Goal: Task Accomplishment & Management: Use online tool/utility

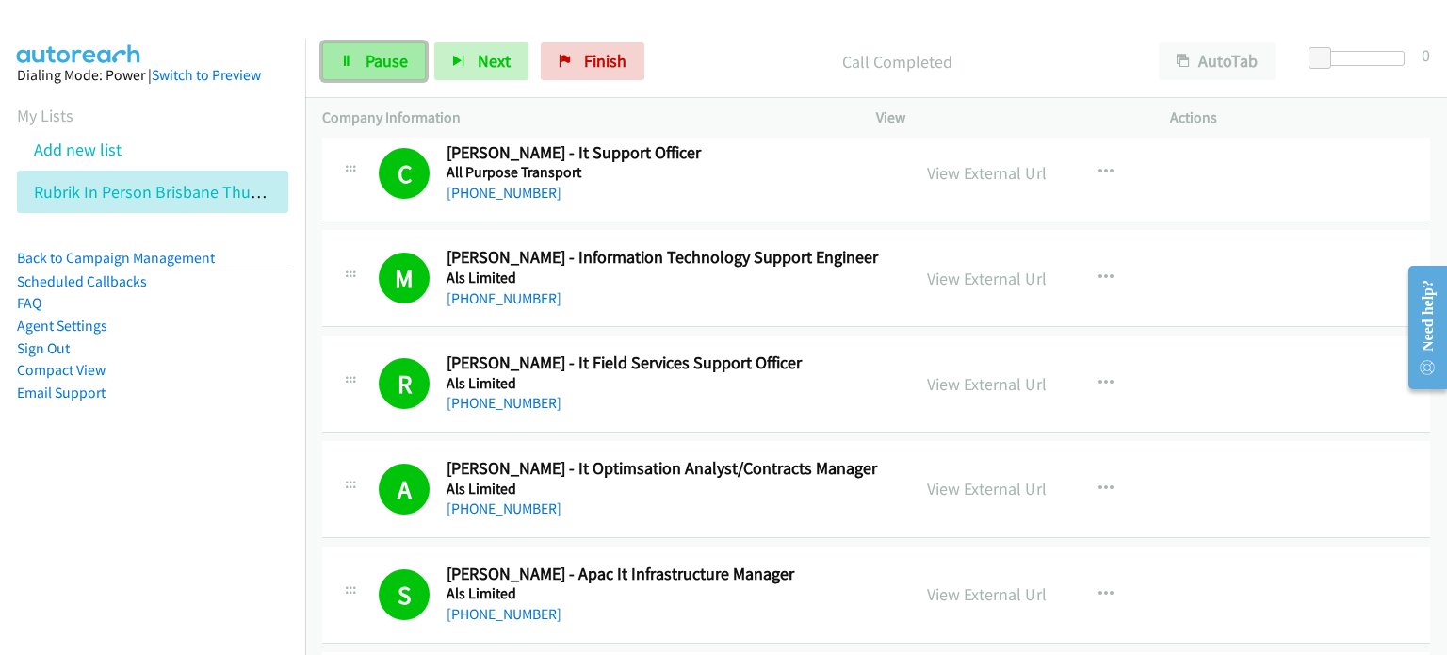
click at [377, 56] on span "Pause" at bounding box center [387, 61] width 42 height 22
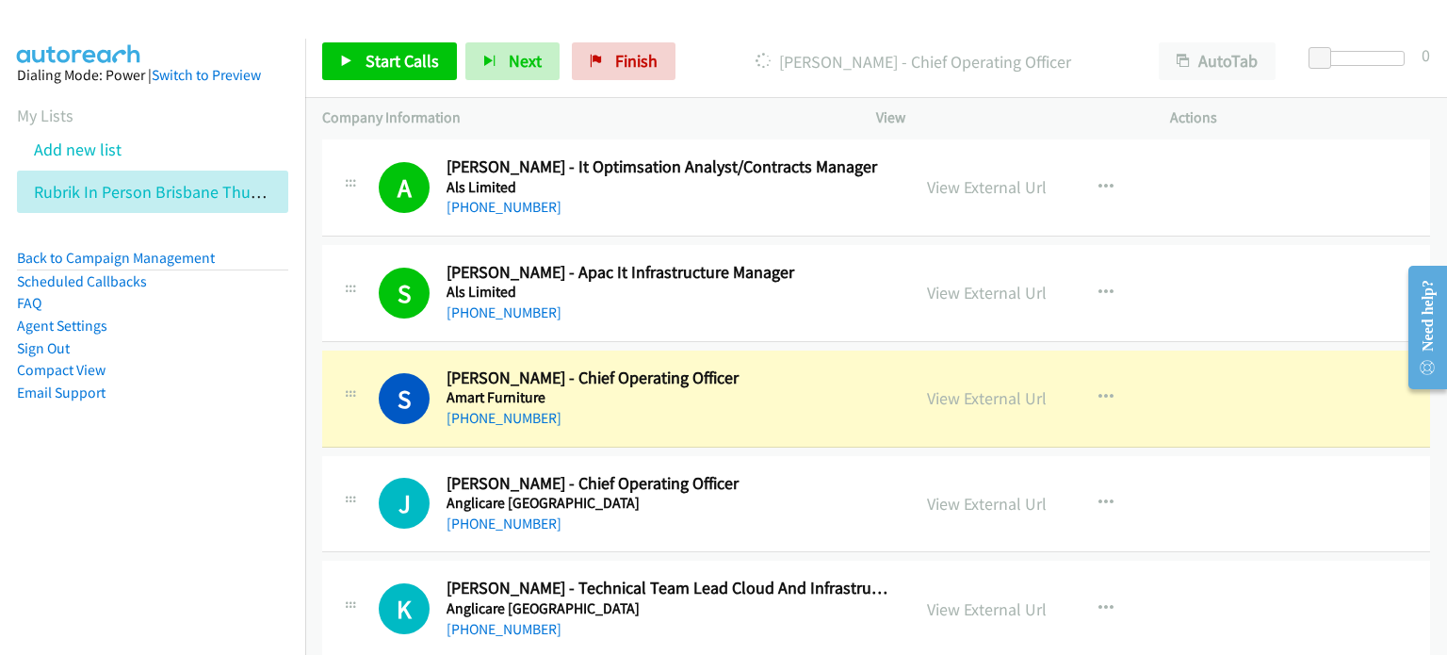
scroll to position [1507, 0]
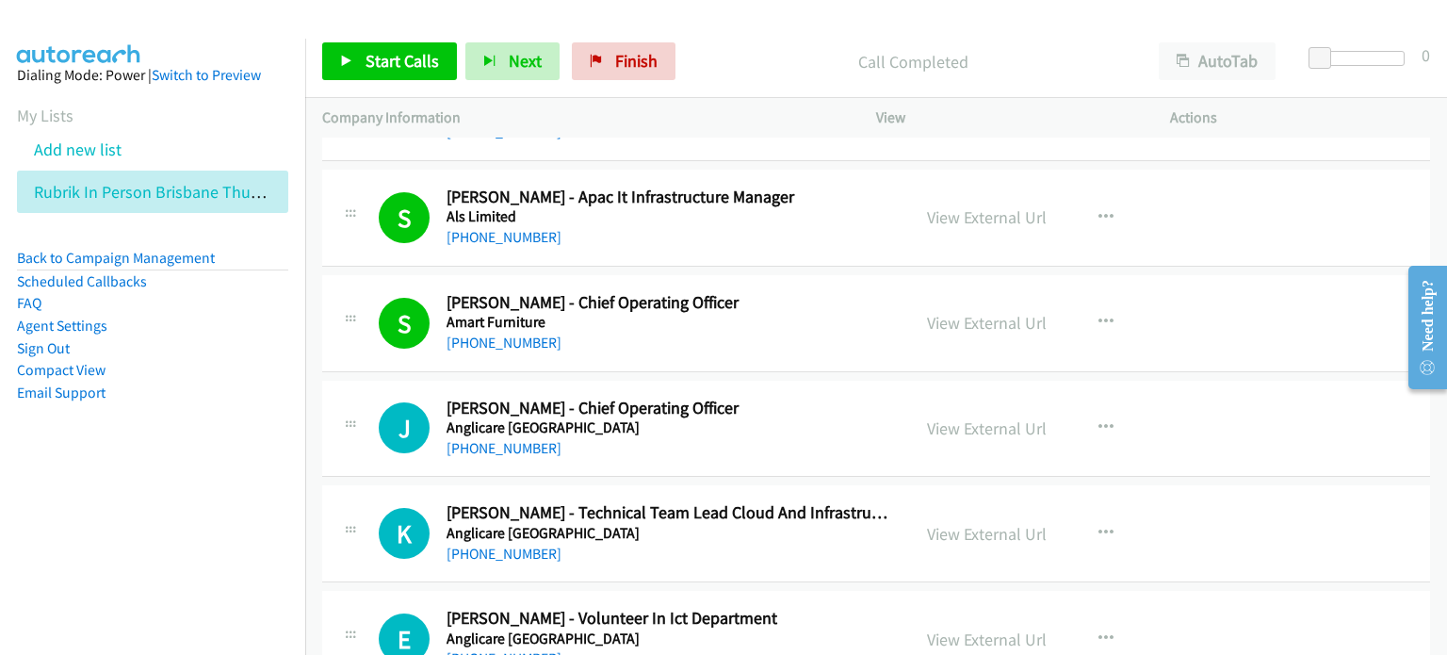
click at [734, 73] on p "Call Completed" at bounding box center [913, 61] width 424 height 25
click at [358, 57] on link "Start Calls" at bounding box center [389, 61] width 135 height 38
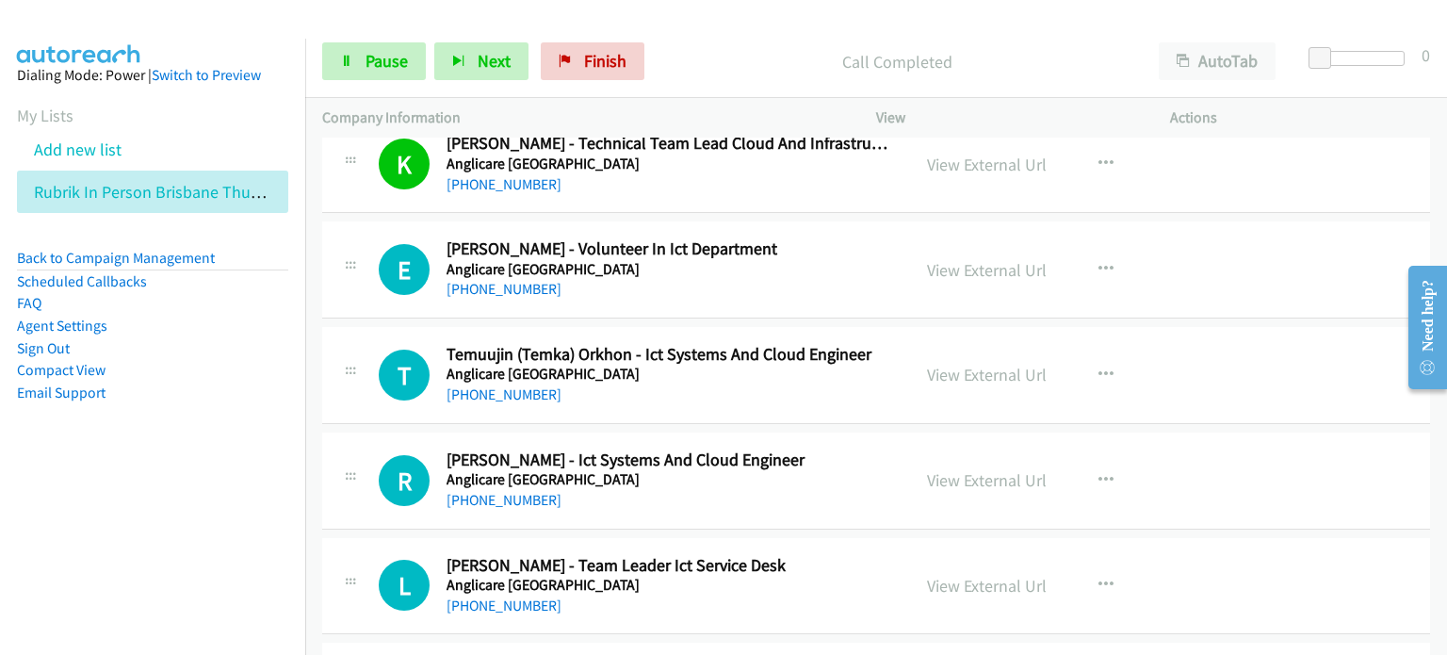
scroll to position [1884, 0]
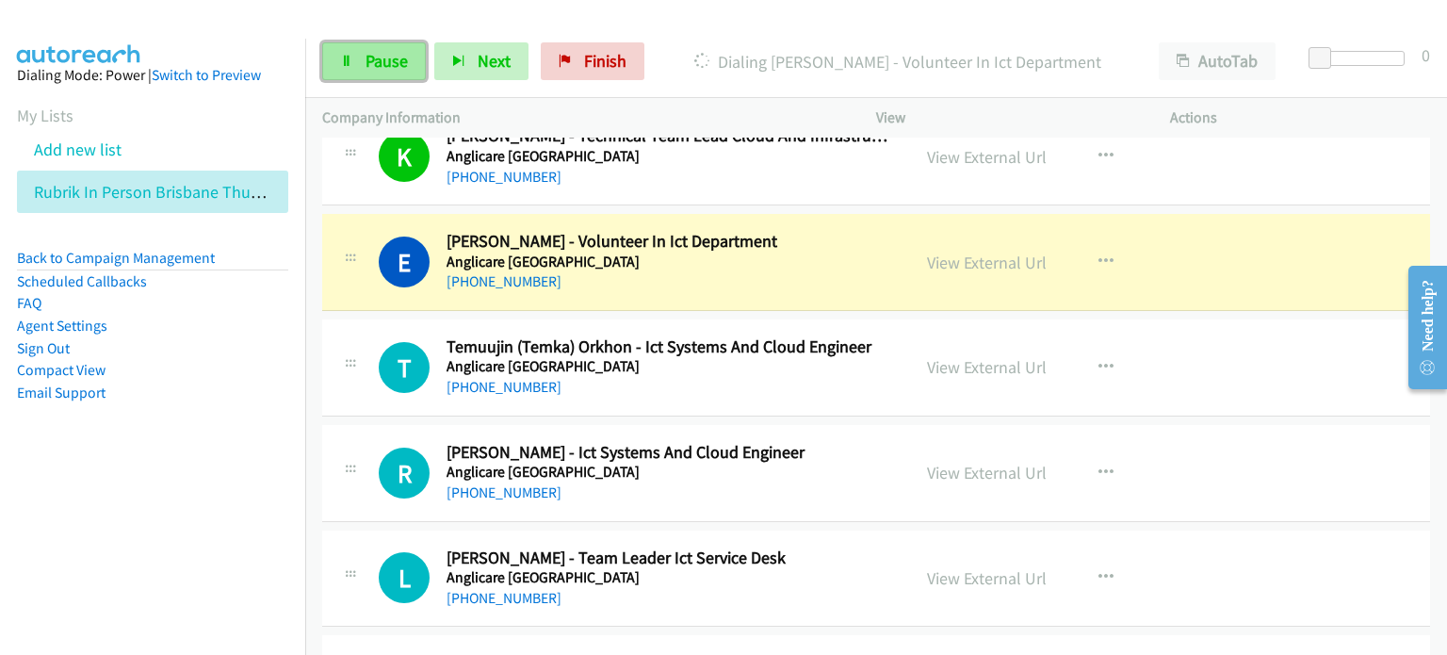
click at [377, 59] on span "Pause" at bounding box center [387, 61] width 42 height 22
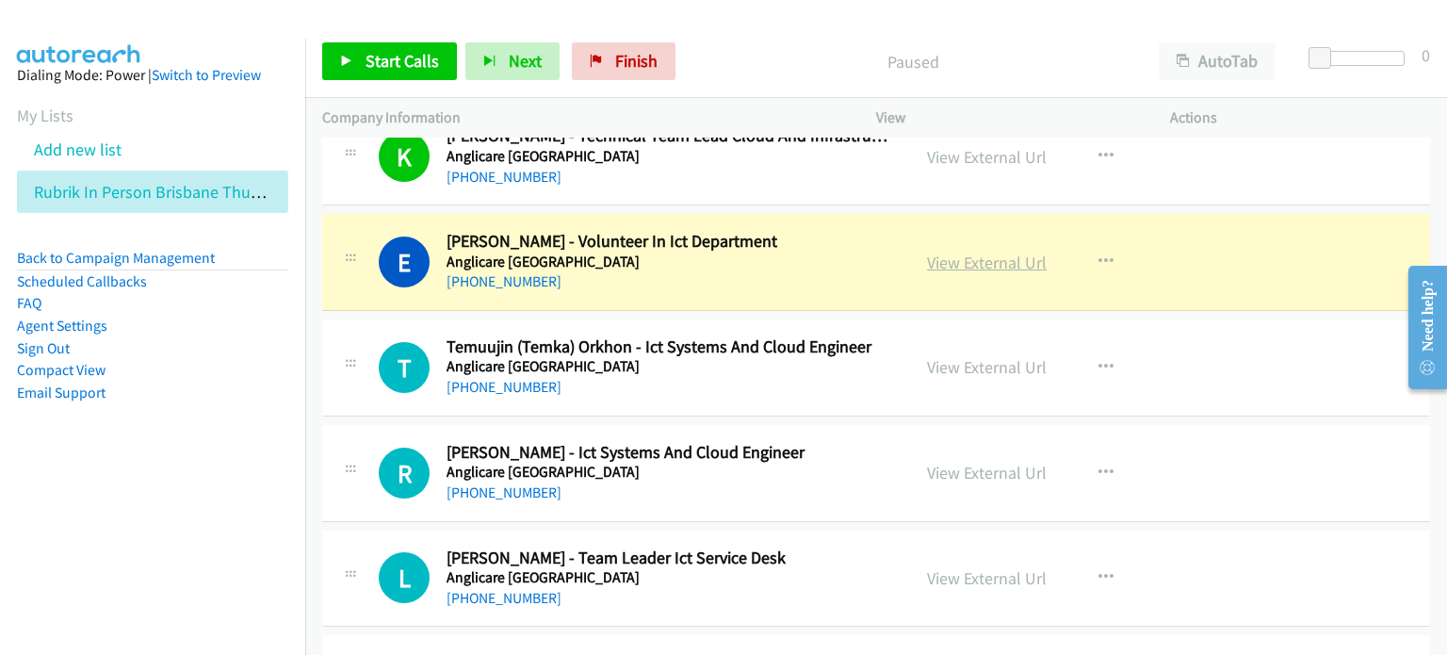
click at [958, 259] on link "View External Url" at bounding box center [987, 263] width 120 height 22
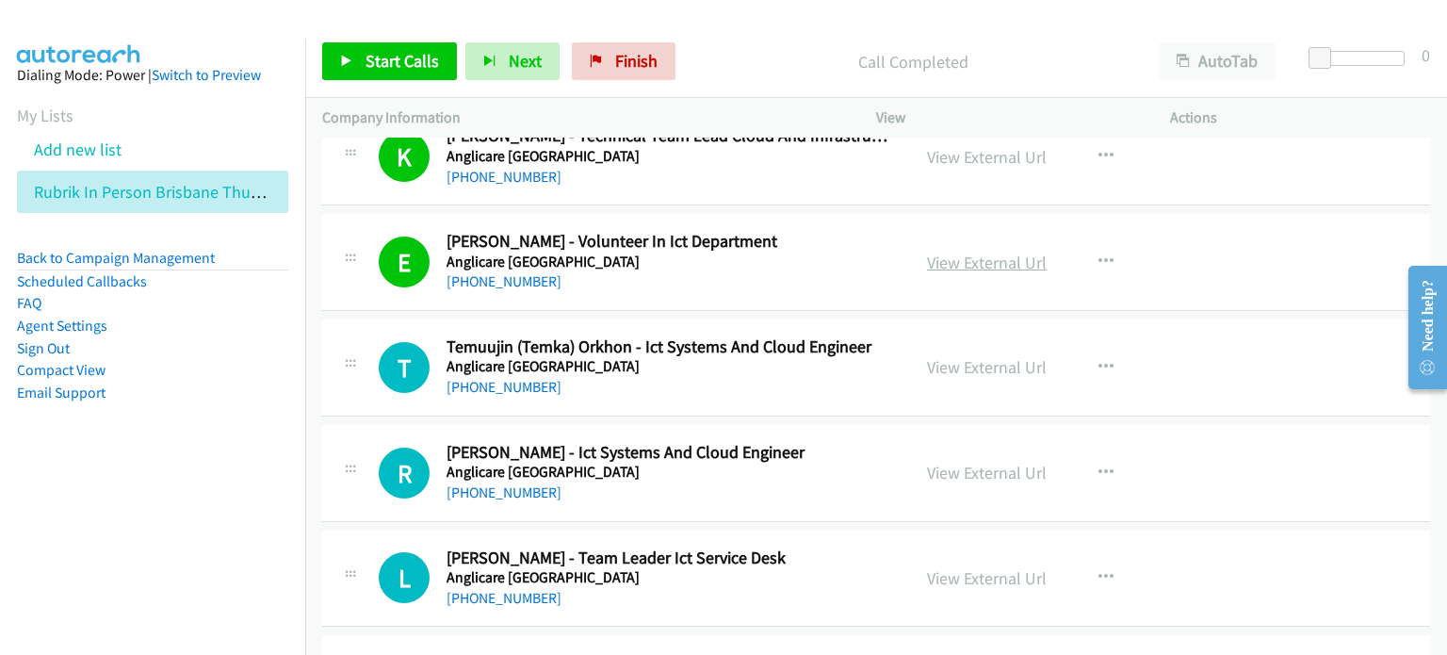
click at [939, 253] on link "View External Url" at bounding box center [987, 263] width 120 height 22
click at [390, 52] on span "Start Calls" at bounding box center [402, 61] width 73 height 22
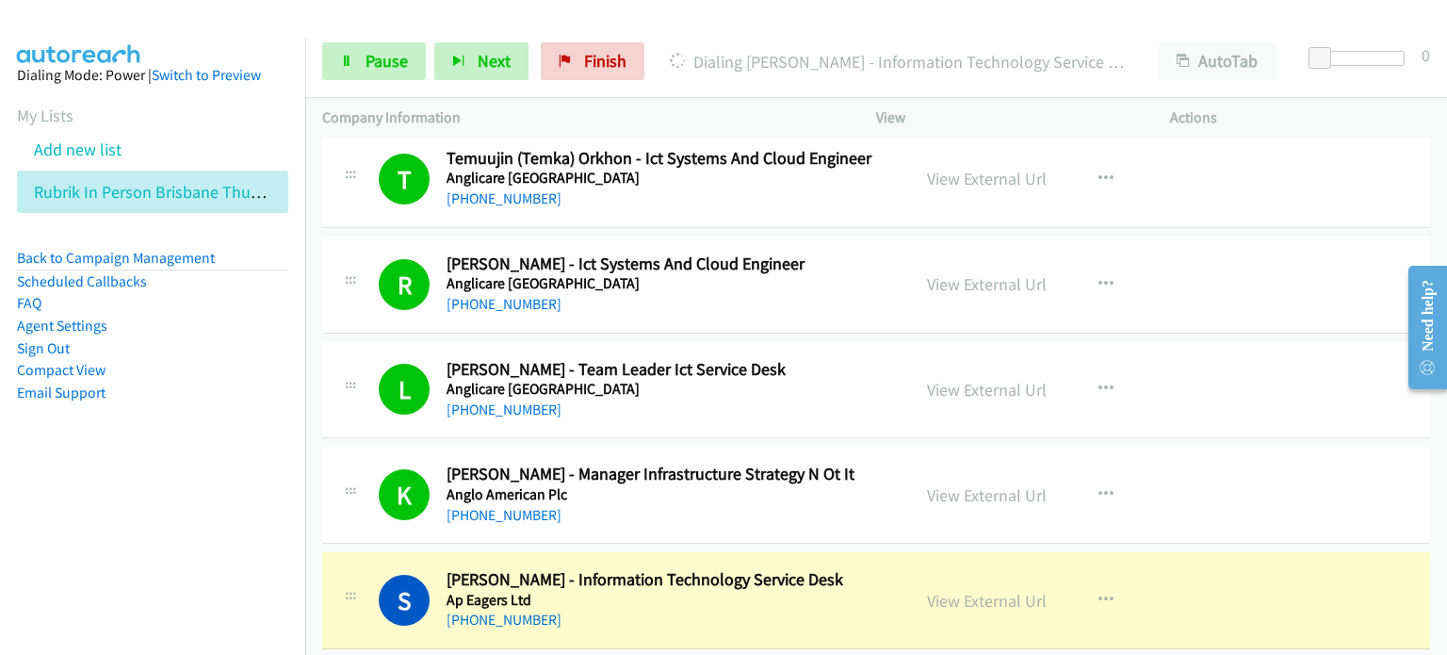
scroll to position [2261, 0]
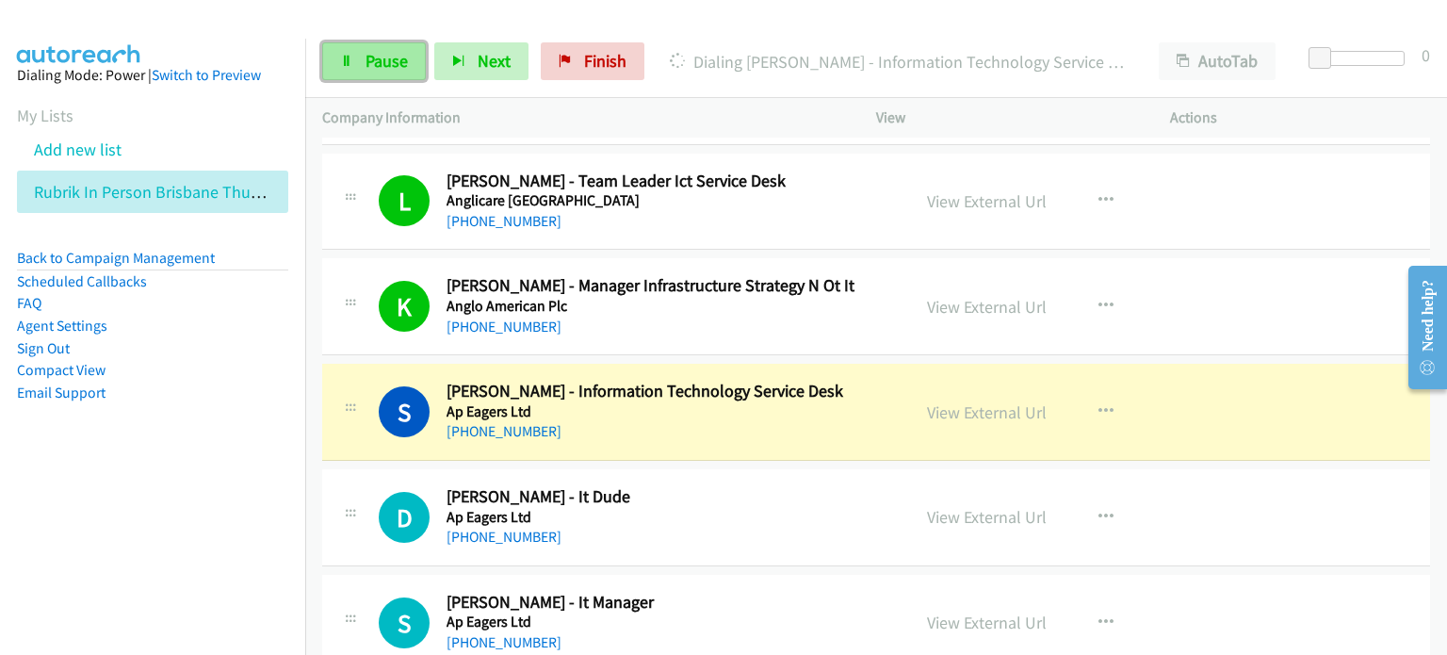
click at [377, 63] on span "Pause" at bounding box center [387, 61] width 42 height 22
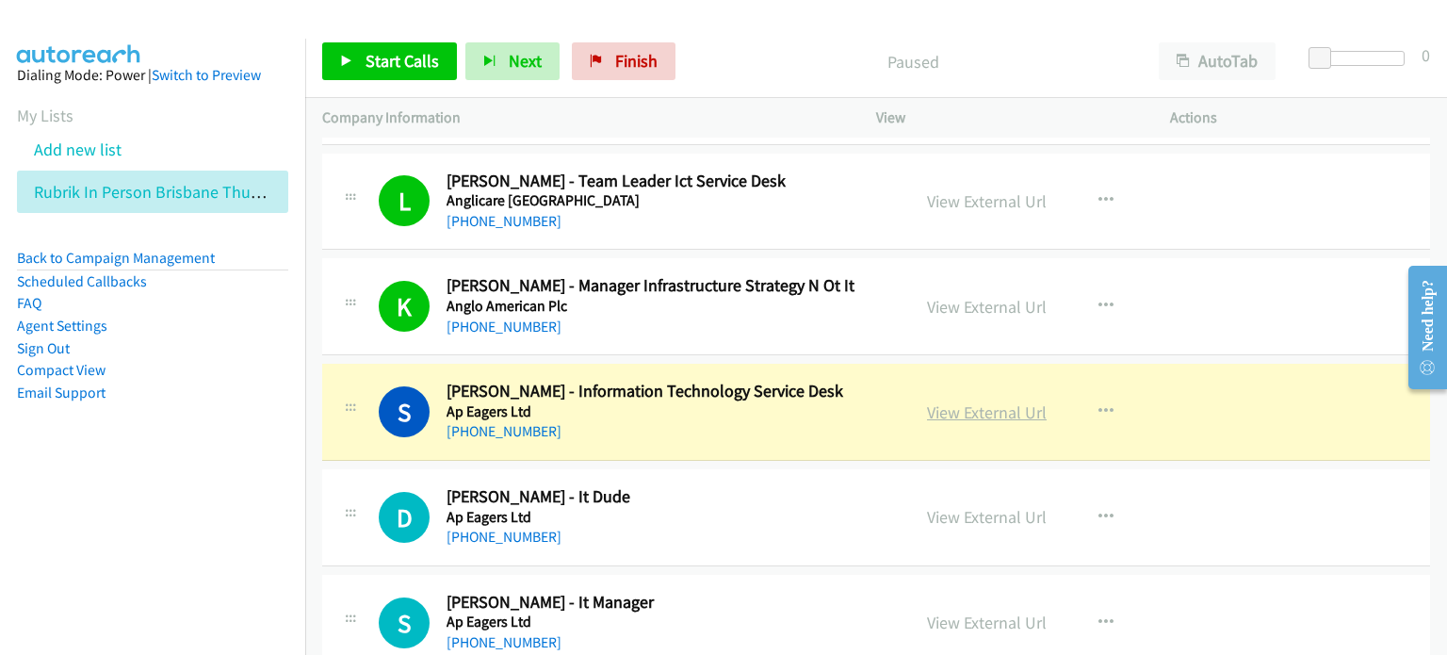
click at [963, 406] on link "View External Url" at bounding box center [987, 412] width 120 height 22
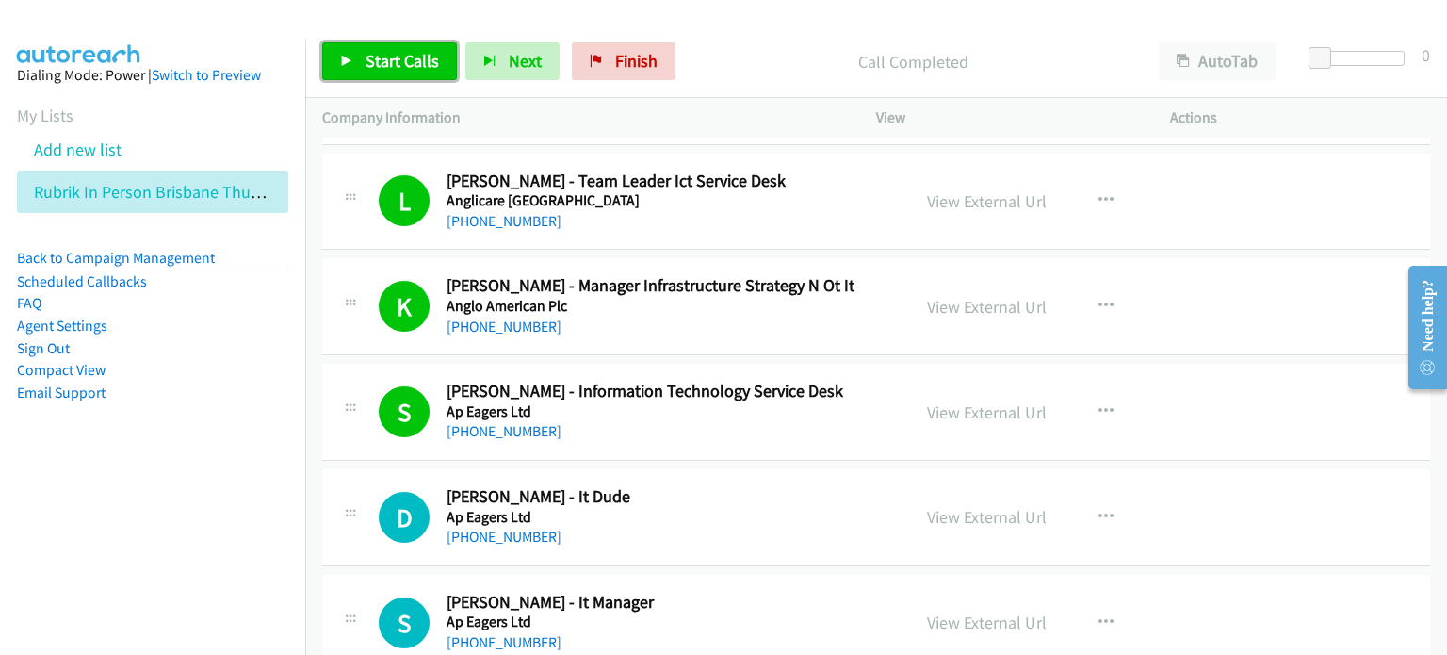
click at [382, 55] on span "Start Calls" at bounding box center [402, 61] width 73 height 22
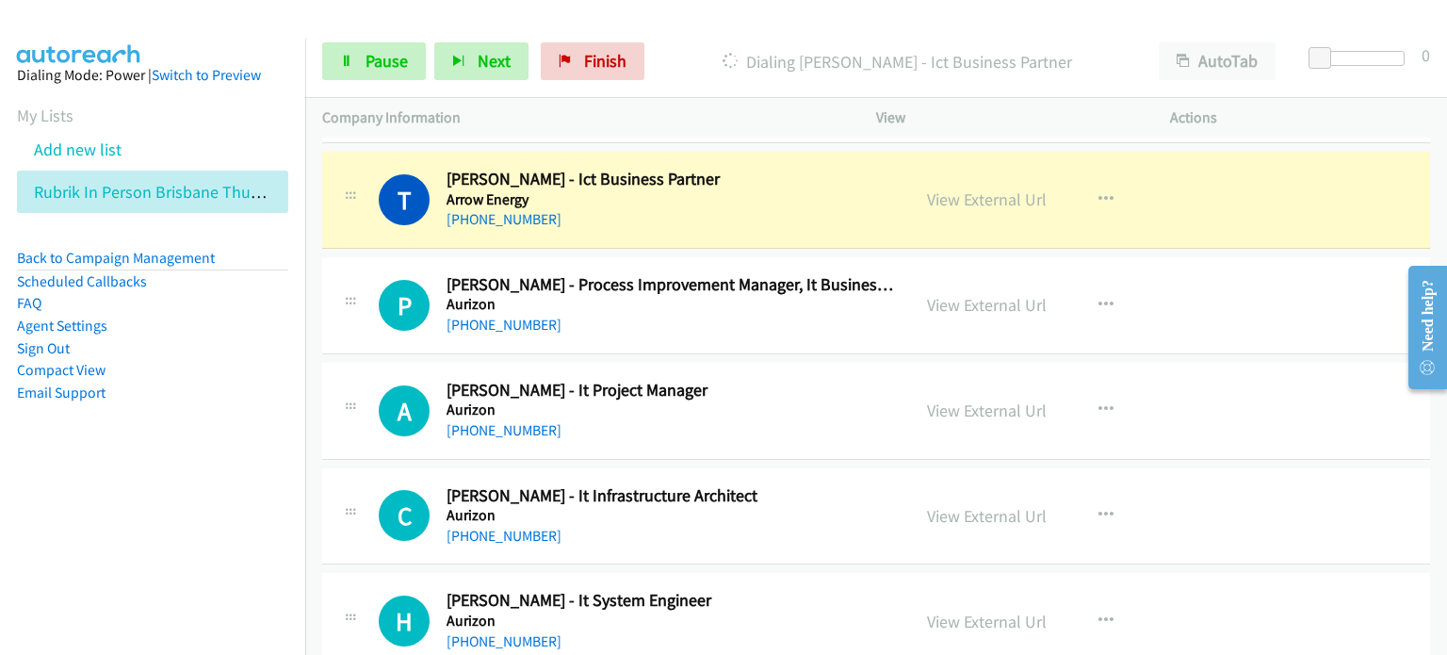
scroll to position [3109, 0]
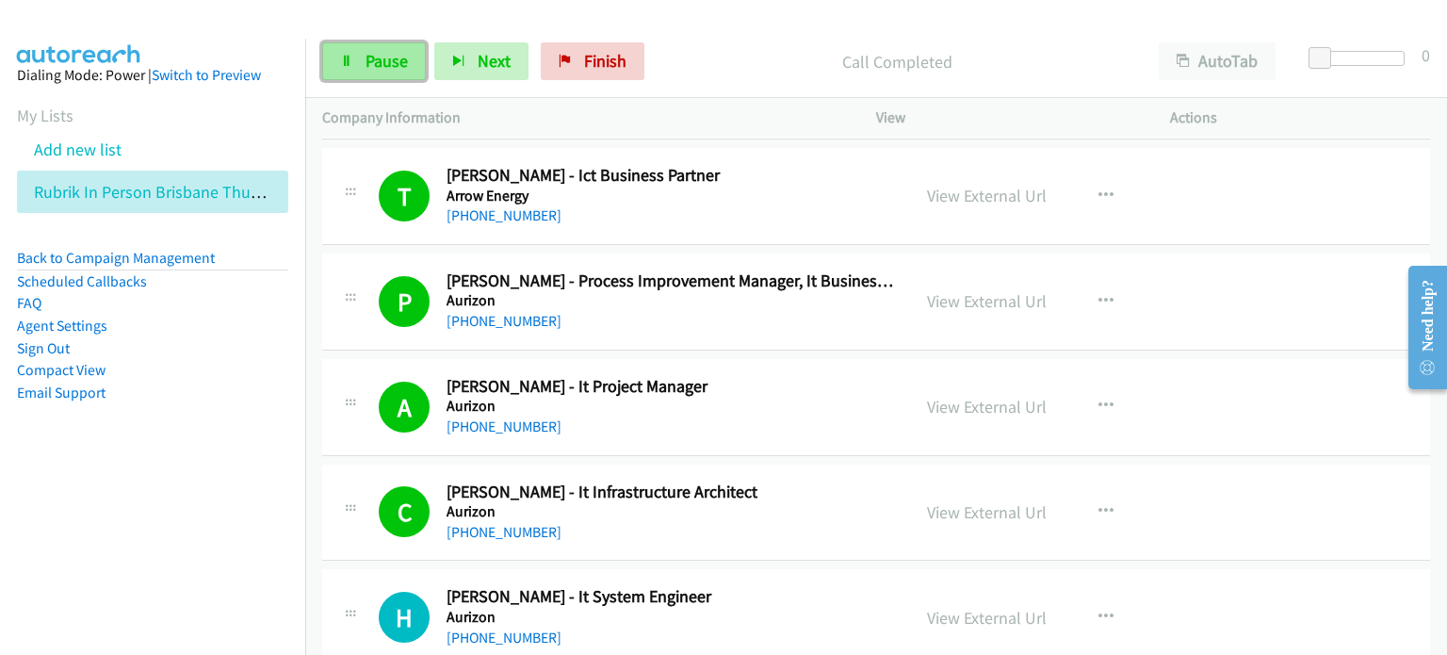
click at [388, 60] on span "Pause" at bounding box center [387, 61] width 42 height 22
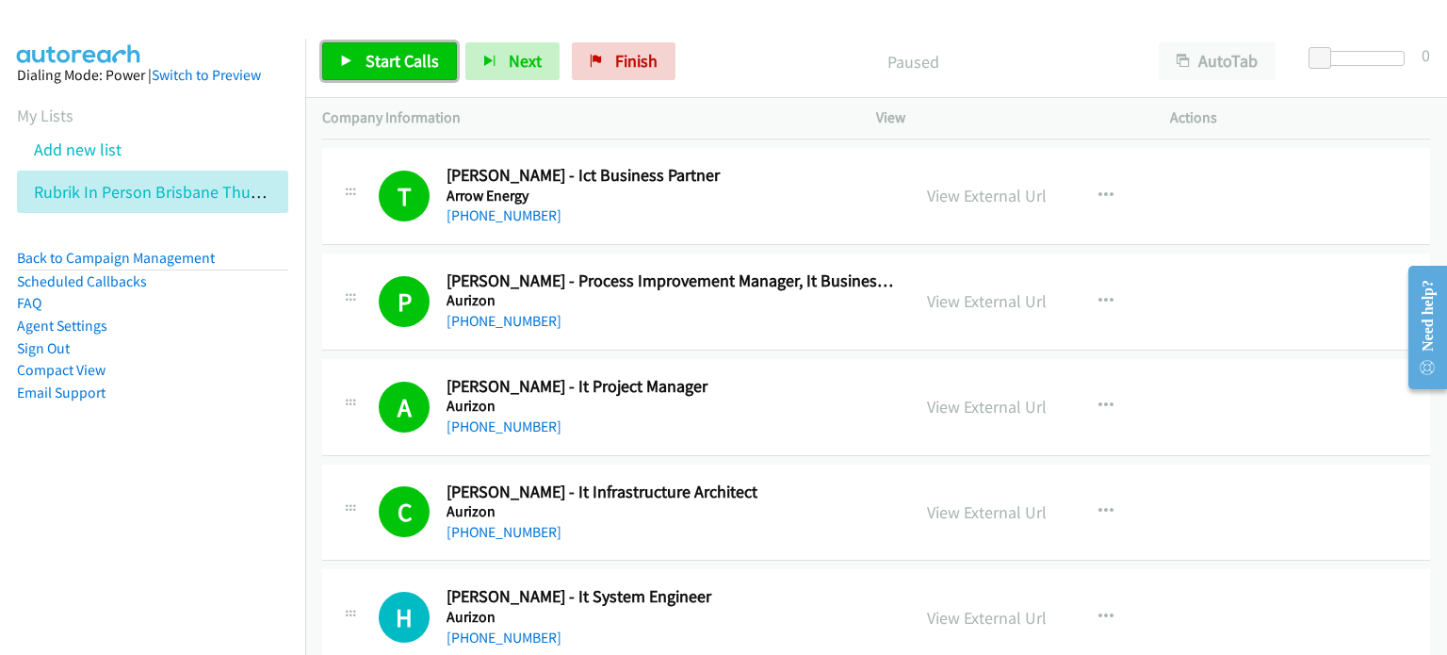
click at [381, 53] on span "Start Calls" at bounding box center [402, 61] width 73 height 22
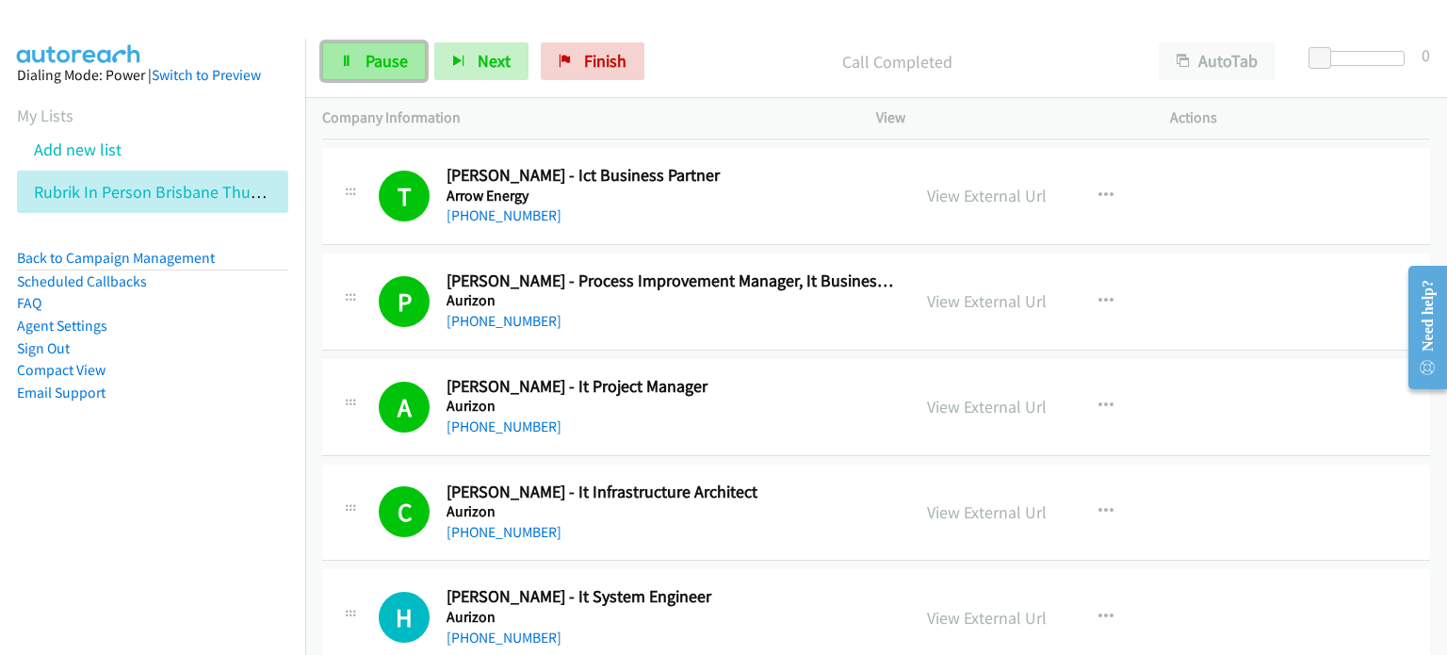
click at [373, 68] on span "Pause" at bounding box center [387, 61] width 42 height 22
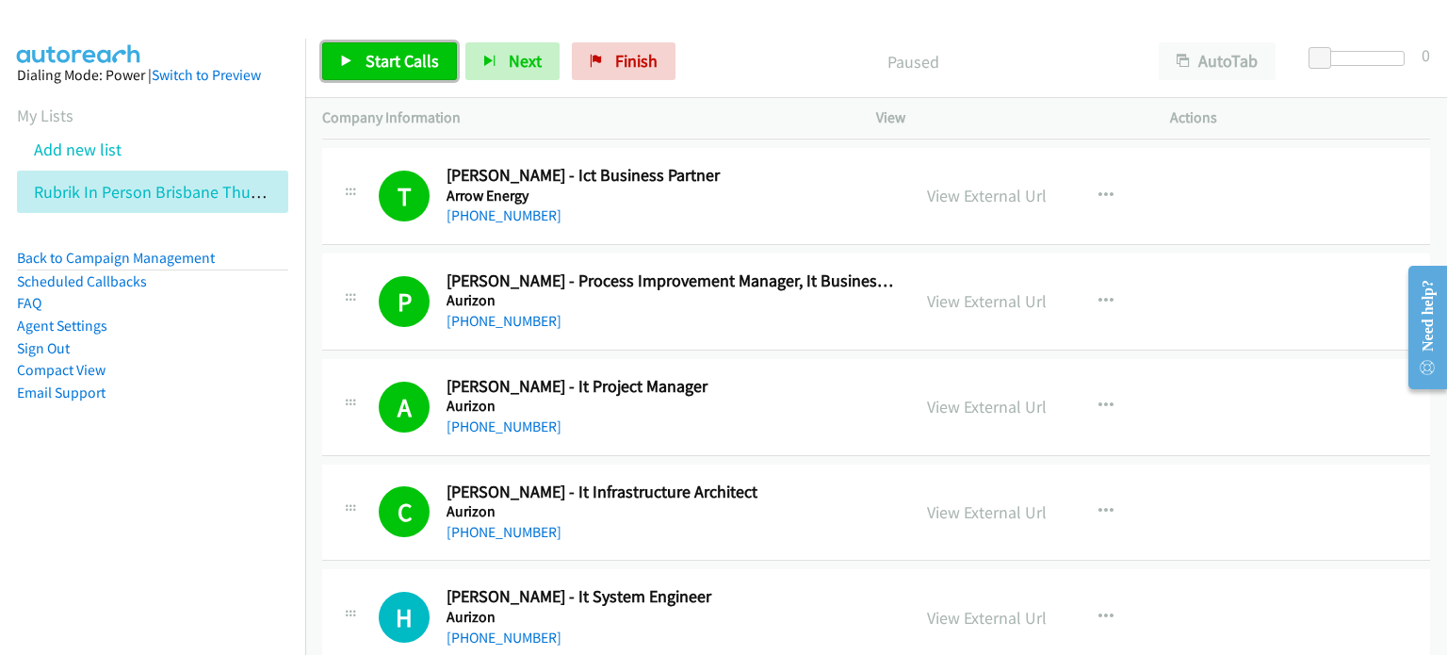
drag, startPoint x: 371, startPoint y: 52, endPoint x: 381, endPoint y: 53, distance: 9.5
click at [372, 50] on span "Start Calls" at bounding box center [402, 61] width 73 height 22
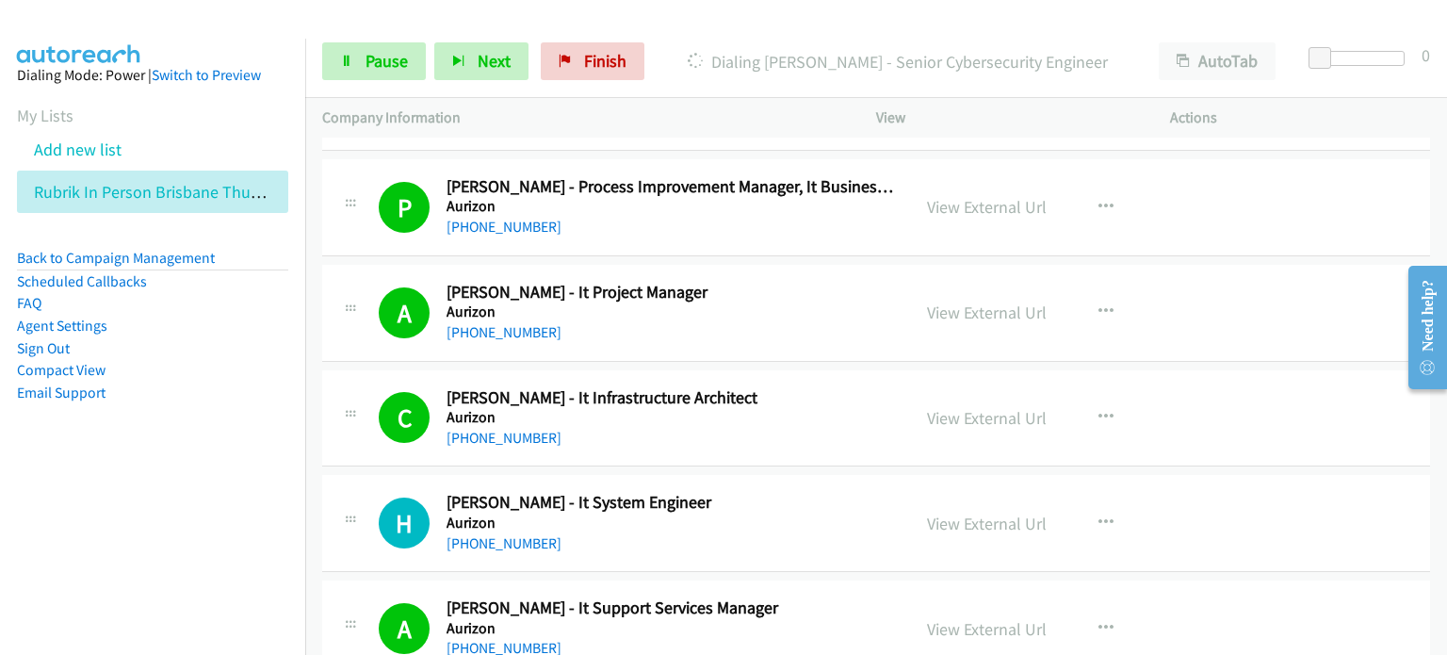
scroll to position [3298, 0]
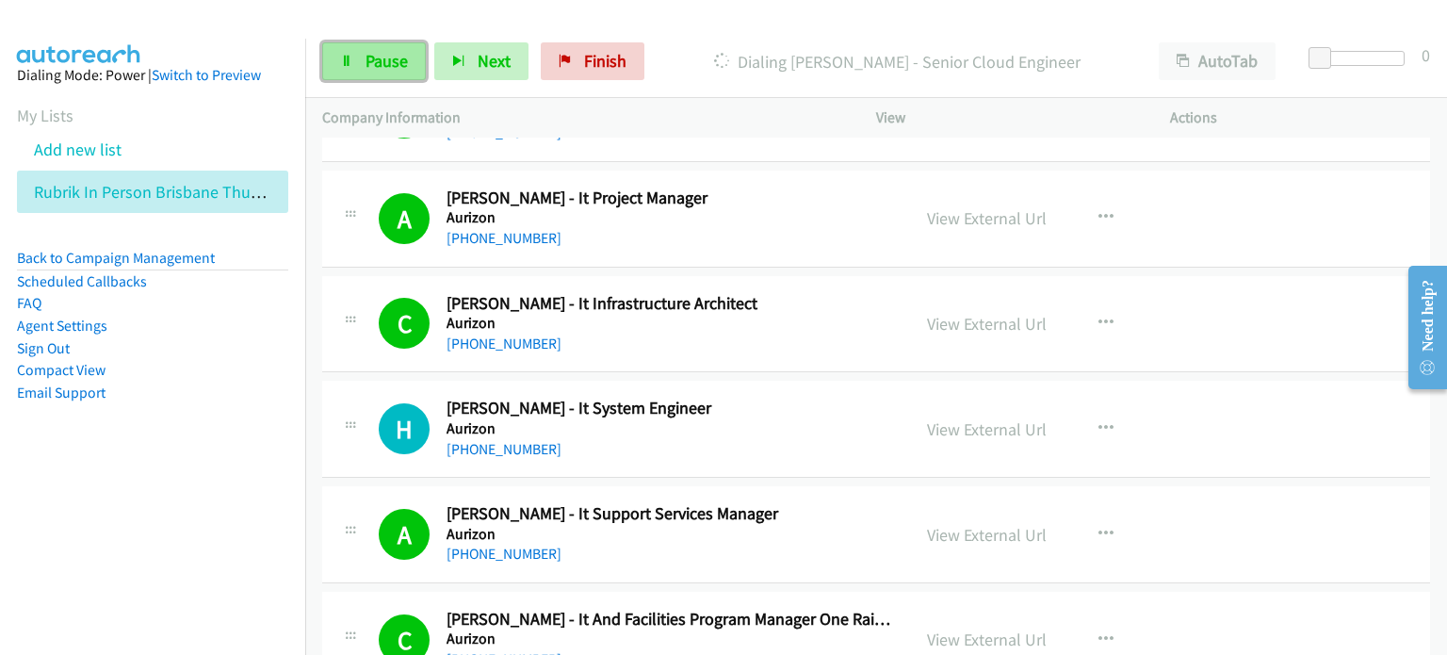
click at [381, 51] on span "Pause" at bounding box center [387, 61] width 42 height 22
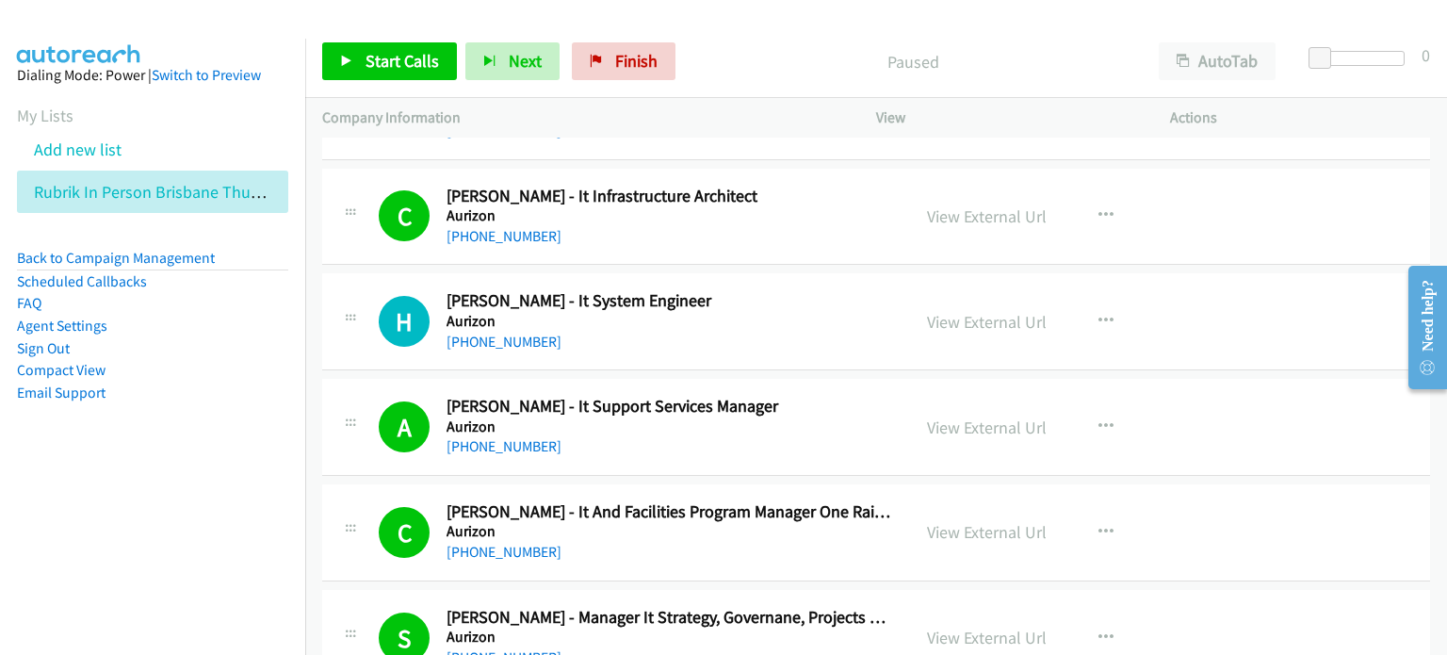
scroll to position [3486, 0]
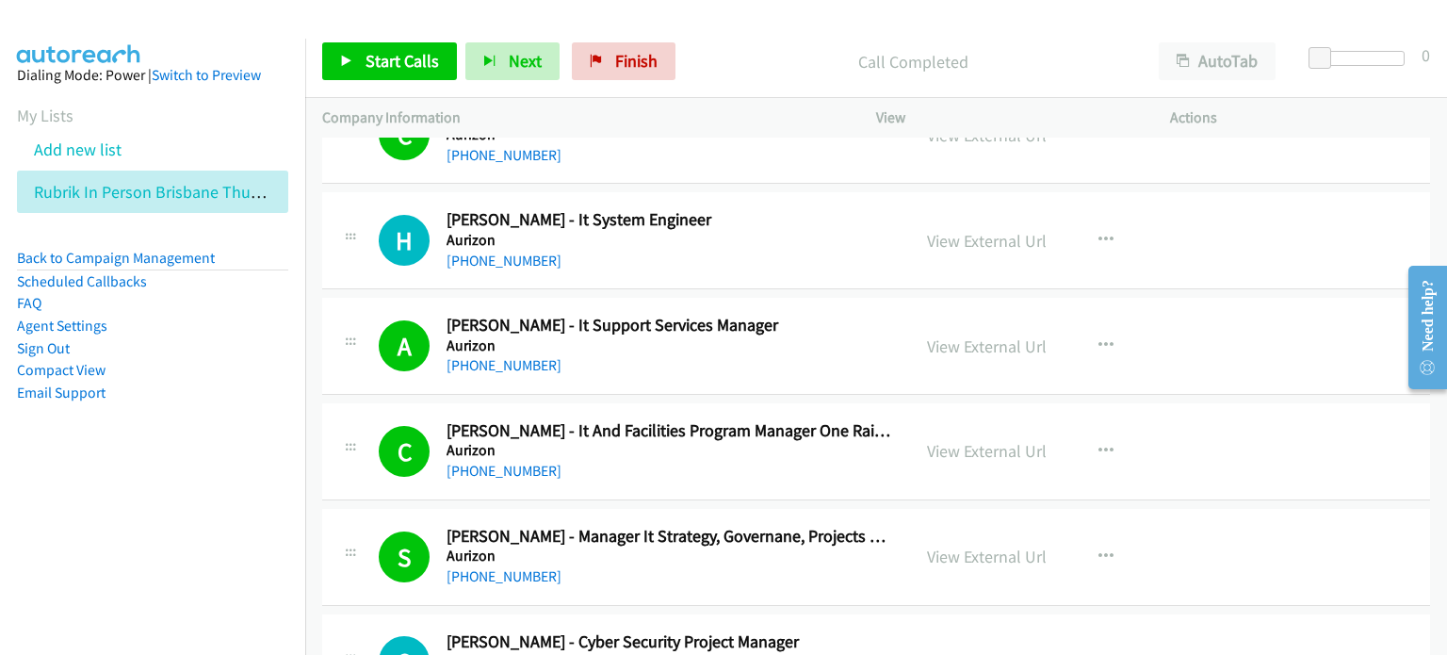
click at [741, 57] on p "Call Completed" at bounding box center [913, 61] width 424 height 25
click at [395, 59] on span "Start Calls" at bounding box center [402, 61] width 73 height 22
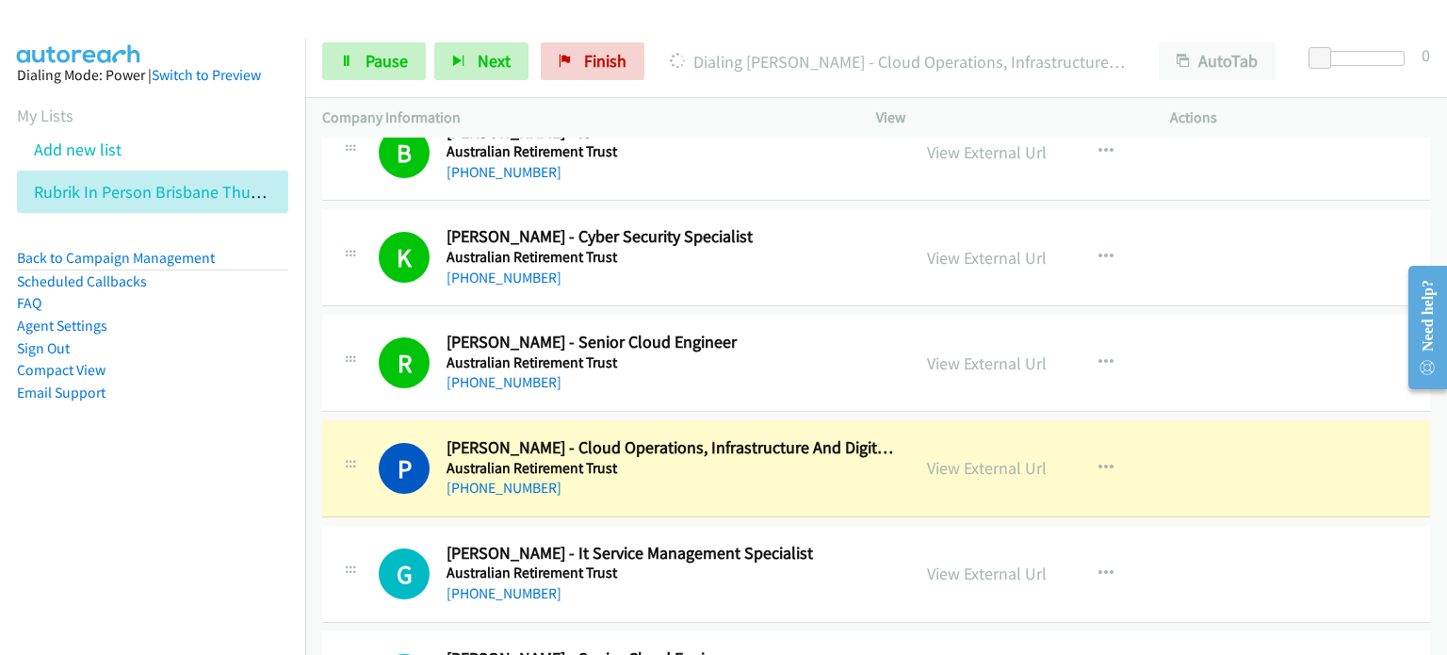
scroll to position [4805, 0]
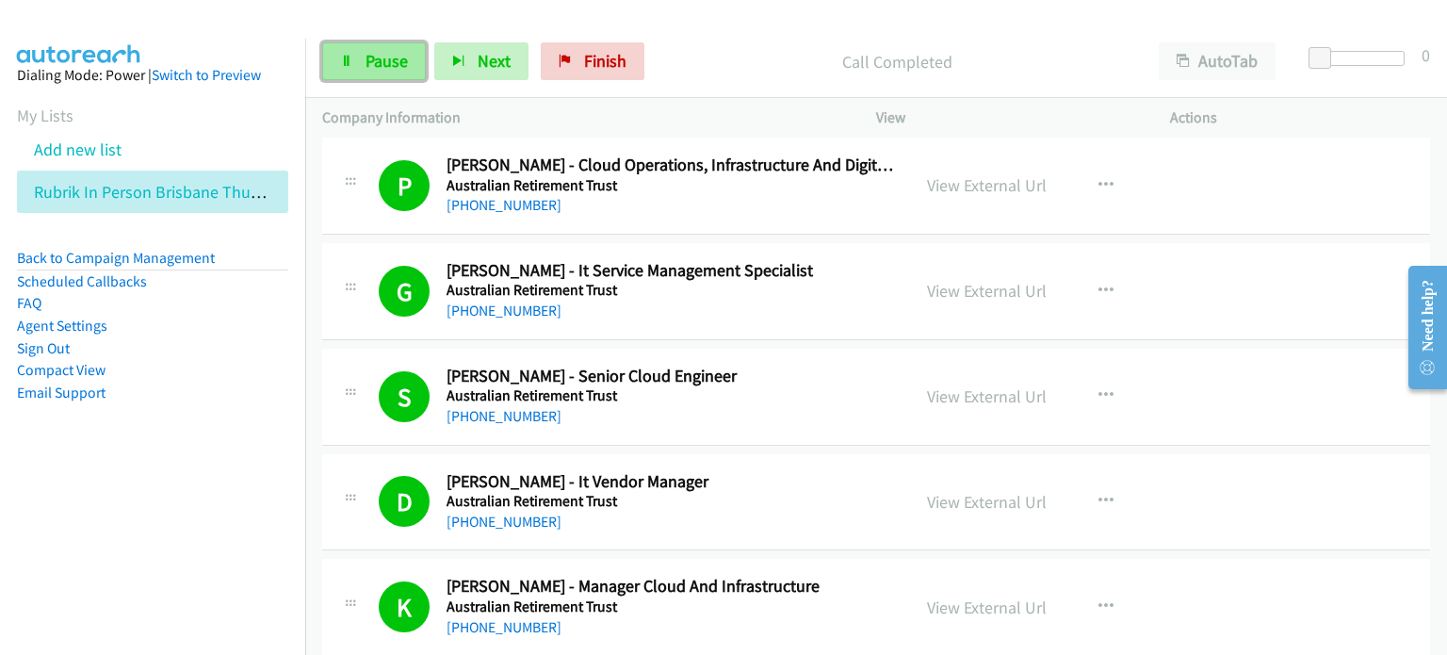
click at [384, 59] on span "Pause" at bounding box center [387, 61] width 42 height 22
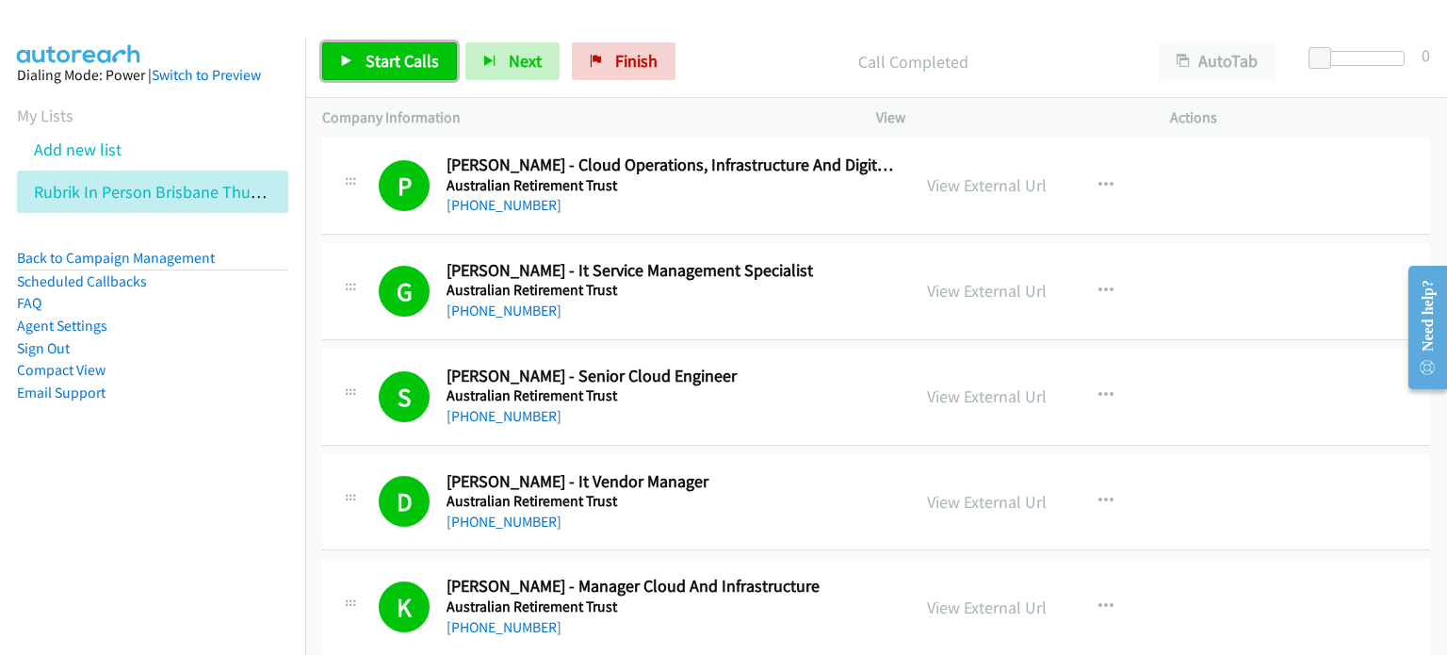
click at [400, 67] on span "Start Calls" at bounding box center [402, 61] width 73 height 22
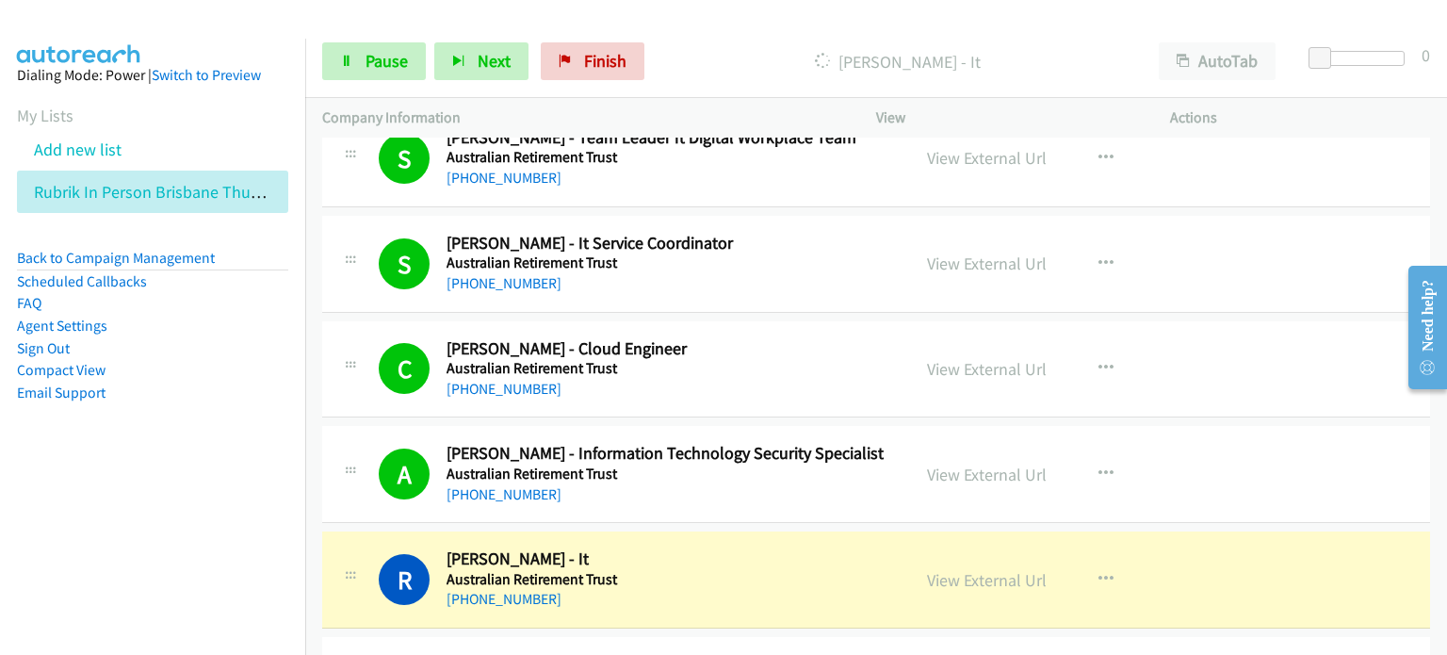
scroll to position [5559, 0]
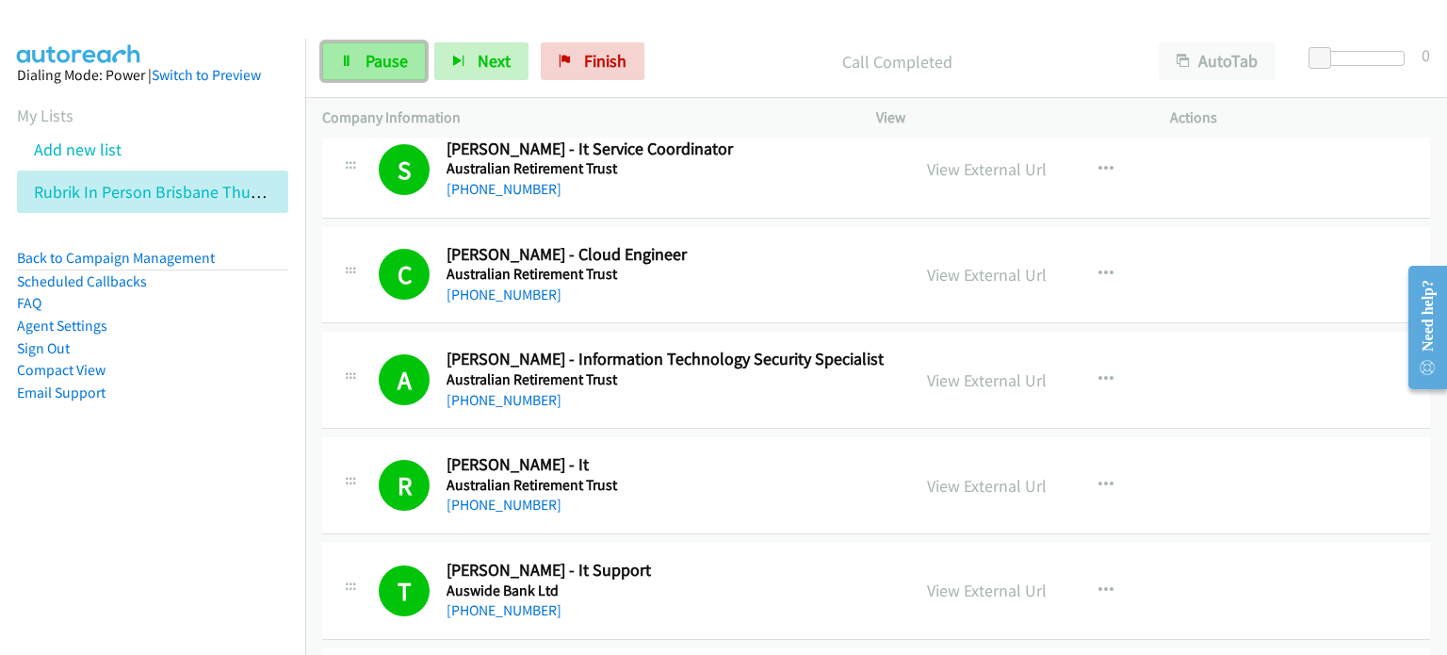
click at [373, 59] on span "Pause" at bounding box center [387, 61] width 42 height 22
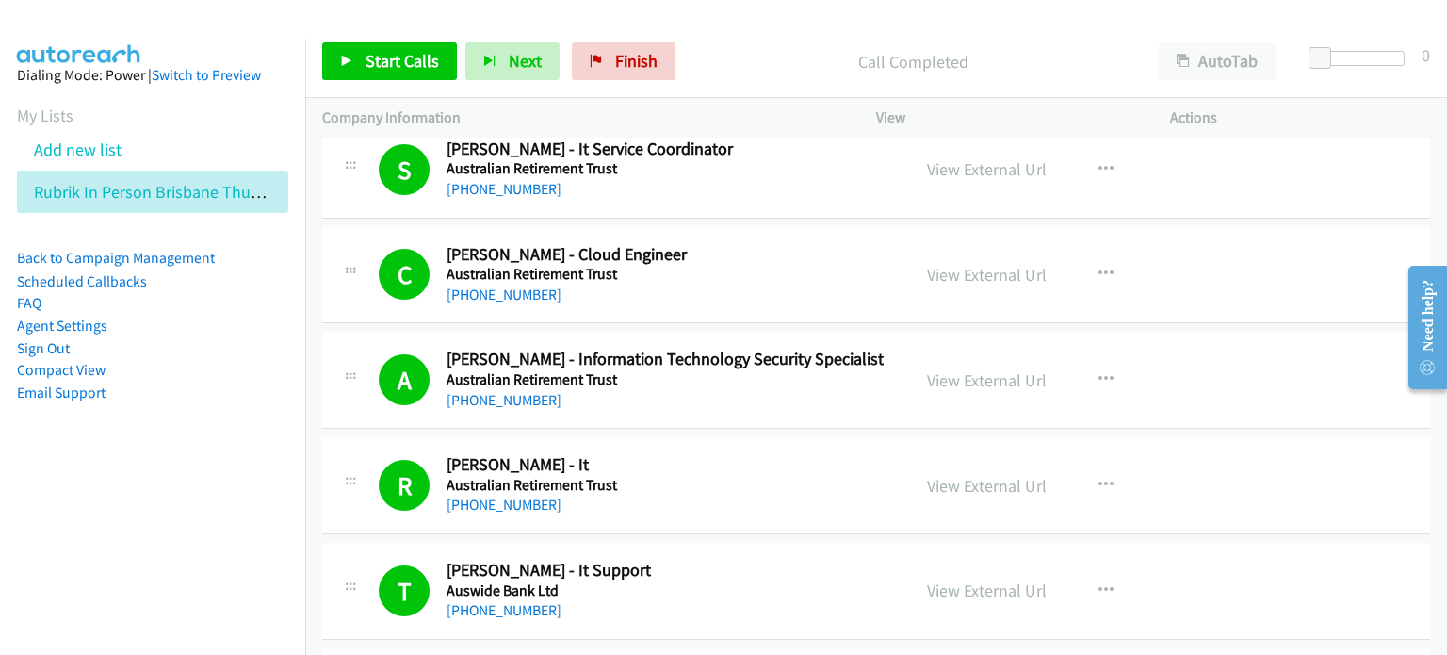
click at [769, 44] on div "Call Completed" at bounding box center [913, 61] width 458 height 38
click at [379, 48] on link "Start Calls" at bounding box center [389, 61] width 135 height 38
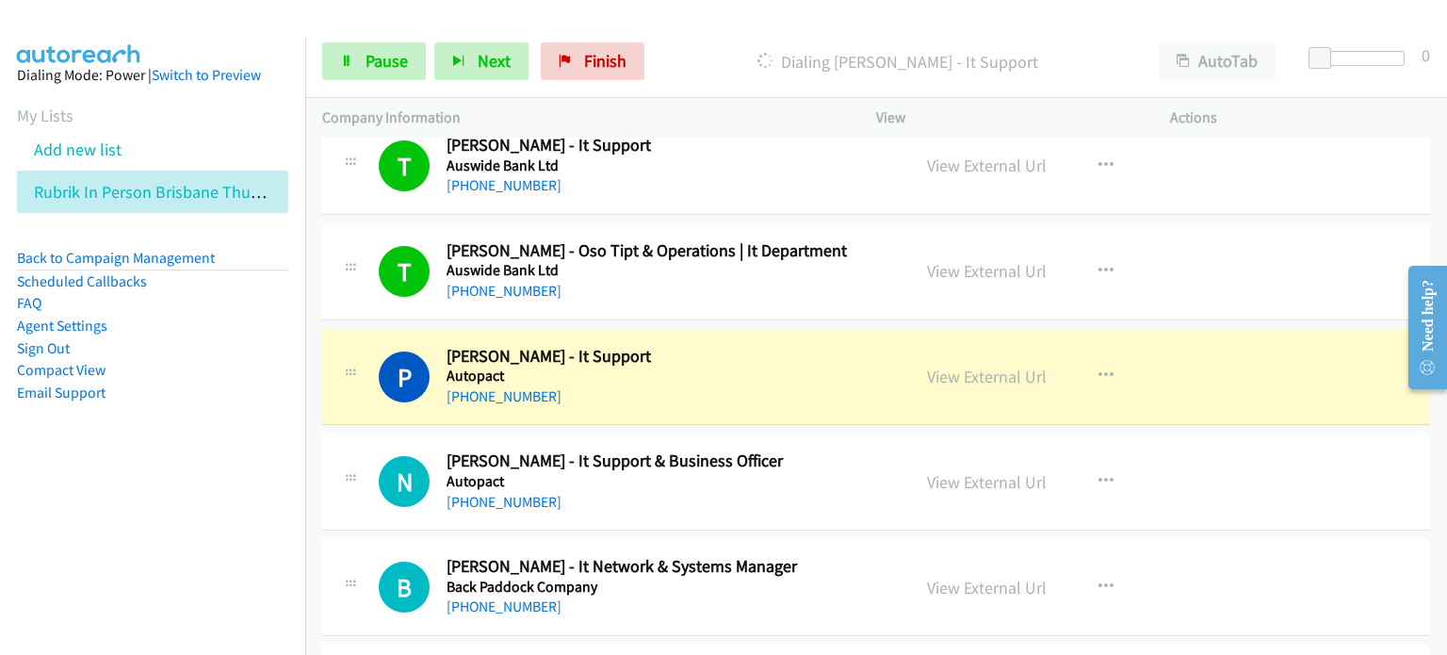
scroll to position [6030, 0]
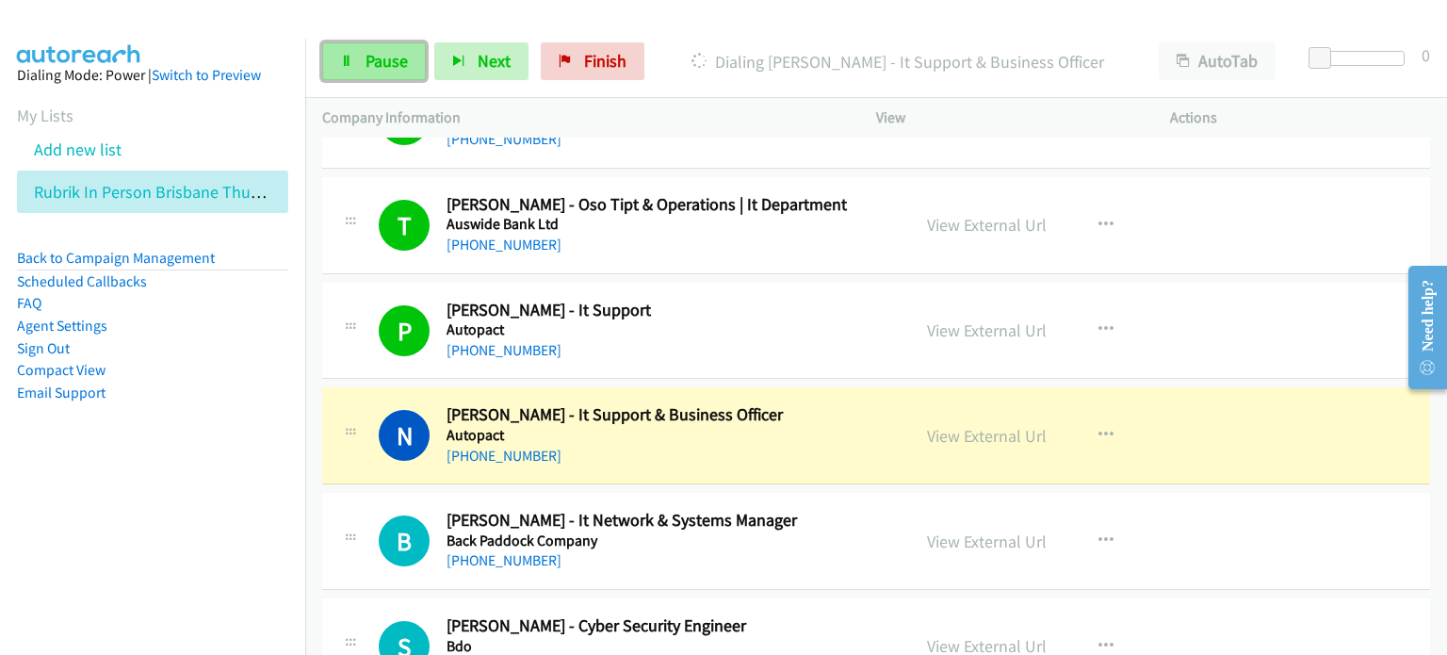
click at [383, 68] on span "Pause" at bounding box center [387, 61] width 42 height 22
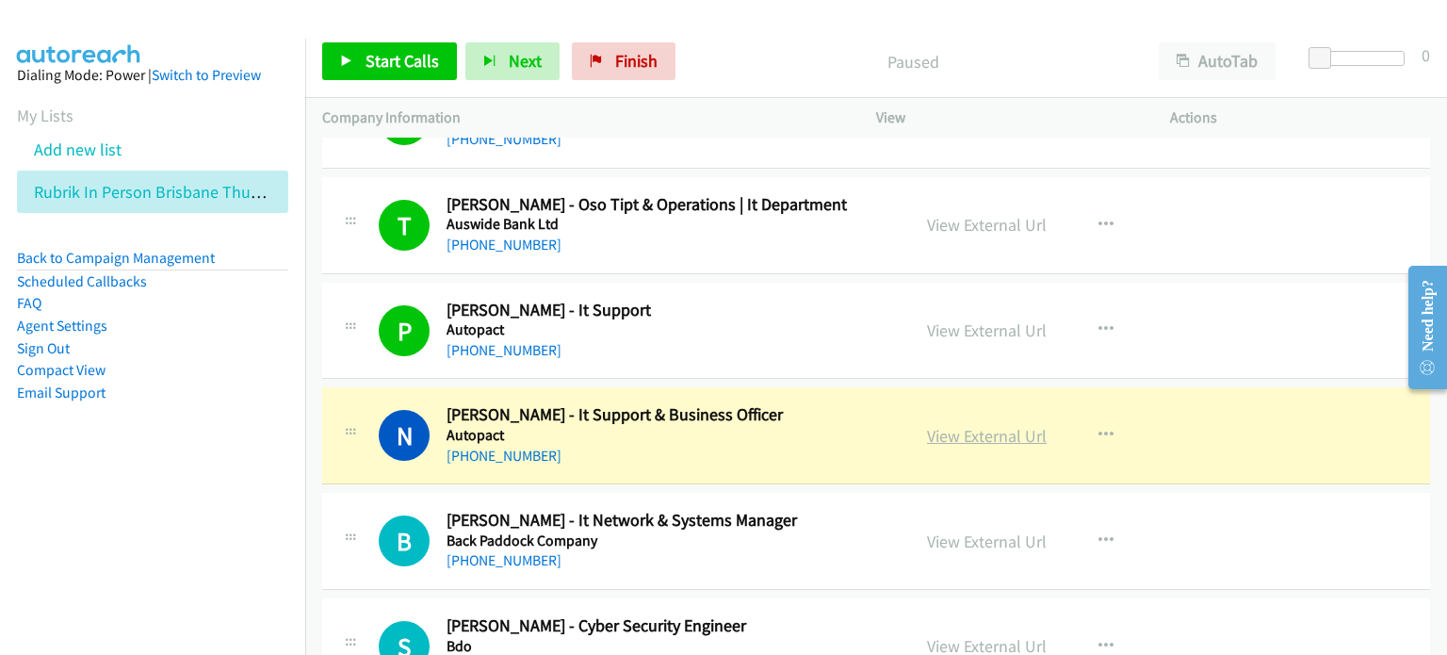
click at [955, 425] on link "View External Url" at bounding box center [987, 436] width 120 height 22
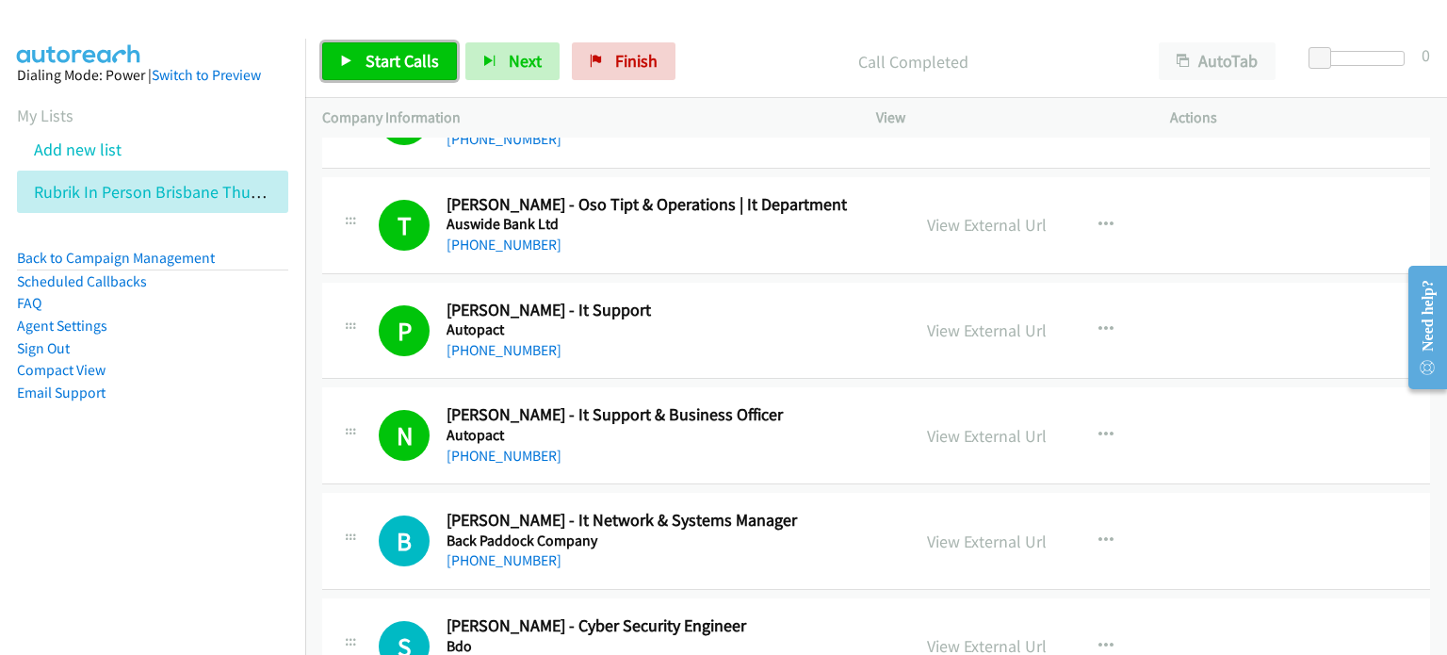
click at [386, 56] on span "Start Calls" at bounding box center [402, 61] width 73 height 22
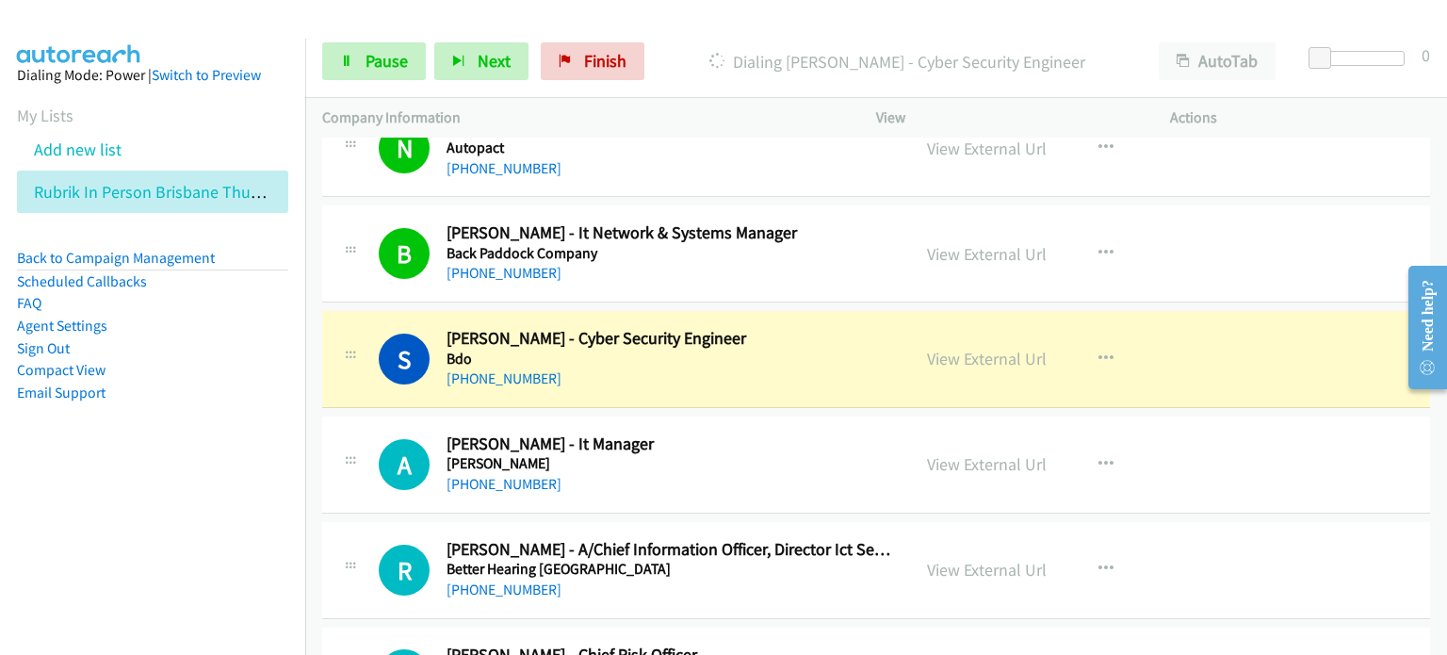
scroll to position [6407, 0]
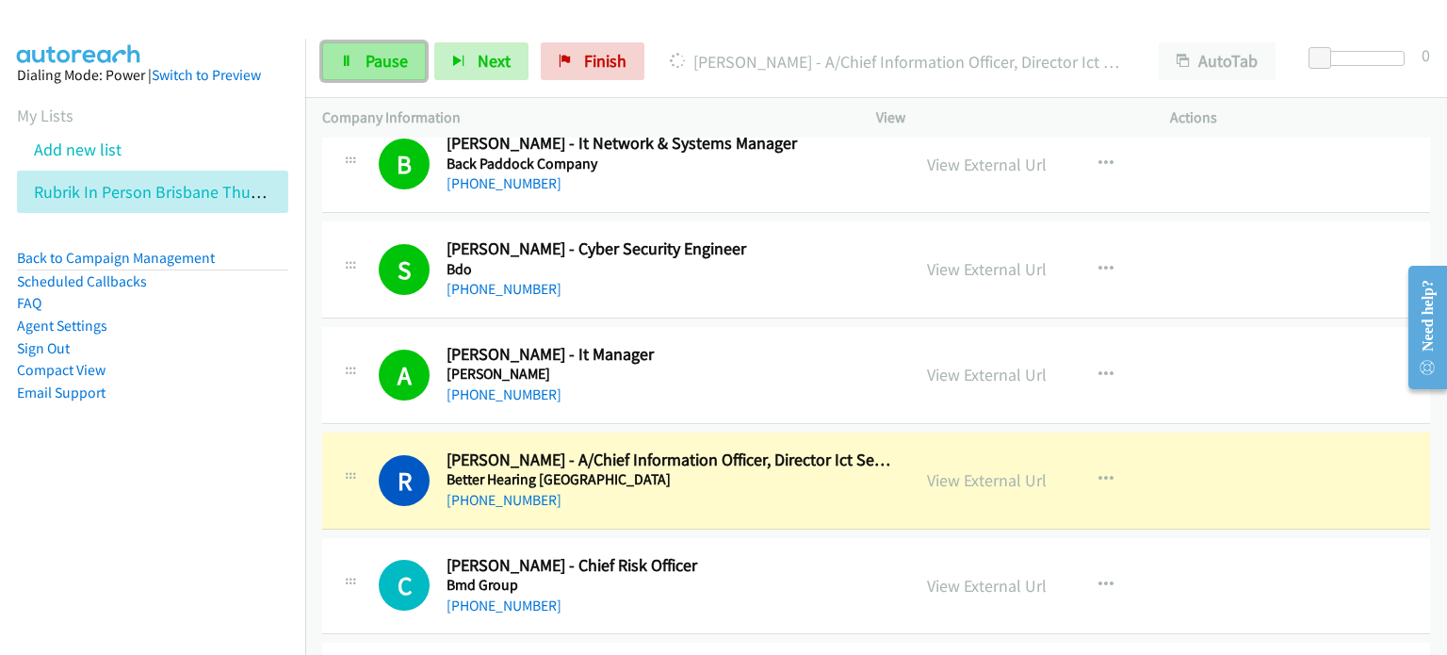
click at [351, 57] on icon at bounding box center [346, 62] width 13 height 13
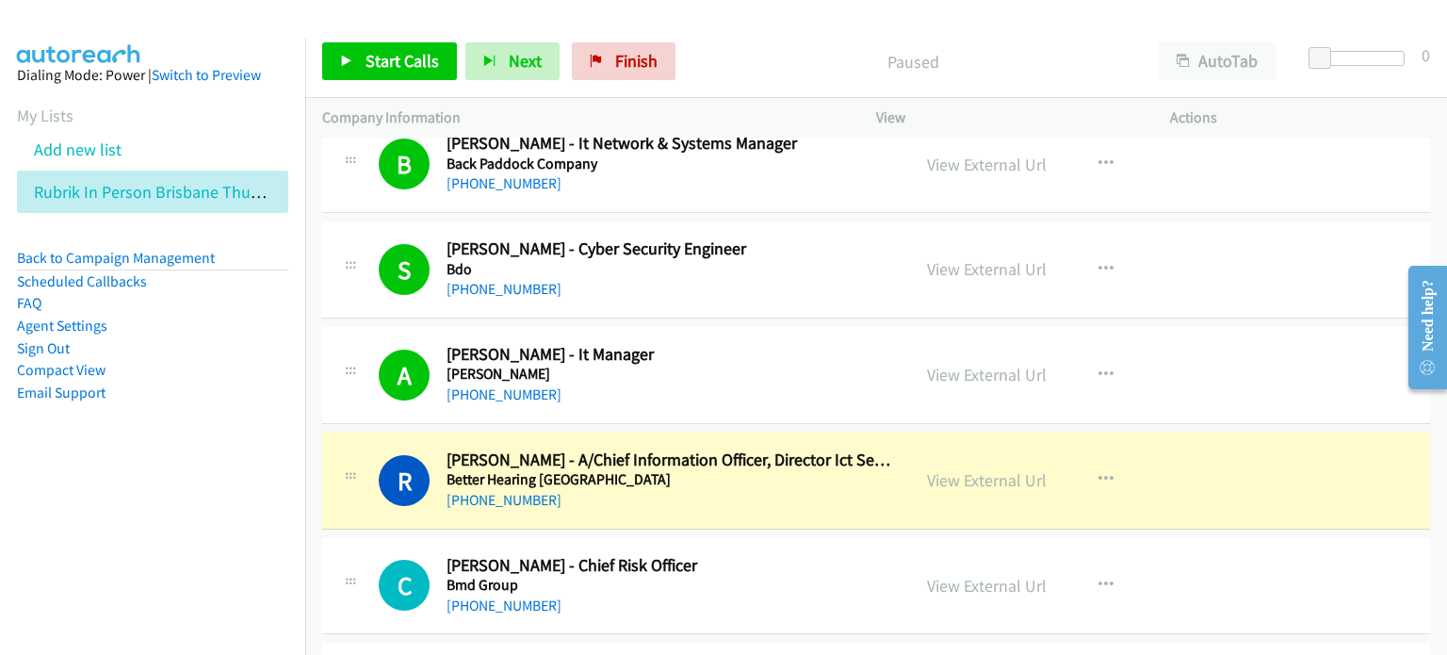
drag, startPoint x: 784, startPoint y: 73, endPoint x: 888, endPoint y: 25, distance: 115.1
click at [795, 65] on p "Paused" at bounding box center [913, 61] width 424 height 25
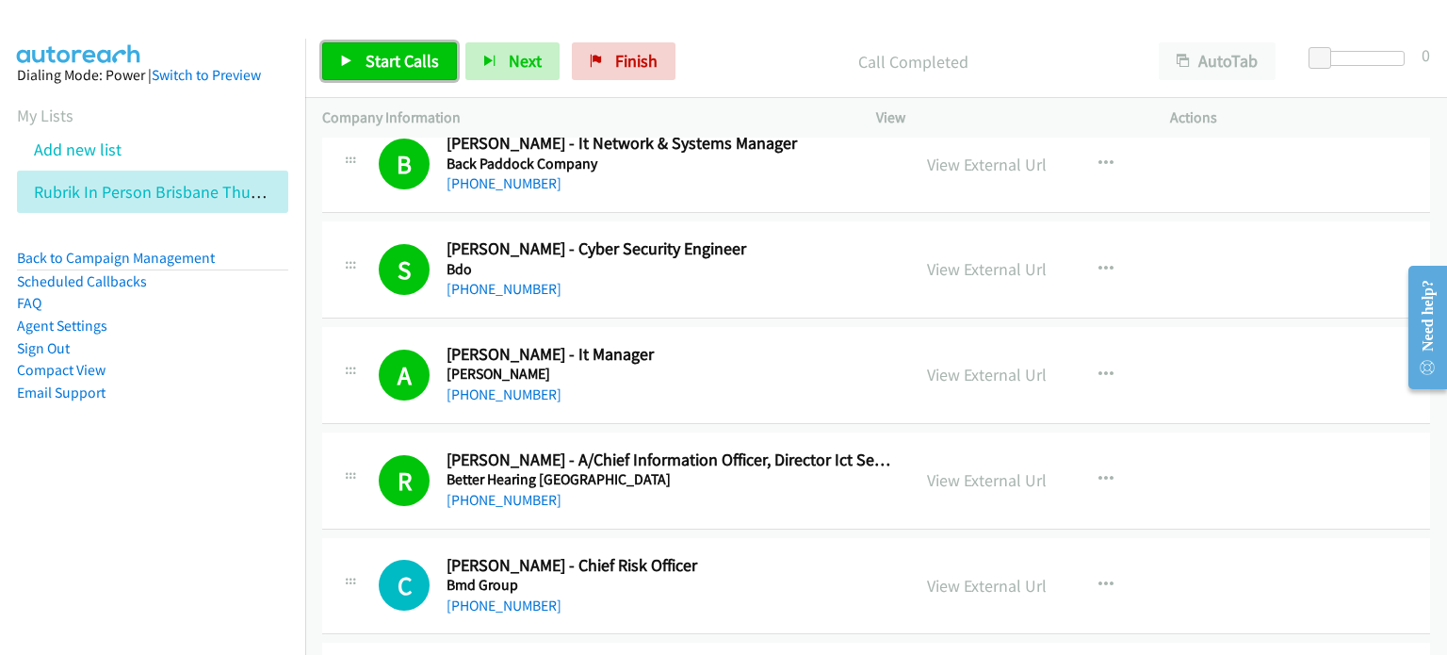
drag, startPoint x: 384, startPoint y: 61, endPoint x: 406, endPoint y: 76, distance: 26.4
click at [384, 62] on span "Start Calls" at bounding box center [402, 61] width 73 height 22
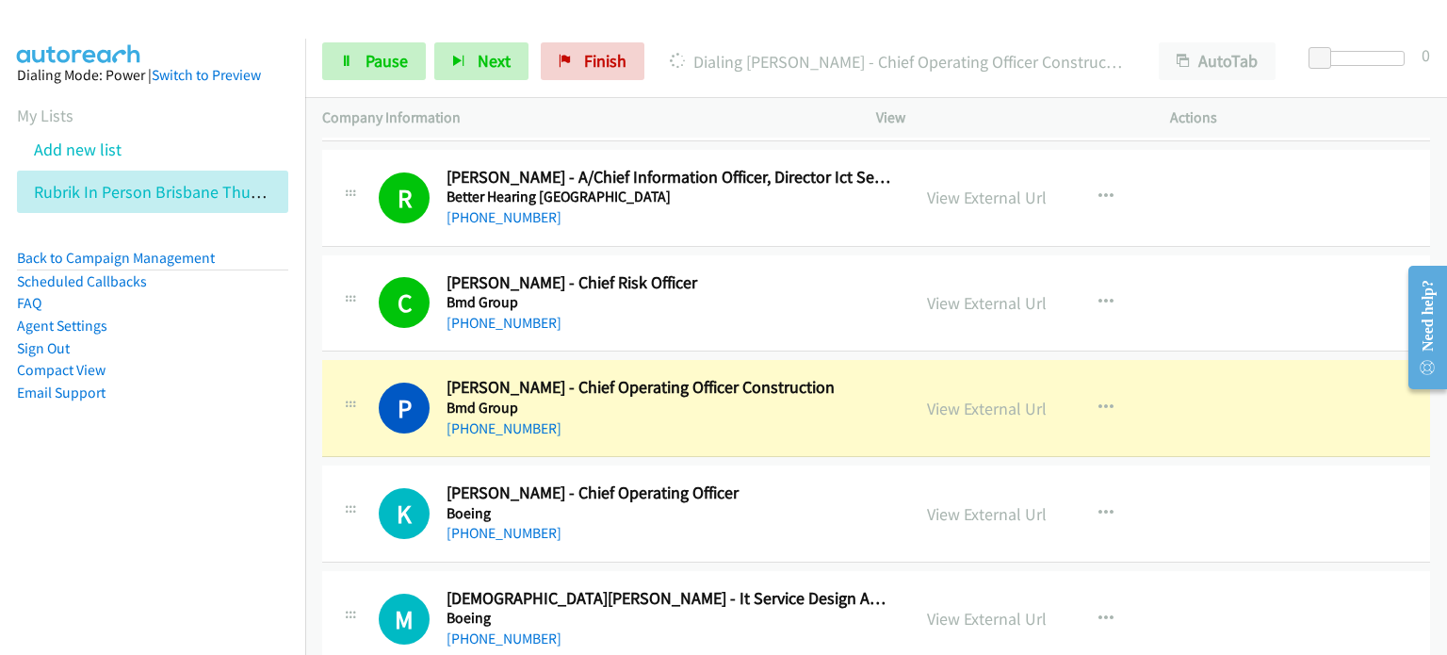
scroll to position [6878, 0]
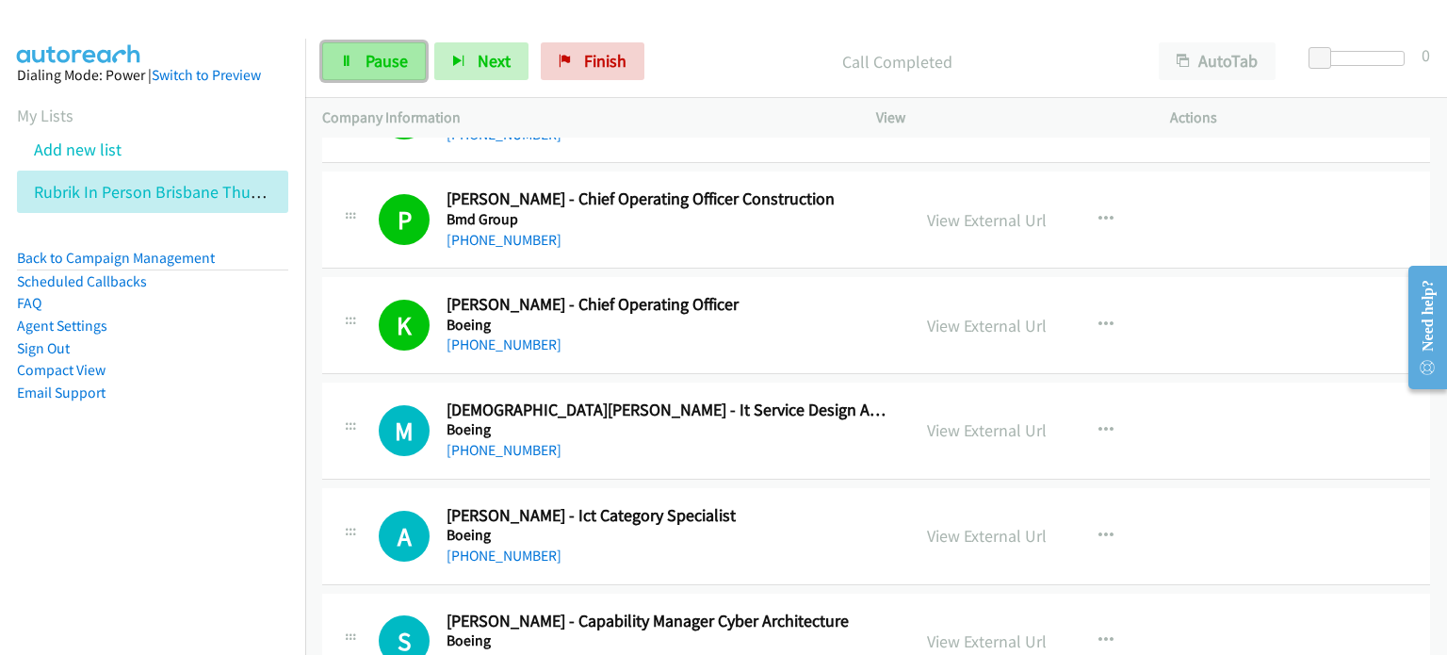
click at [390, 56] on span "Pause" at bounding box center [387, 61] width 42 height 22
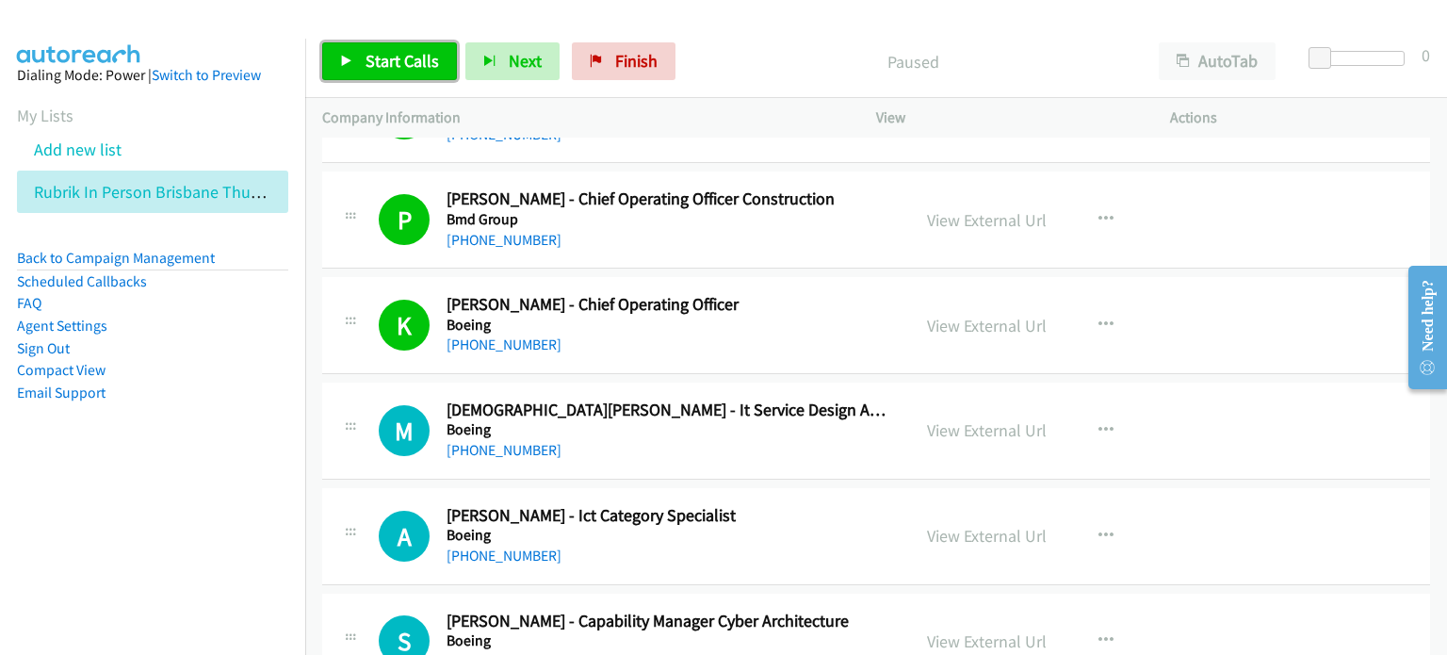
click at [390, 54] on span "Start Calls" at bounding box center [402, 61] width 73 height 22
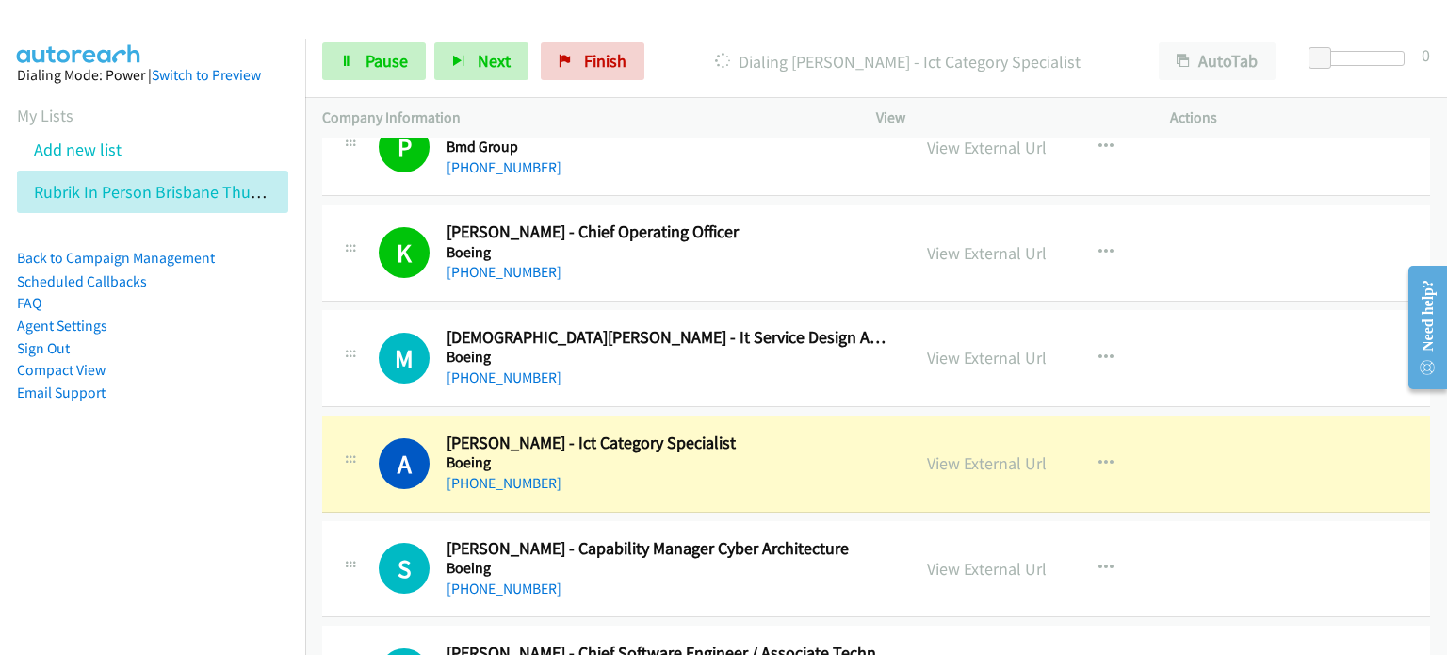
scroll to position [6972, 0]
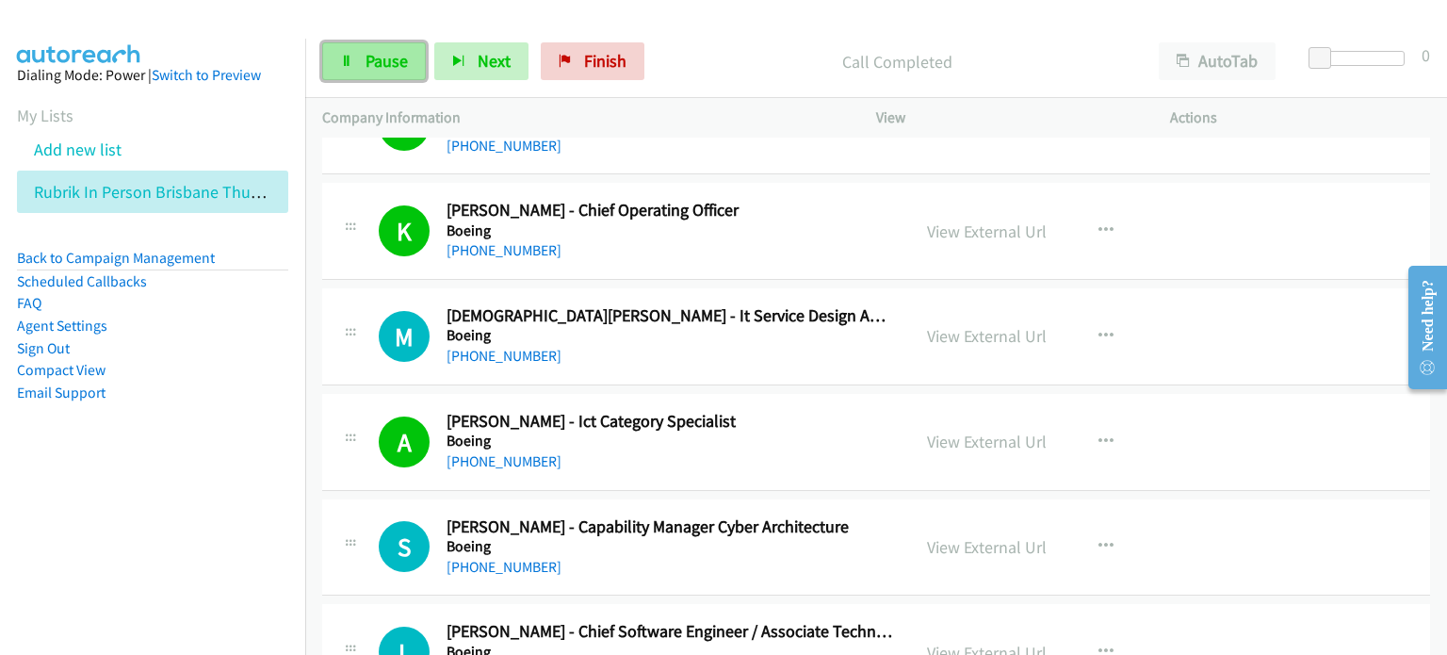
click at [377, 57] on span "Pause" at bounding box center [387, 61] width 42 height 22
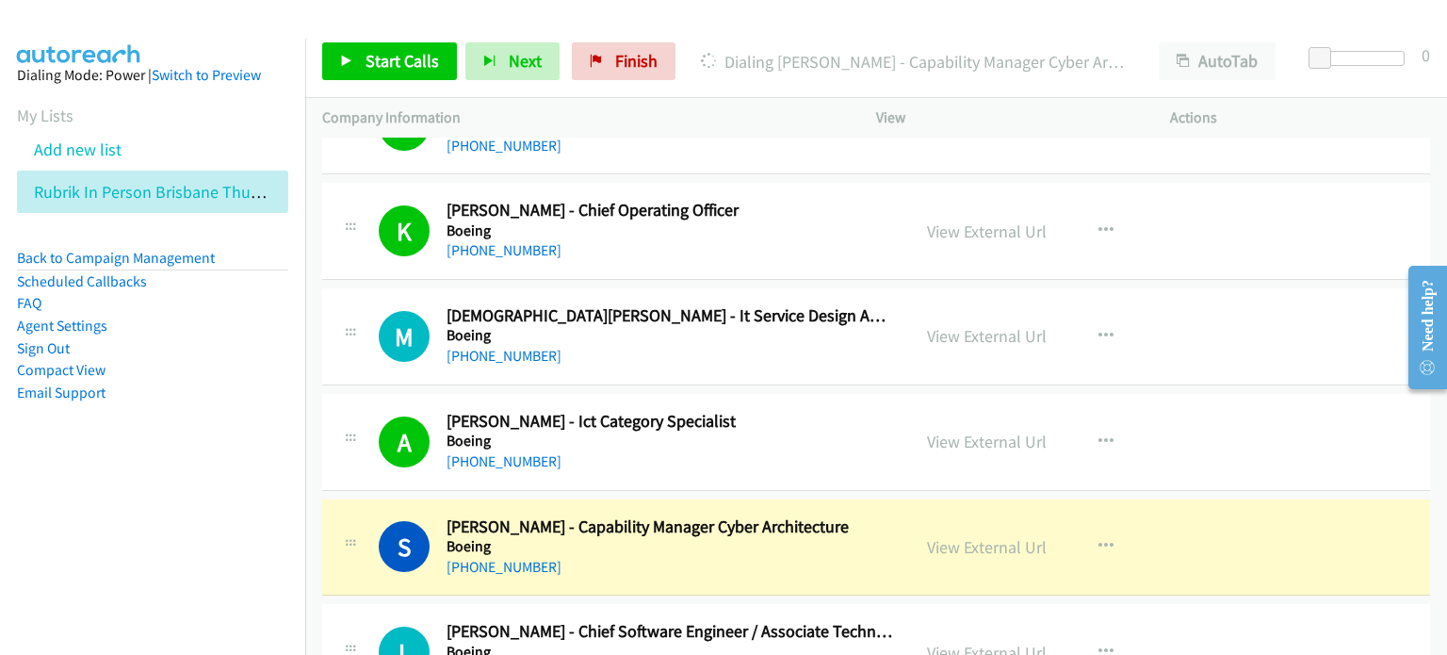
click at [769, 66] on p "Dialing [PERSON_NAME] - Capability Manager Cyber Architecture" at bounding box center [913, 61] width 424 height 25
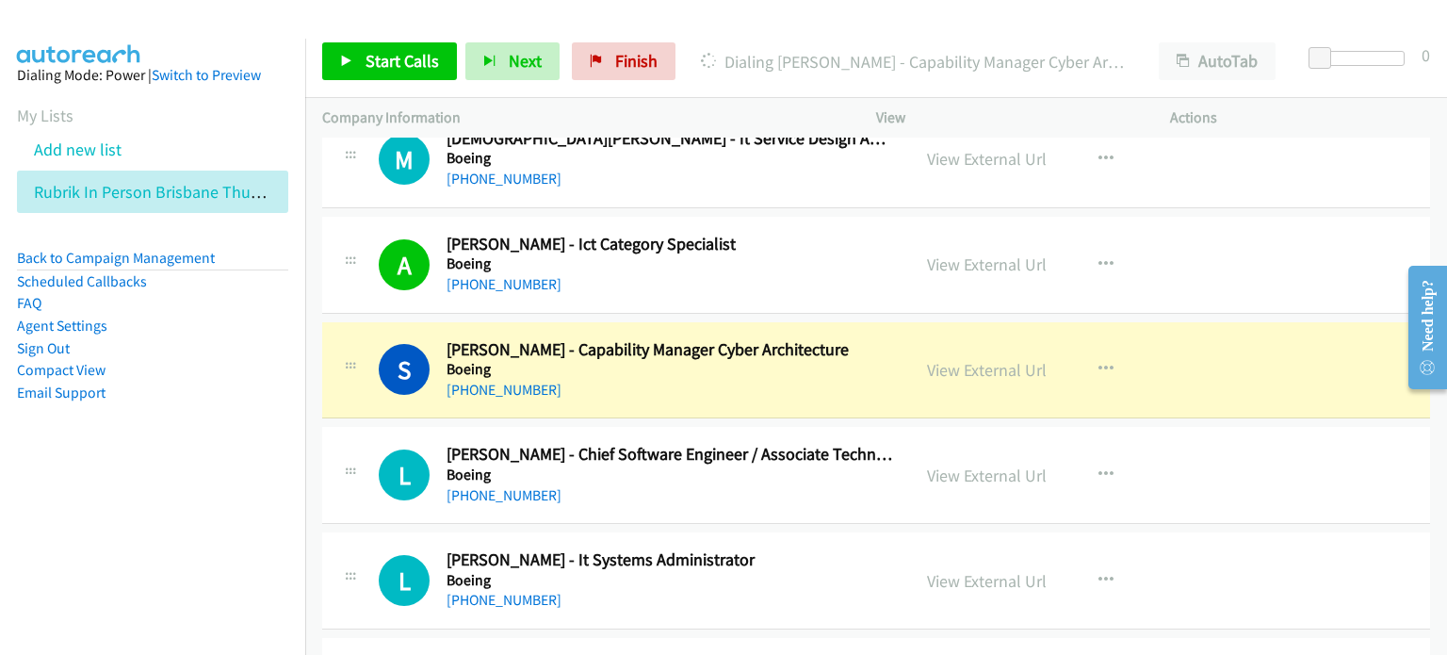
scroll to position [7161, 0]
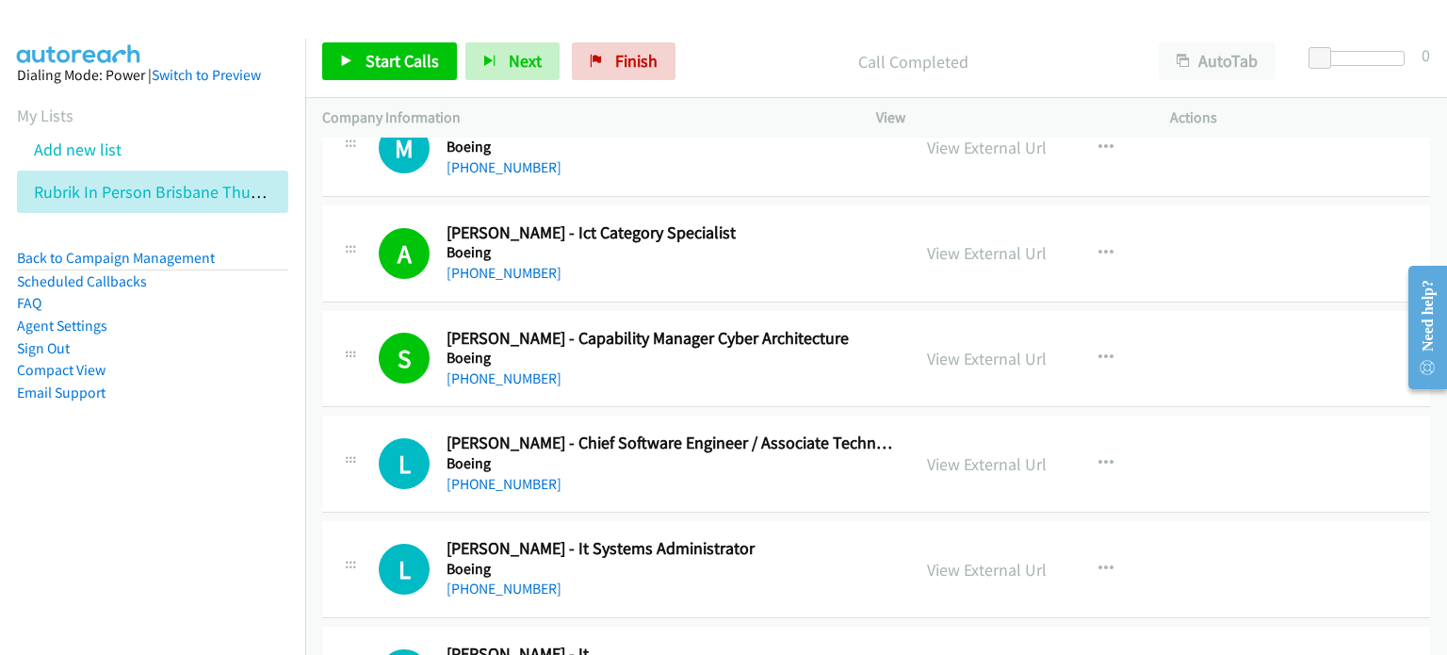
drag, startPoint x: 205, startPoint y: 425, endPoint x: 240, endPoint y: 421, distance: 35.1
click at [205, 425] on aside "Dialing Mode: Power | Switch to Preview My Lists Add new list Rubrik In Person …" at bounding box center [152, 264] width 305 height 450
click at [1008, 244] on link "View External Url" at bounding box center [987, 253] width 120 height 22
drag, startPoint x: 376, startPoint y: 60, endPoint x: 430, endPoint y: 86, distance: 59.4
click at [376, 61] on span "Start Calls" at bounding box center [402, 61] width 73 height 22
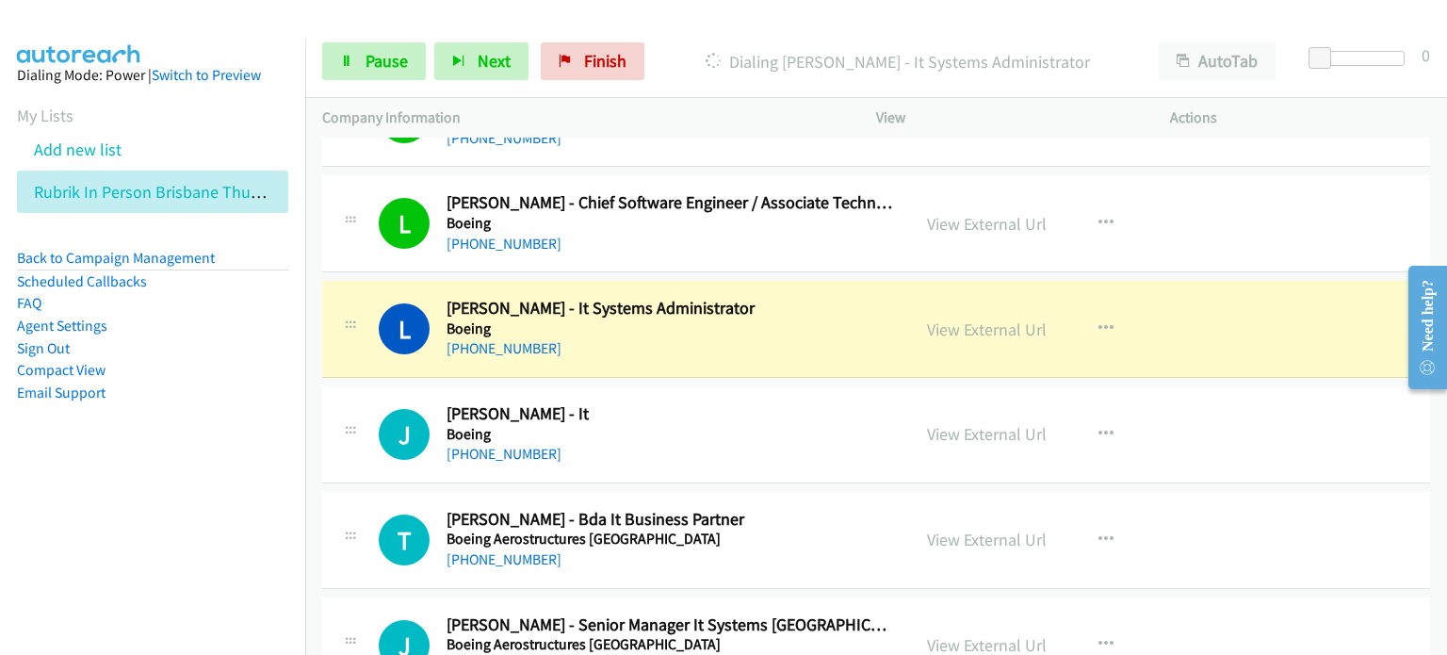
scroll to position [7443, 0]
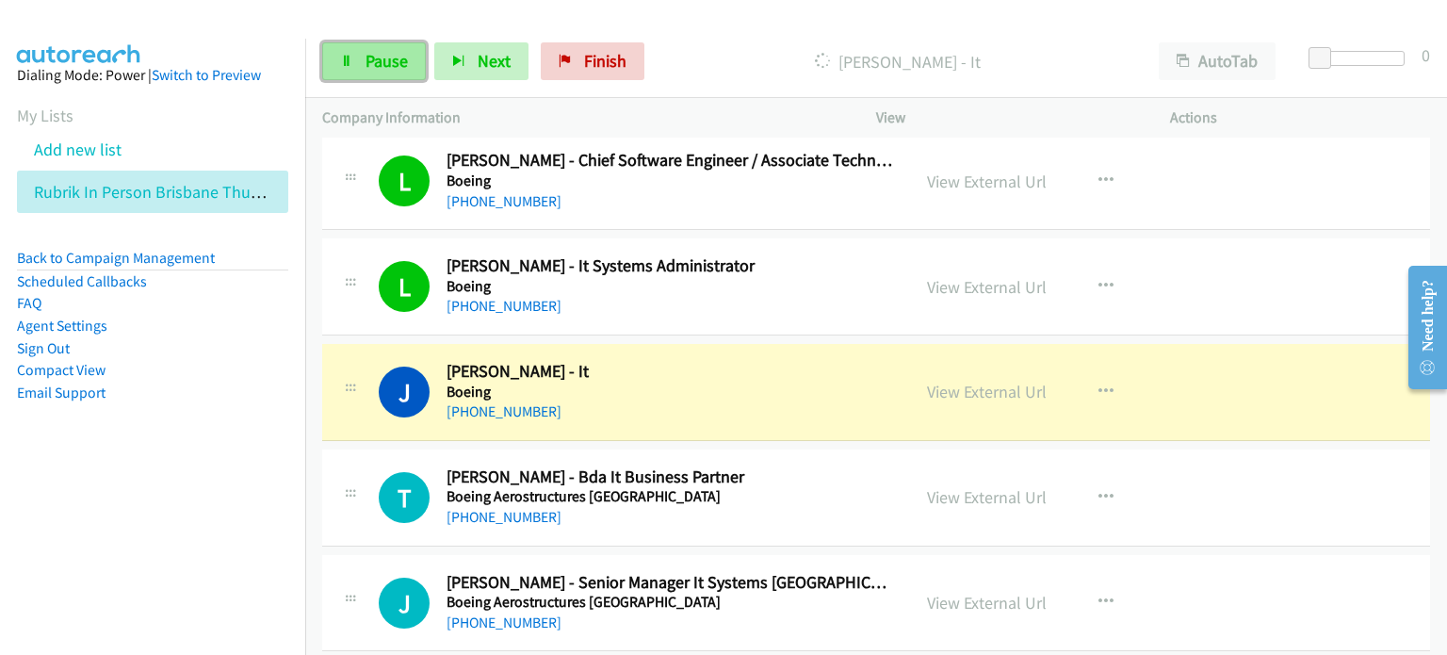
click at [381, 58] on span "Pause" at bounding box center [387, 61] width 42 height 22
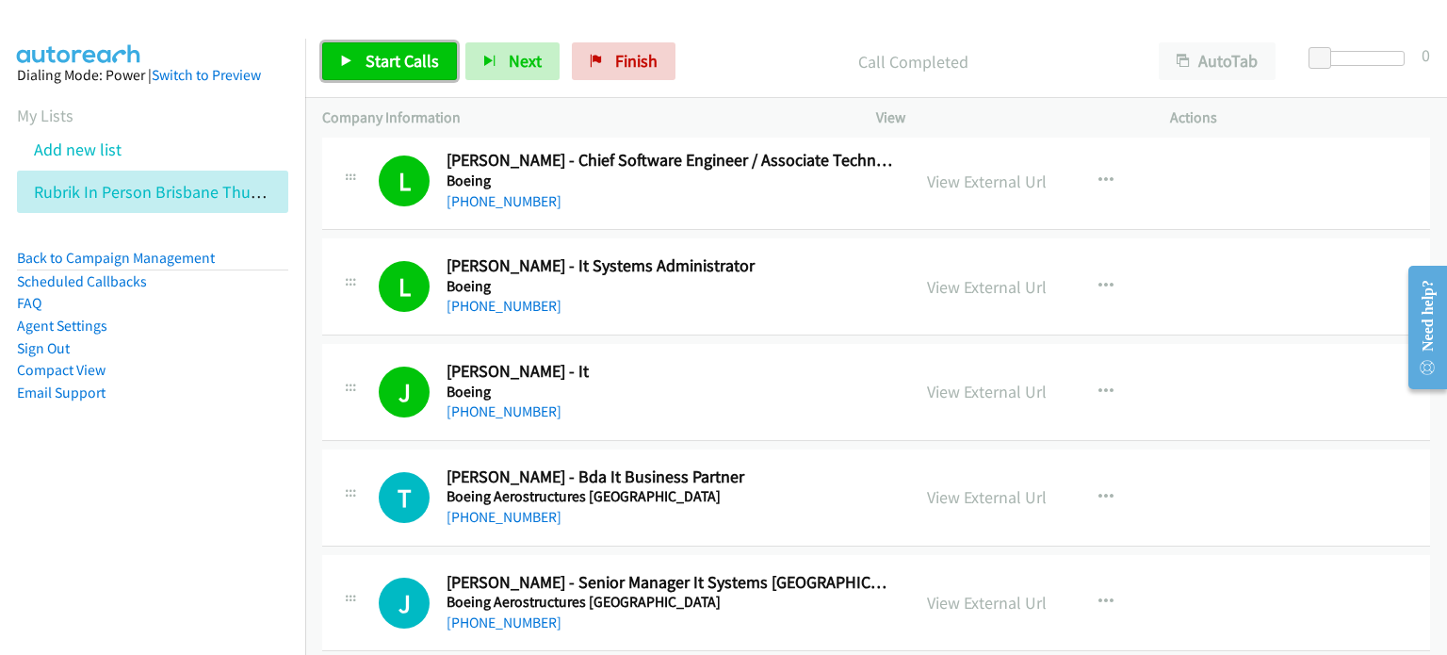
click at [377, 52] on span "Start Calls" at bounding box center [402, 61] width 73 height 22
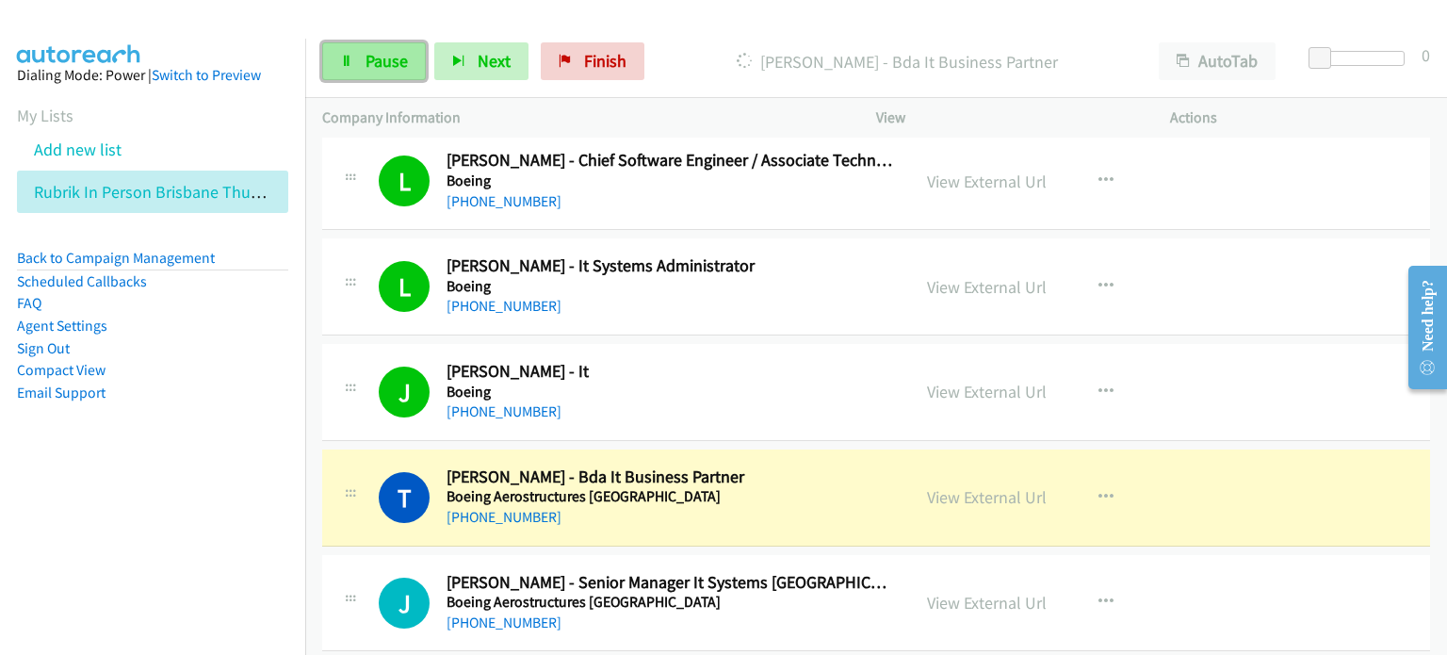
click at [388, 54] on span "Pause" at bounding box center [387, 61] width 42 height 22
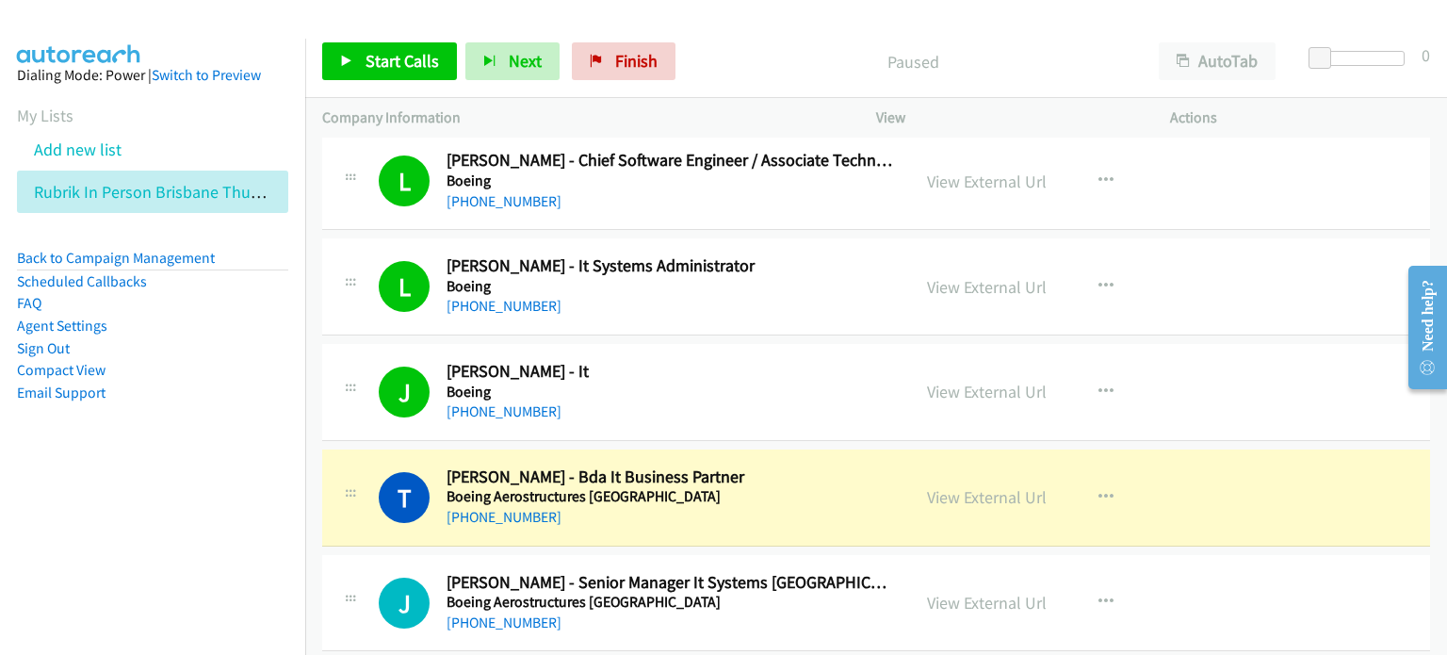
click at [747, 56] on p "Paused" at bounding box center [913, 61] width 424 height 25
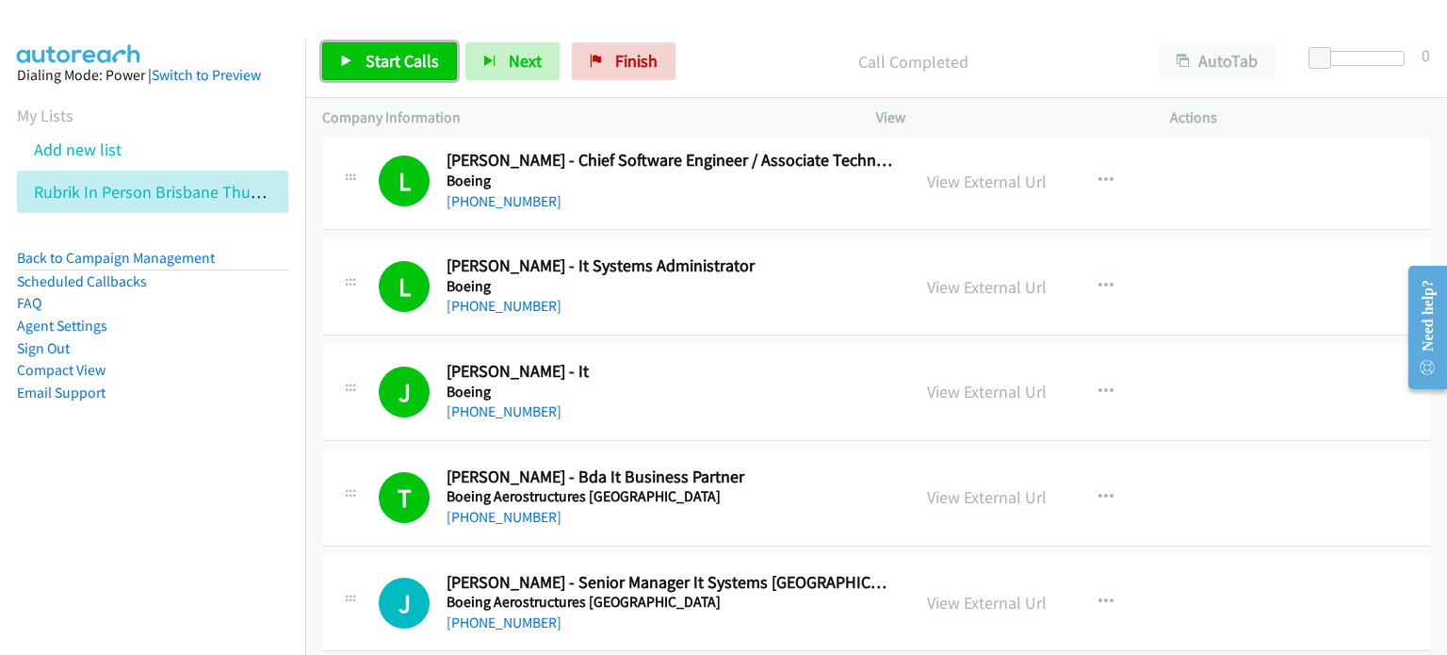
click at [377, 60] on span "Start Calls" at bounding box center [402, 61] width 73 height 22
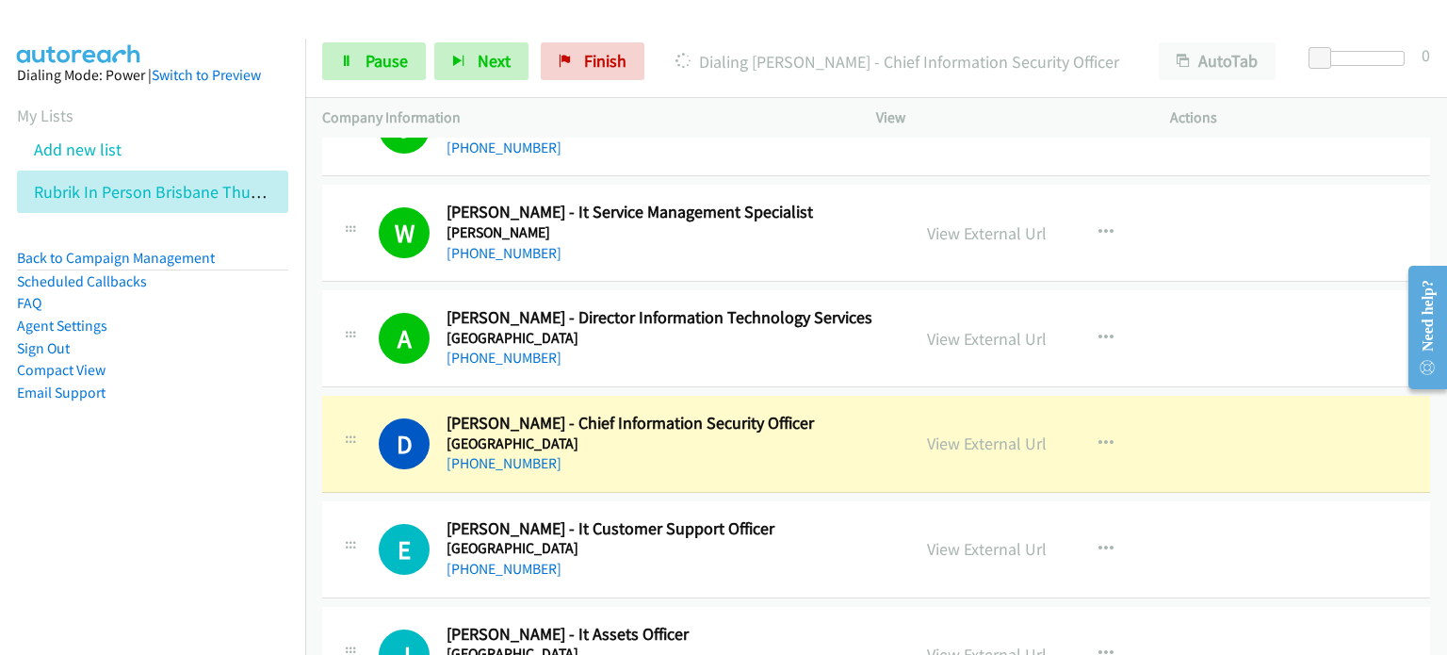
scroll to position [8009, 0]
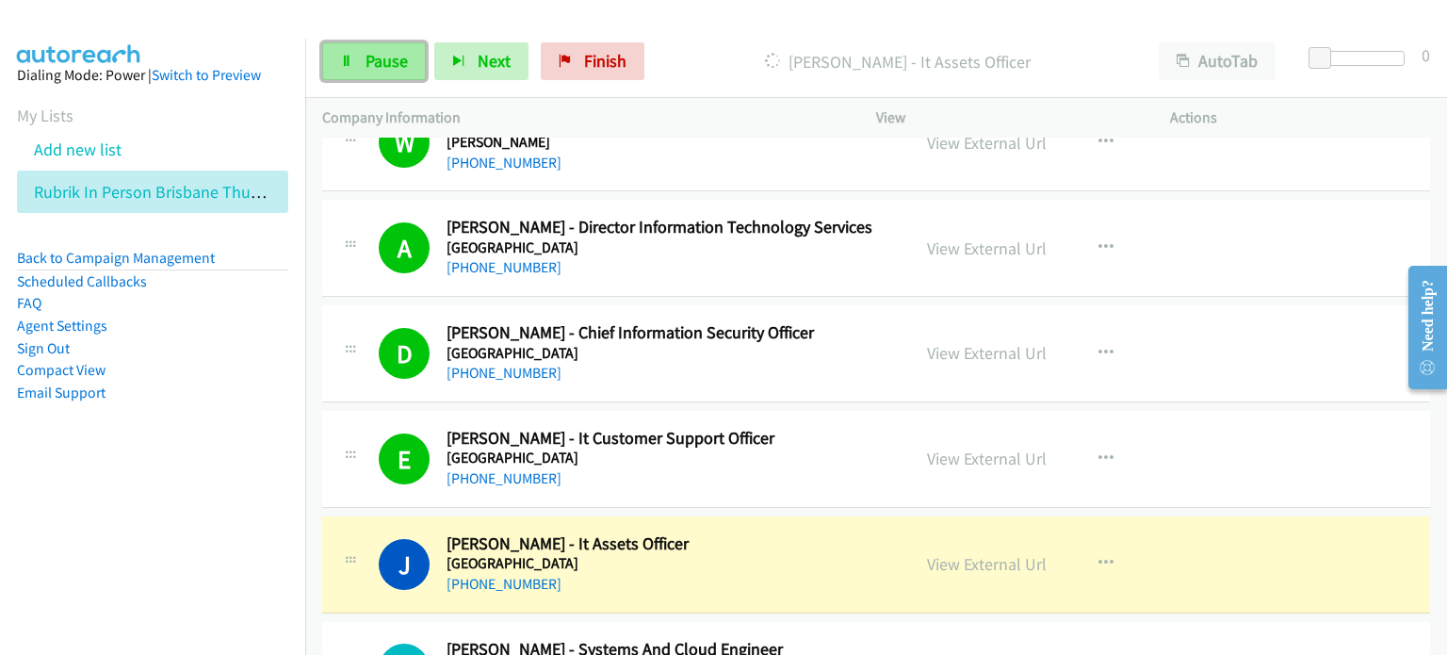
click at [372, 62] on span "Pause" at bounding box center [387, 61] width 42 height 22
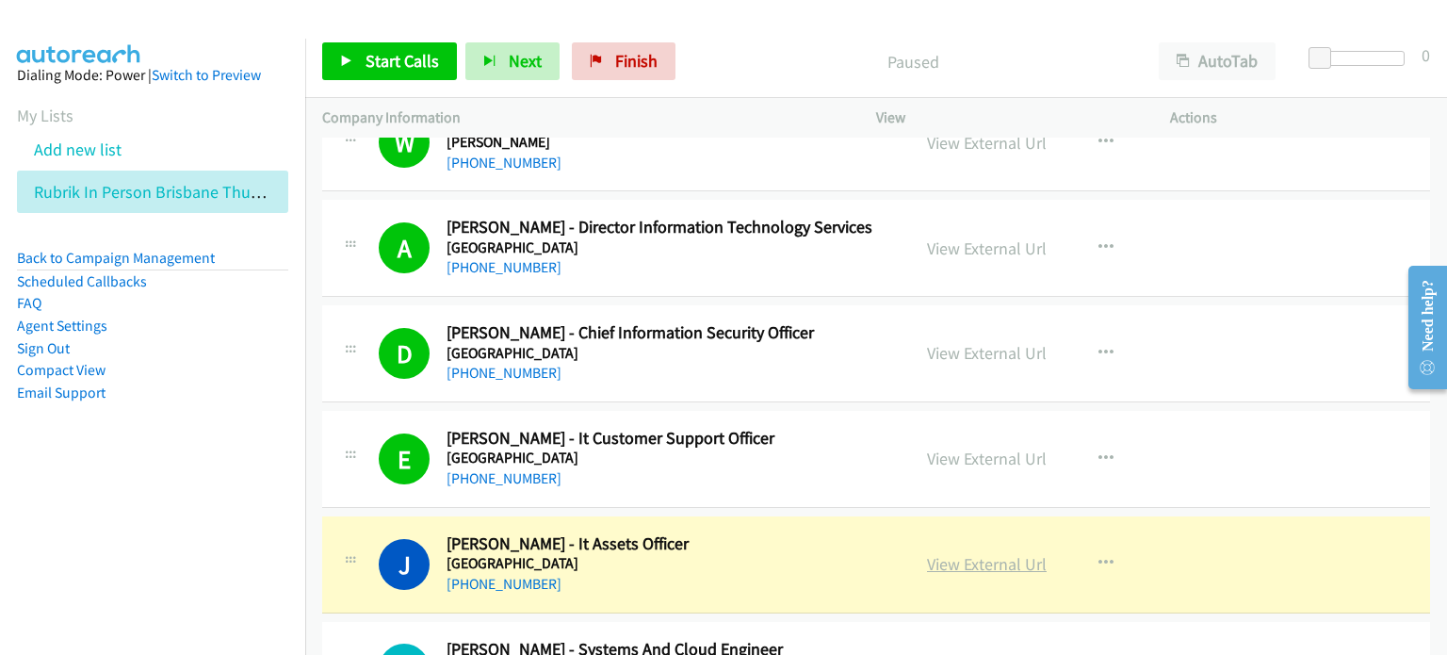
click at [961, 553] on link "View External Url" at bounding box center [987, 564] width 120 height 22
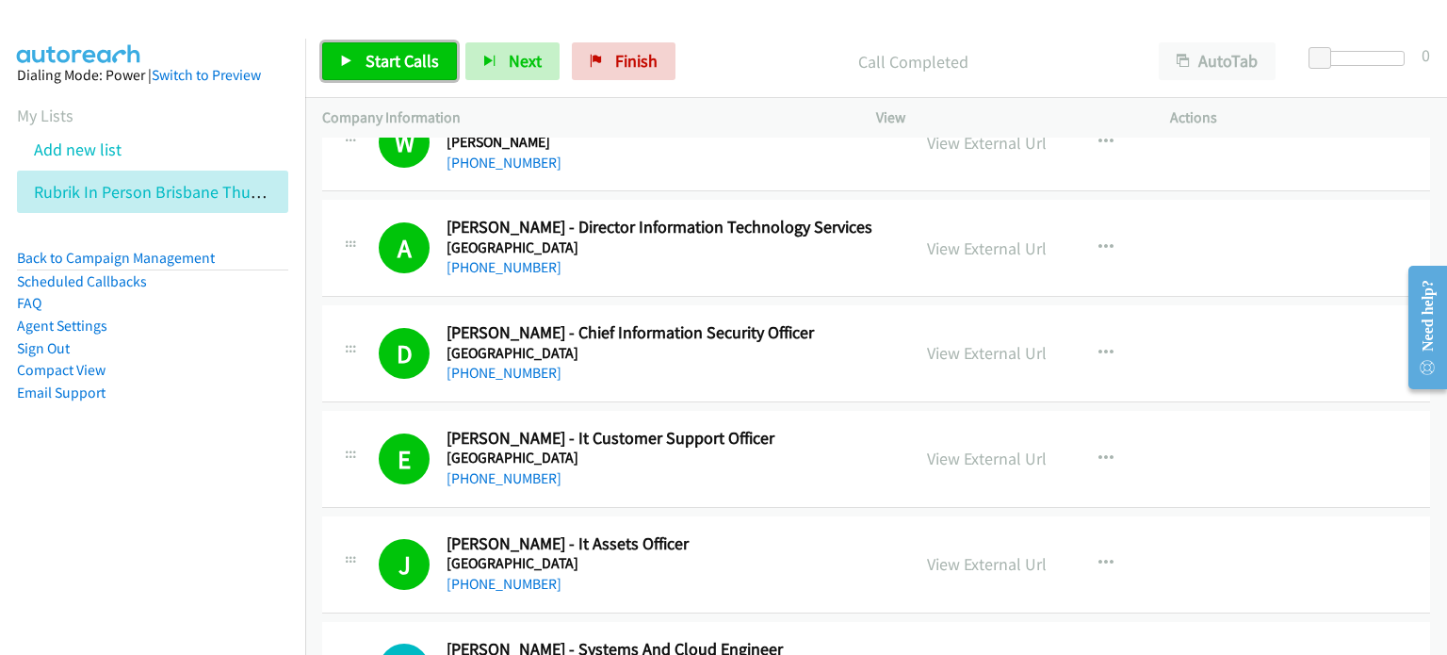
click at [373, 59] on span "Start Calls" at bounding box center [402, 61] width 73 height 22
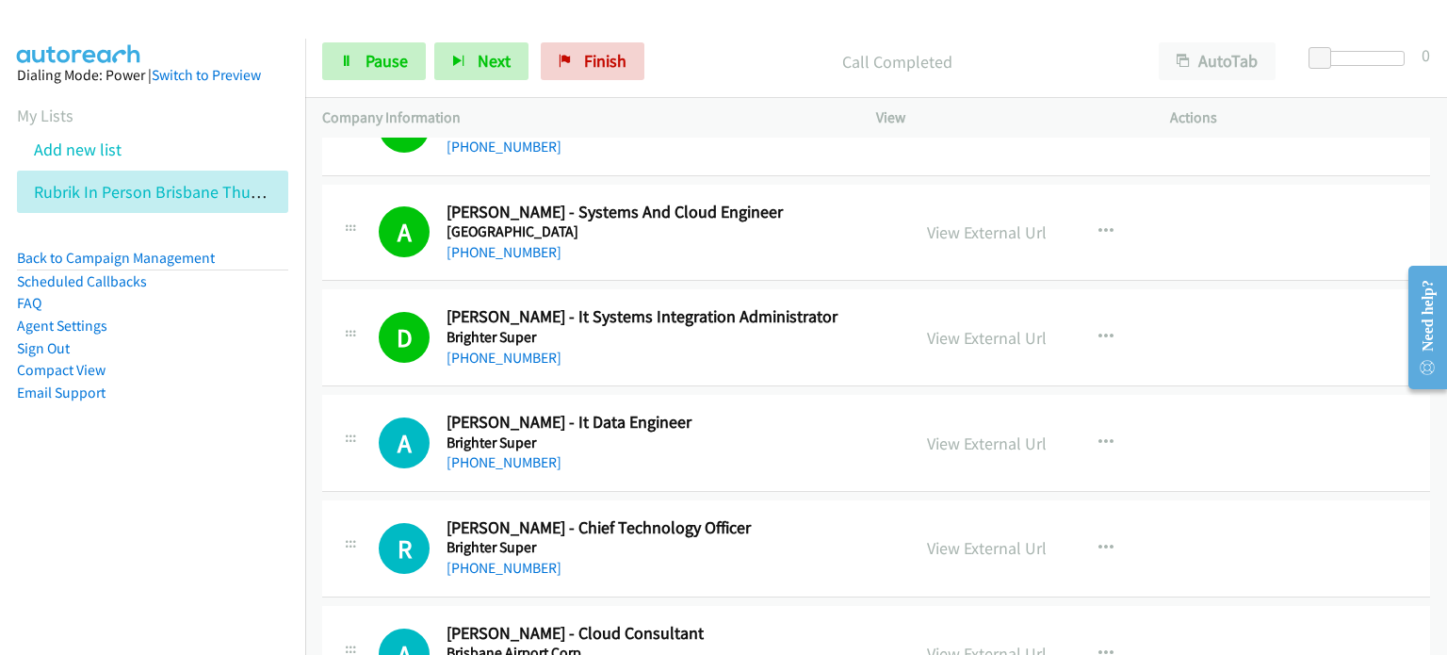
scroll to position [8480, 0]
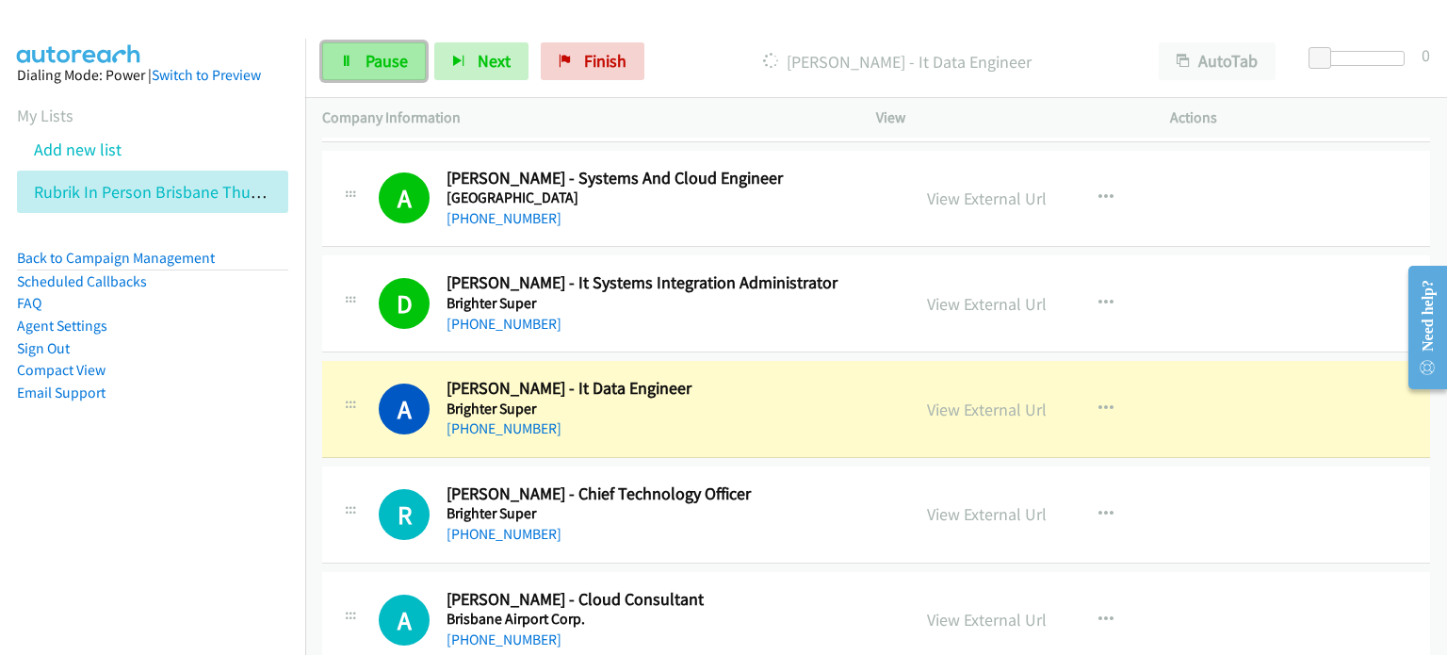
click at [363, 56] on link "Pause" at bounding box center [374, 61] width 104 height 38
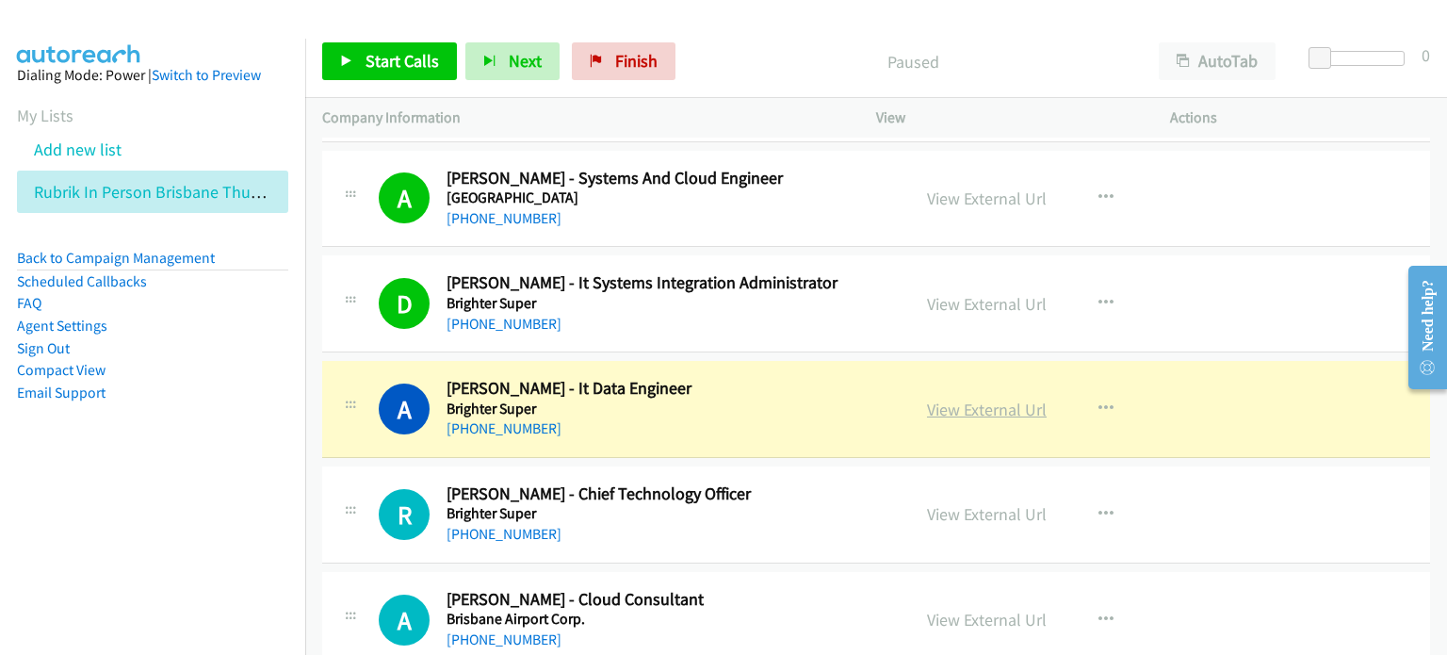
click at [955, 399] on link "View External Url" at bounding box center [987, 410] width 120 height 22
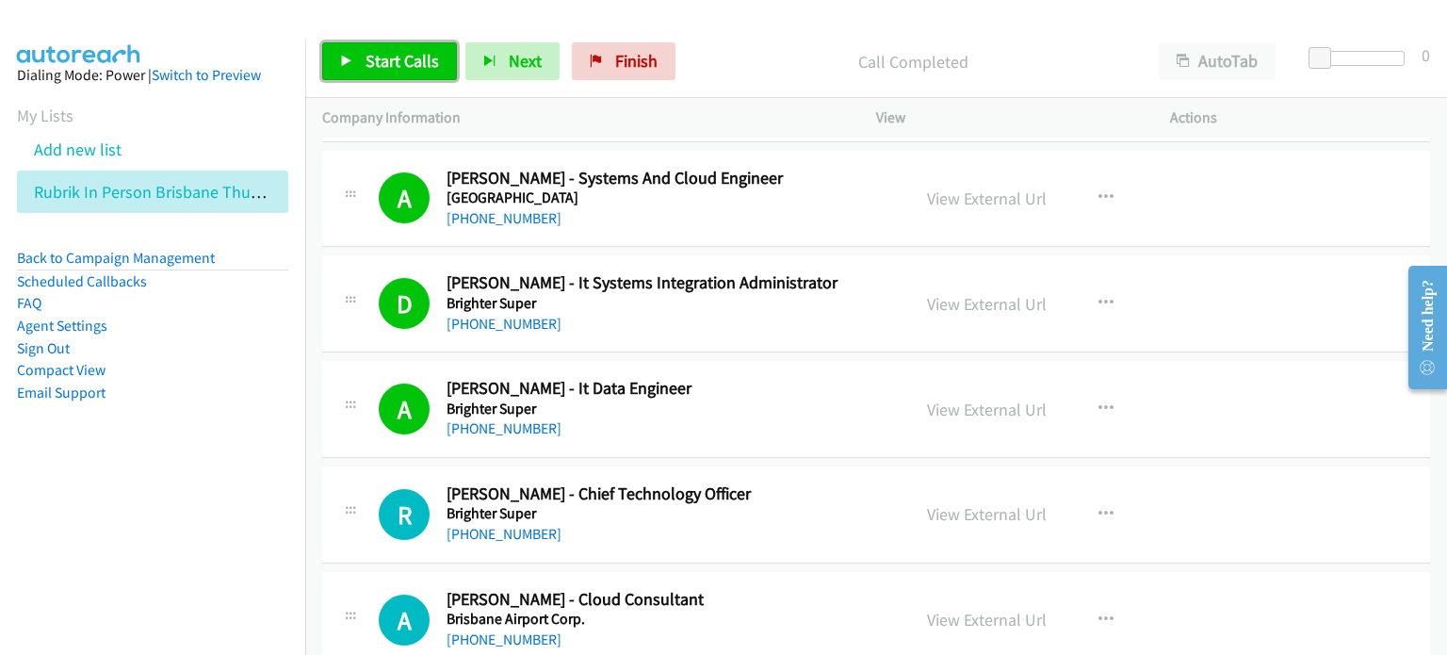
click at [389, 55] on span "Start Calls" at bounding box center [402, 61] width 73 height 22
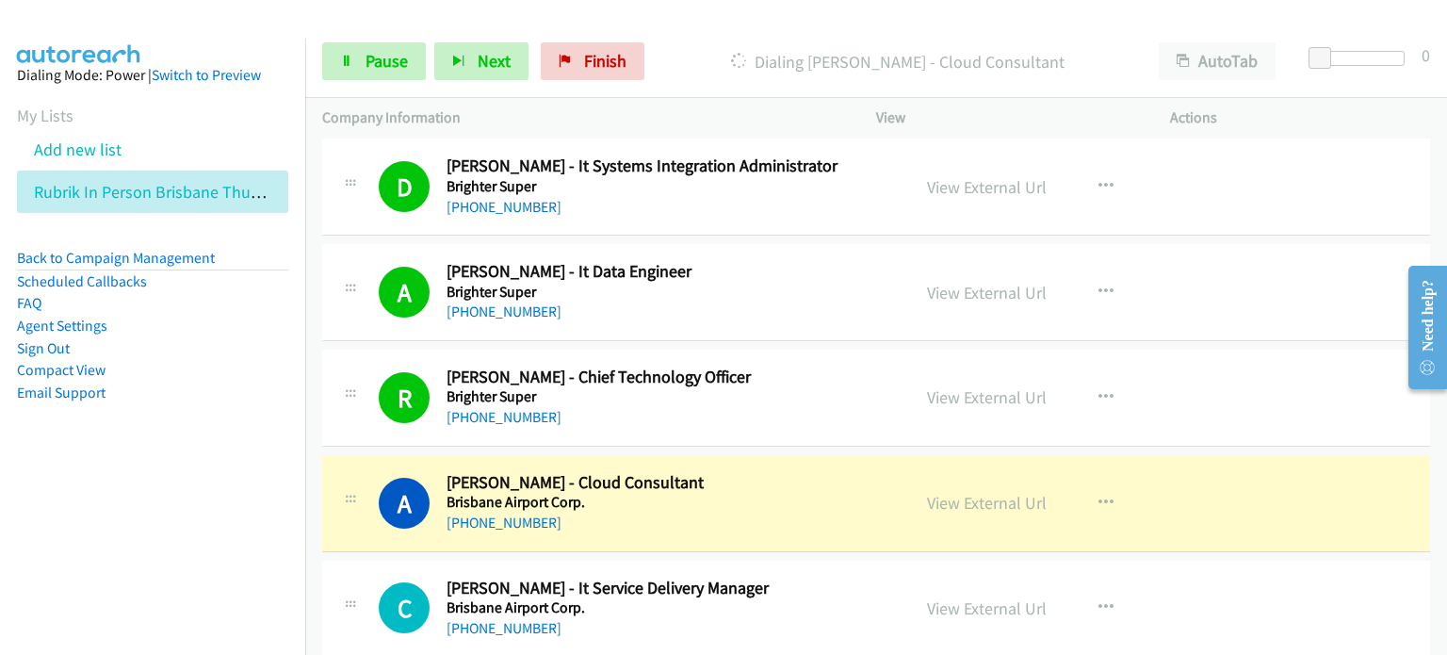
scroll to position [8762, 0]
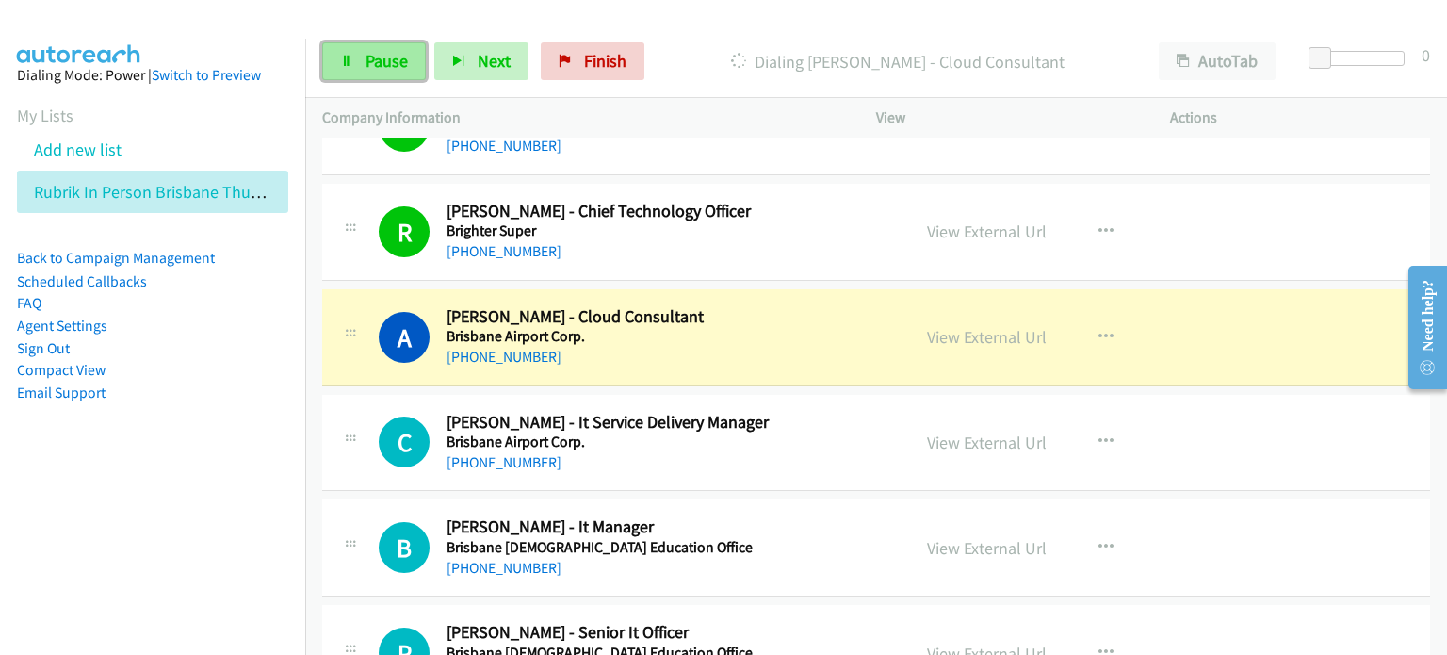
click at [383, 62] on span "Pause" at bounding box center [387, 61] width 42 height 22
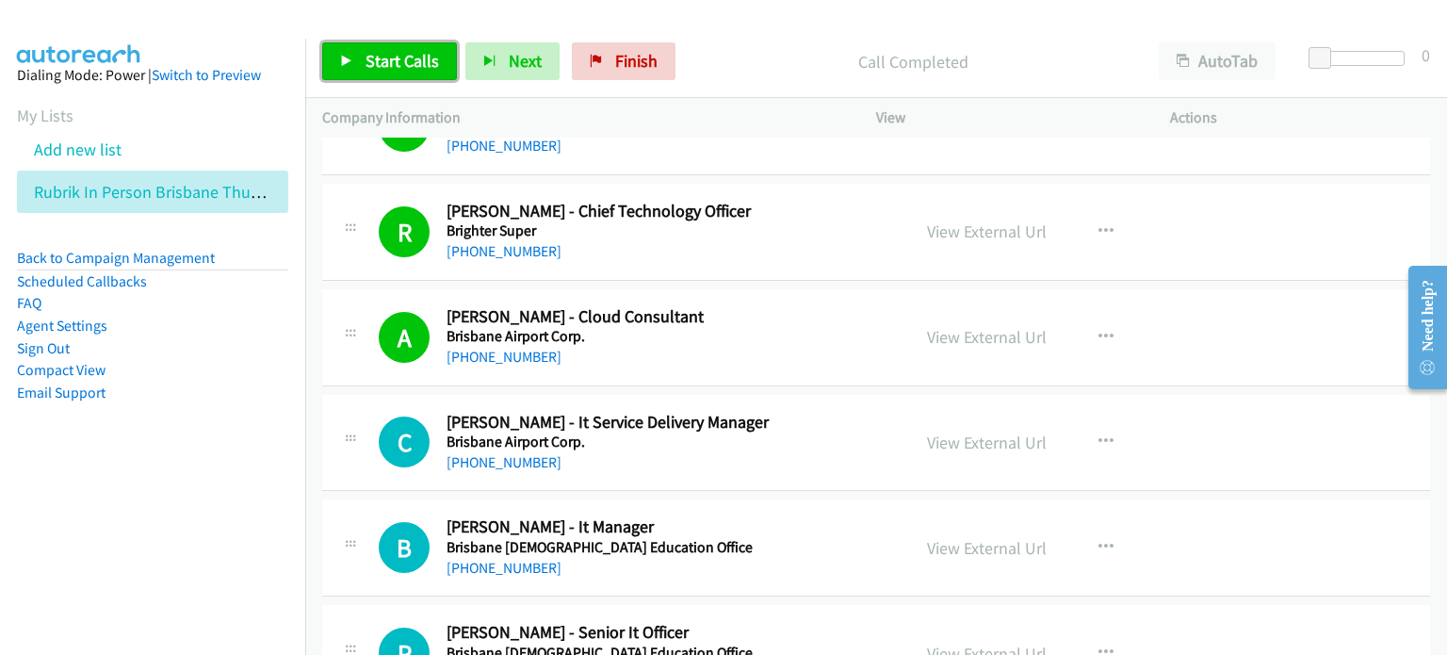
click at [404, 62] on span "Start Calls" at bounding box center [402, 61] width 73 height 22
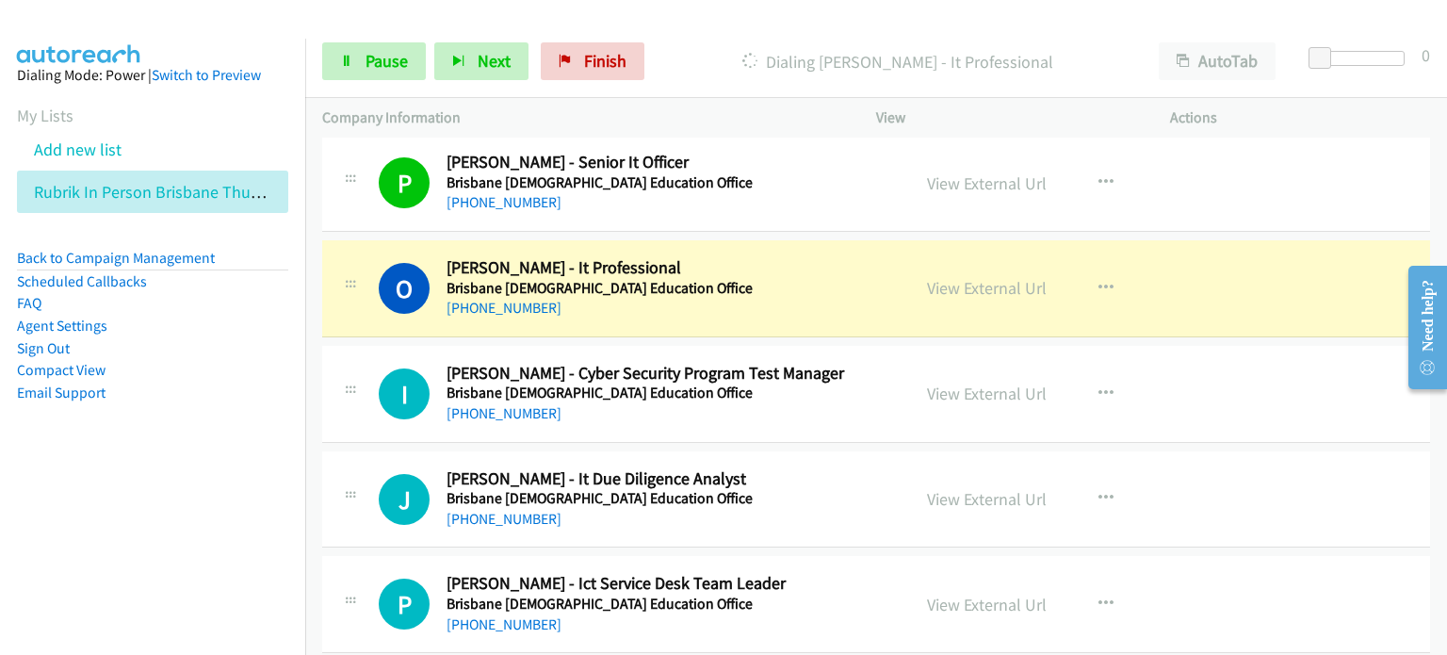
scroll to position [9328, 0]
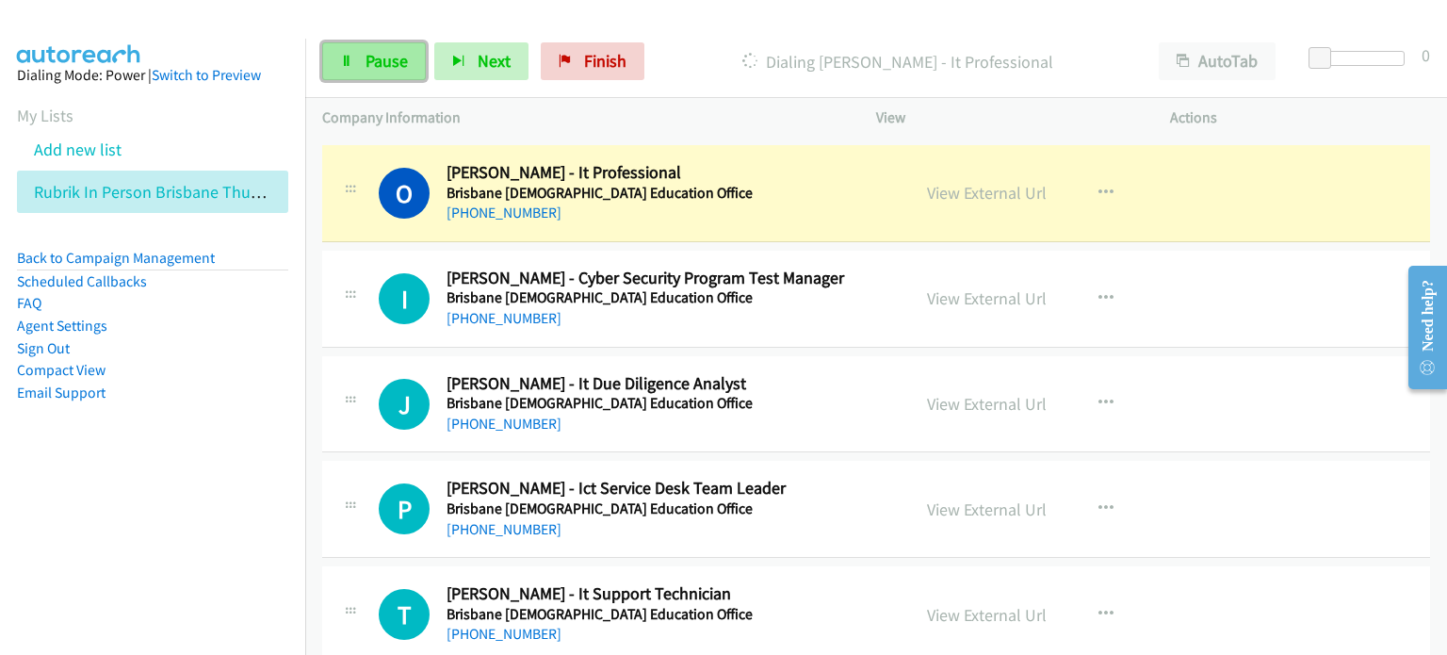
click at [369, 55] on span "Pause" at bounding box center [387, 61] width 42 height 22
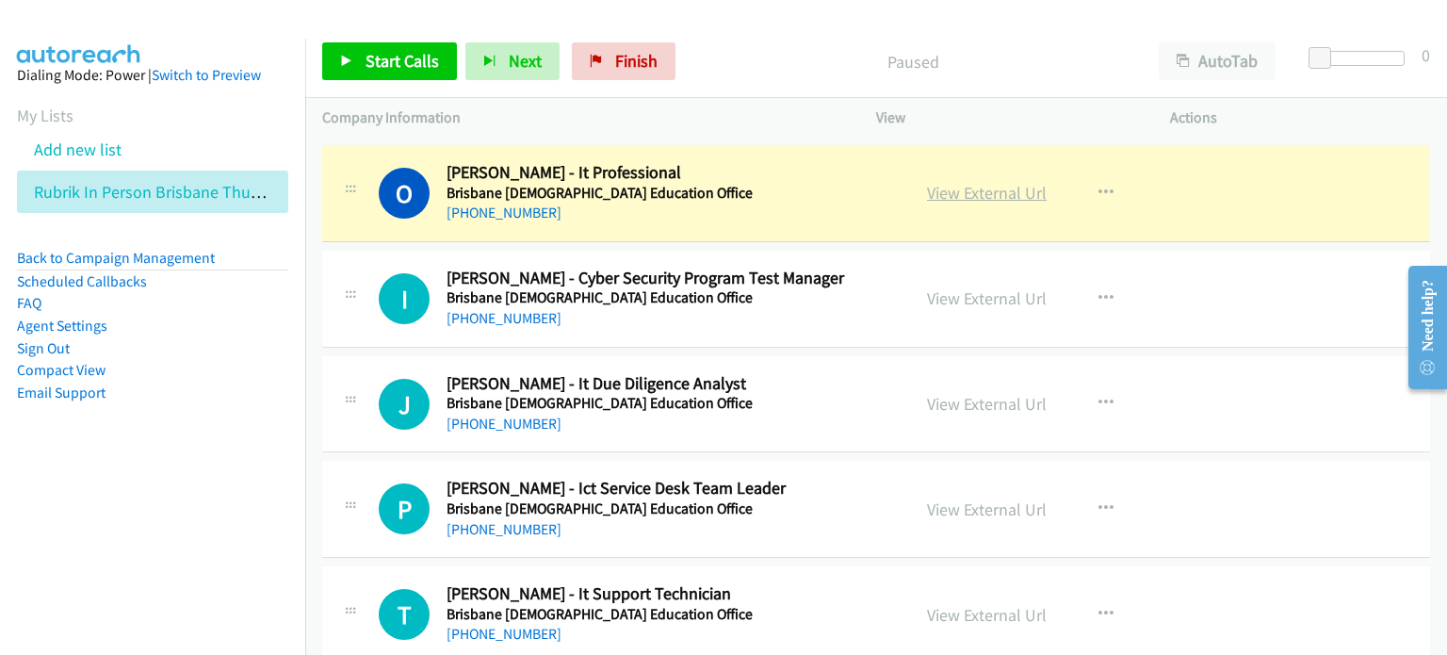
click at [939, 182] on link "View External Url" at bounding box center [987, 193] width 120 height 22
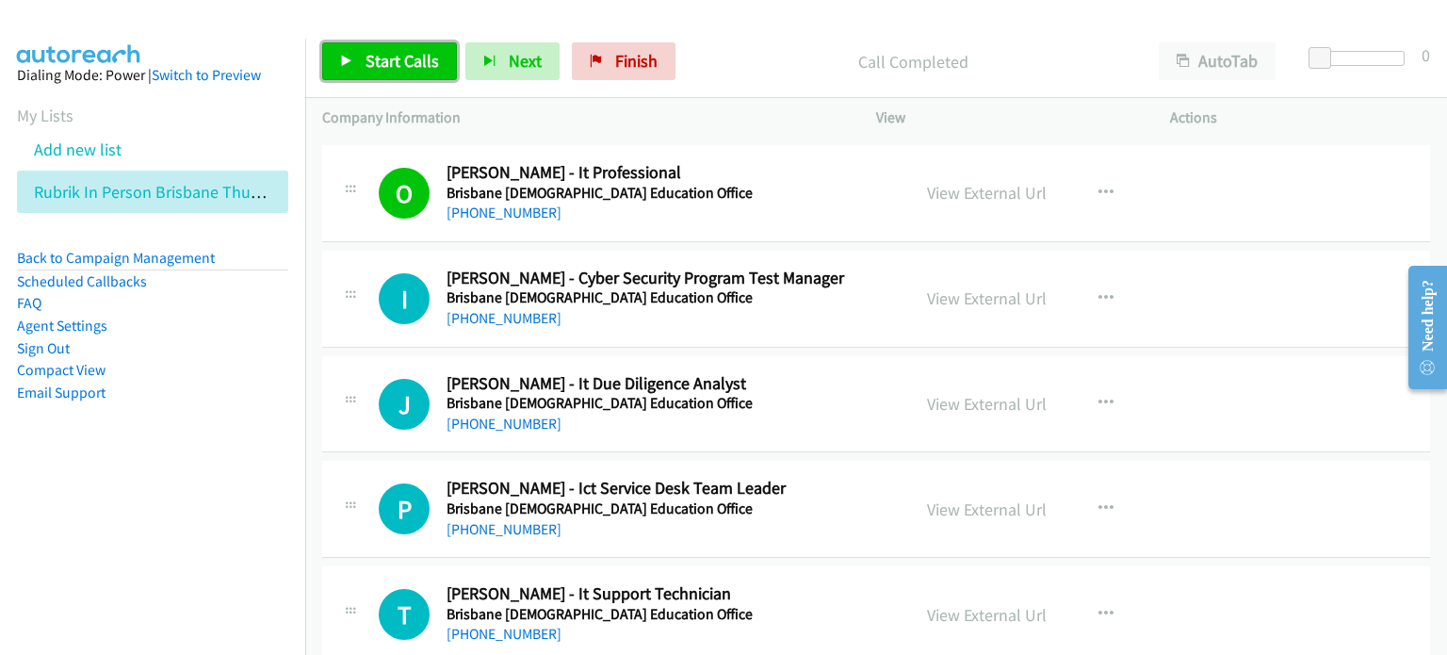
click at [378, 58] on span "Start Calls" at bounding box center [402, 61] width 73 height 22
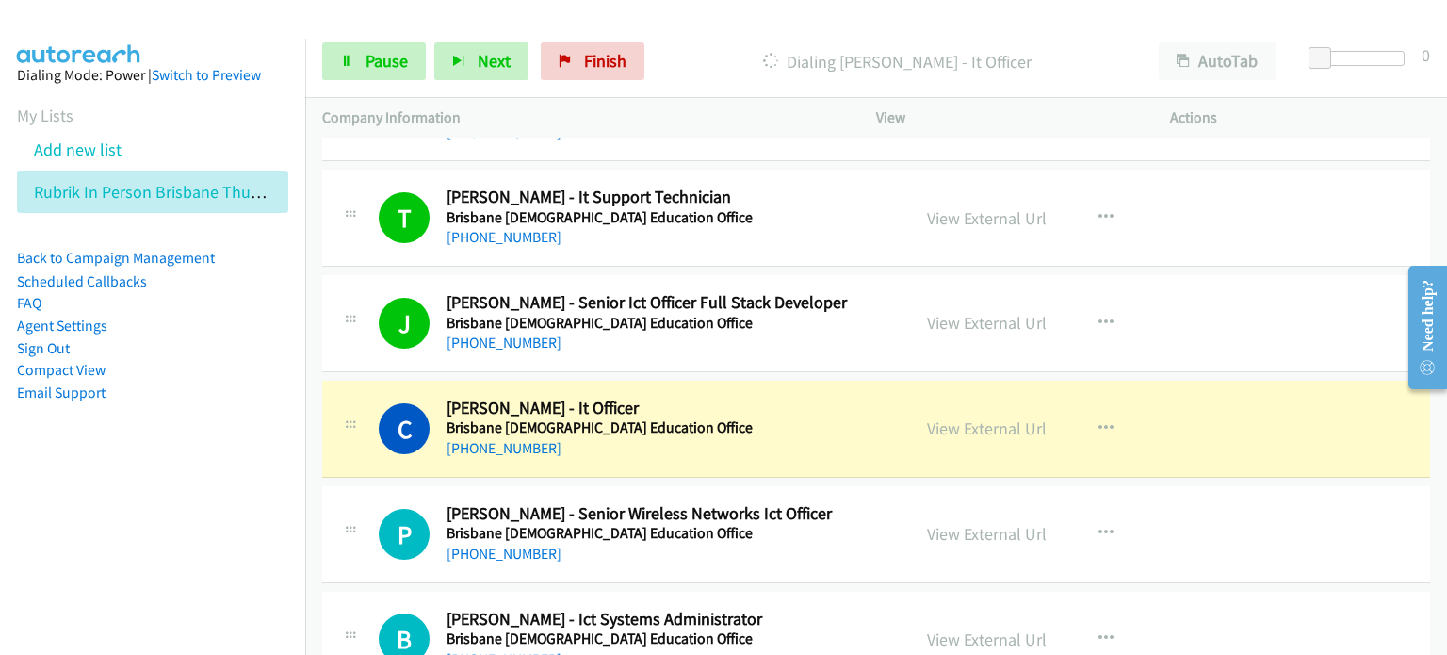
scroll to position [9799, 0]
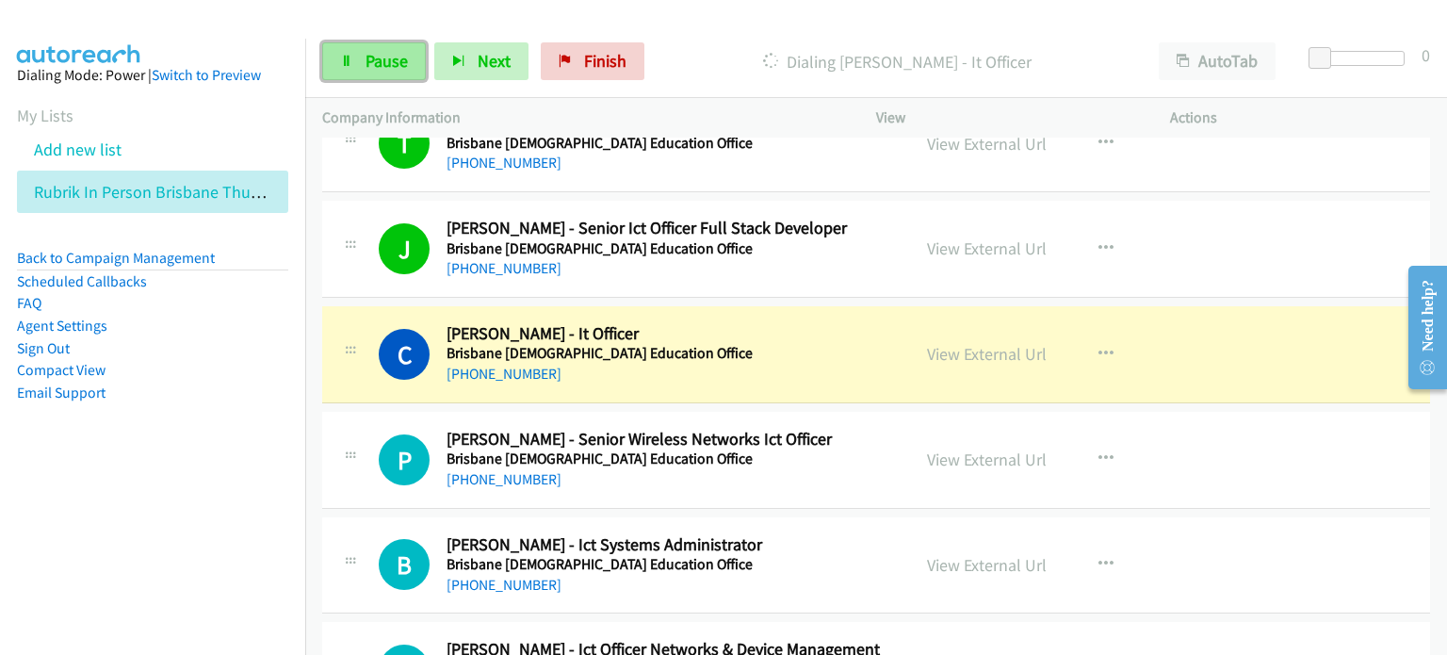
click at [373, 57] on span "Pause" at bounding box center [387, 61] width 42 height 22
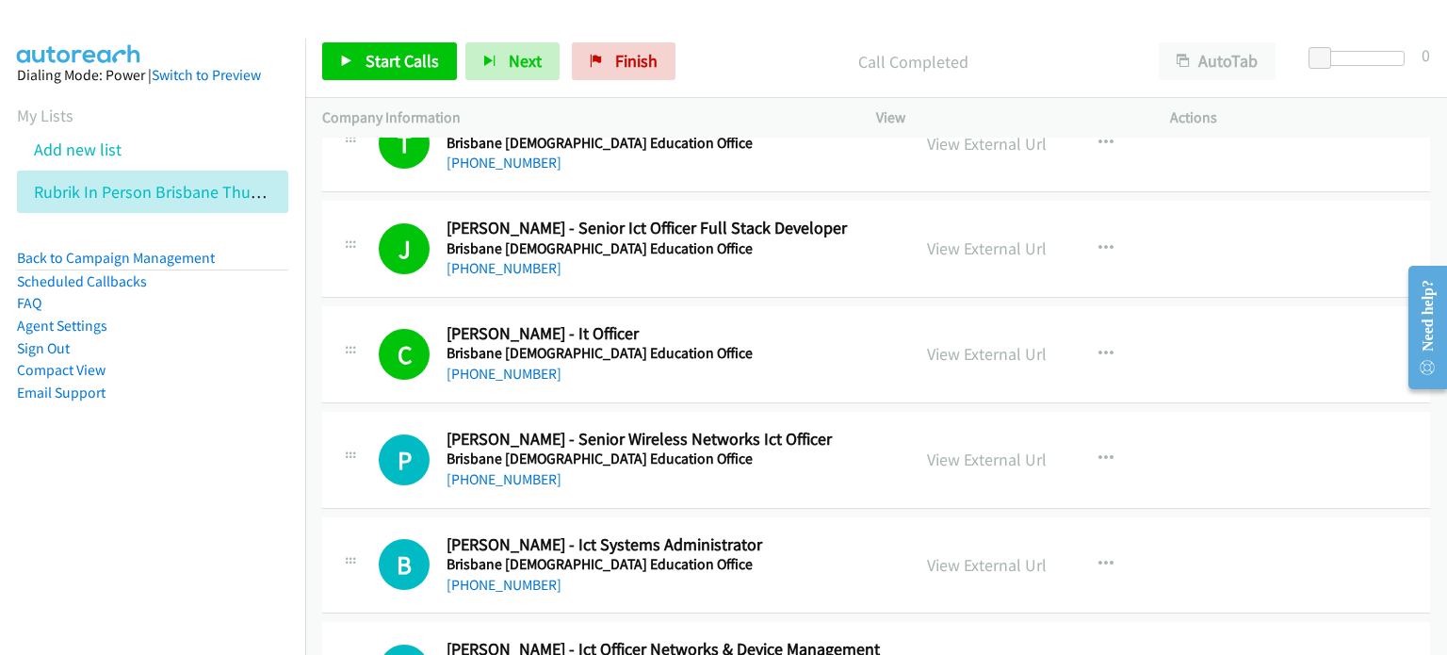
drag, startPoint x: 751, startPoint y: 67, endPoint x: 839, endPoint y: 50, distance: 89.2
click at [755, 66] on p "Call Completed" at bounding box center [913, 61] width 424 height 25
click at [350, 53] on link "Start Calls" at bounding box center [389, 61] width 135 height 38
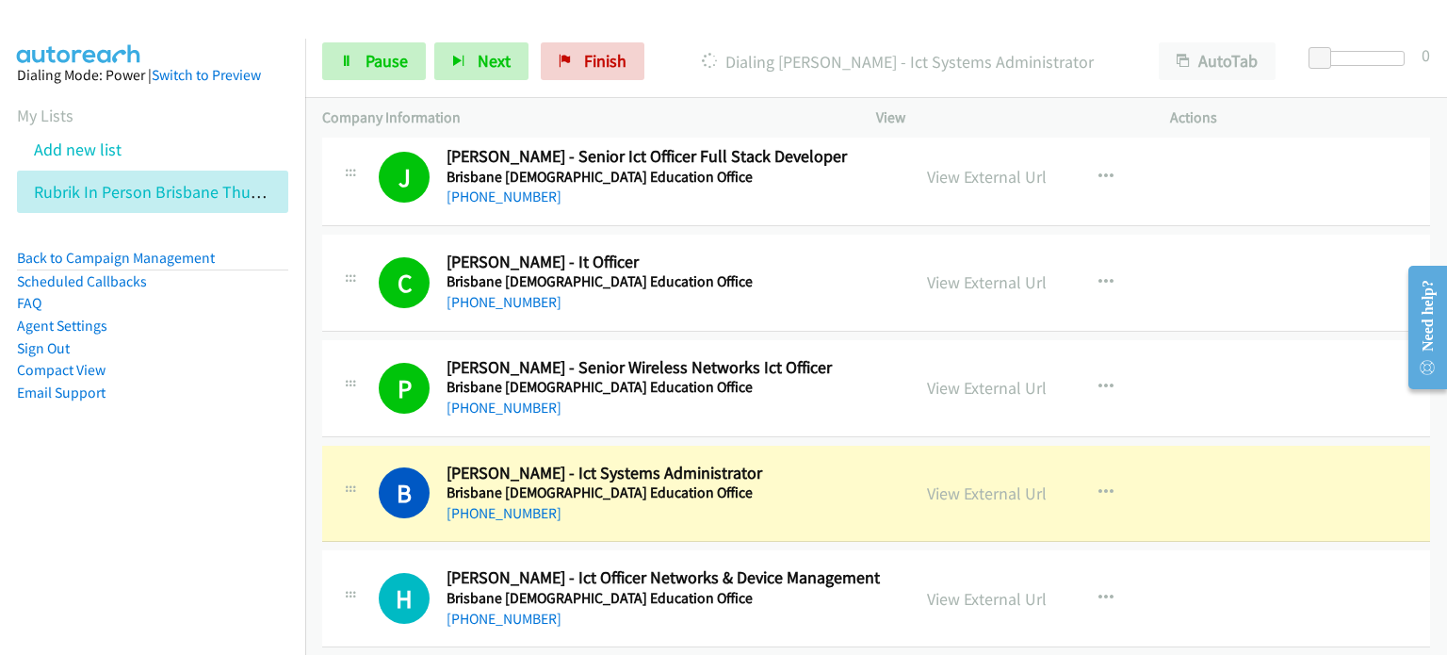
scroll to position [9987, 0]
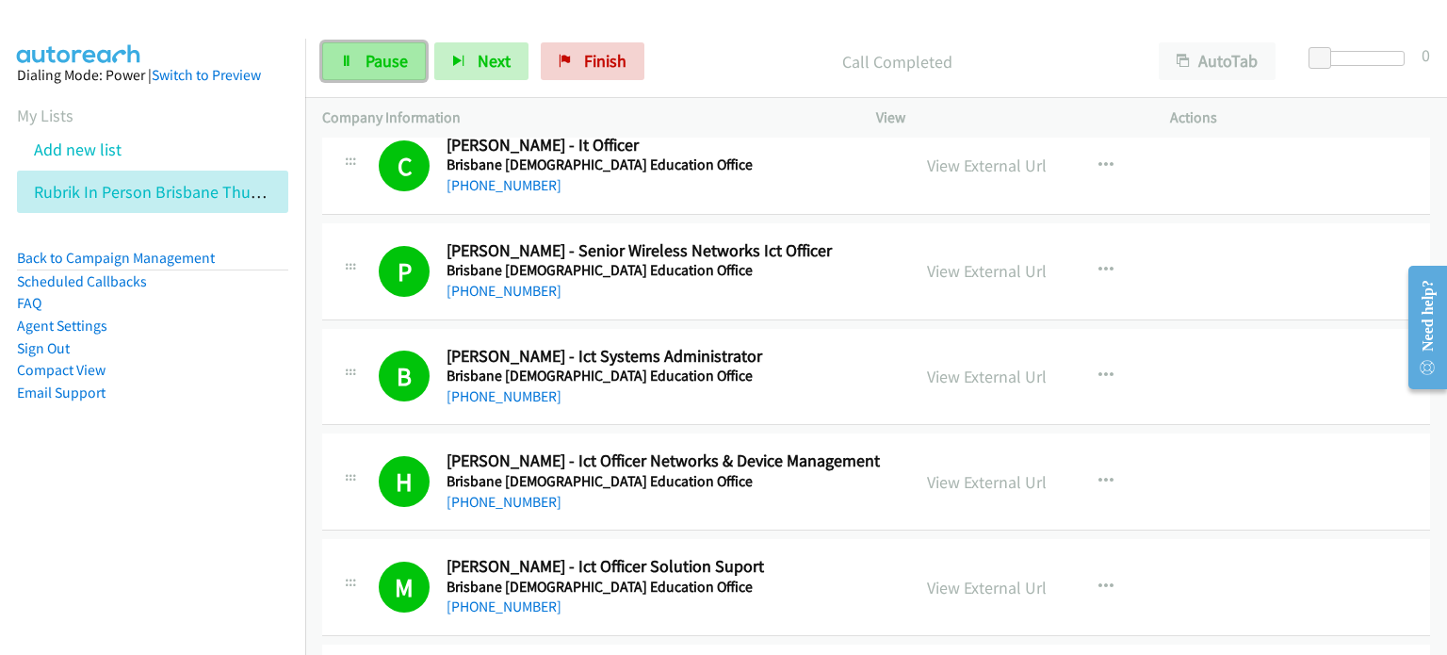
click at [392, 52] on span "Pause" at bounding box center [387, 61] width 42 height 22
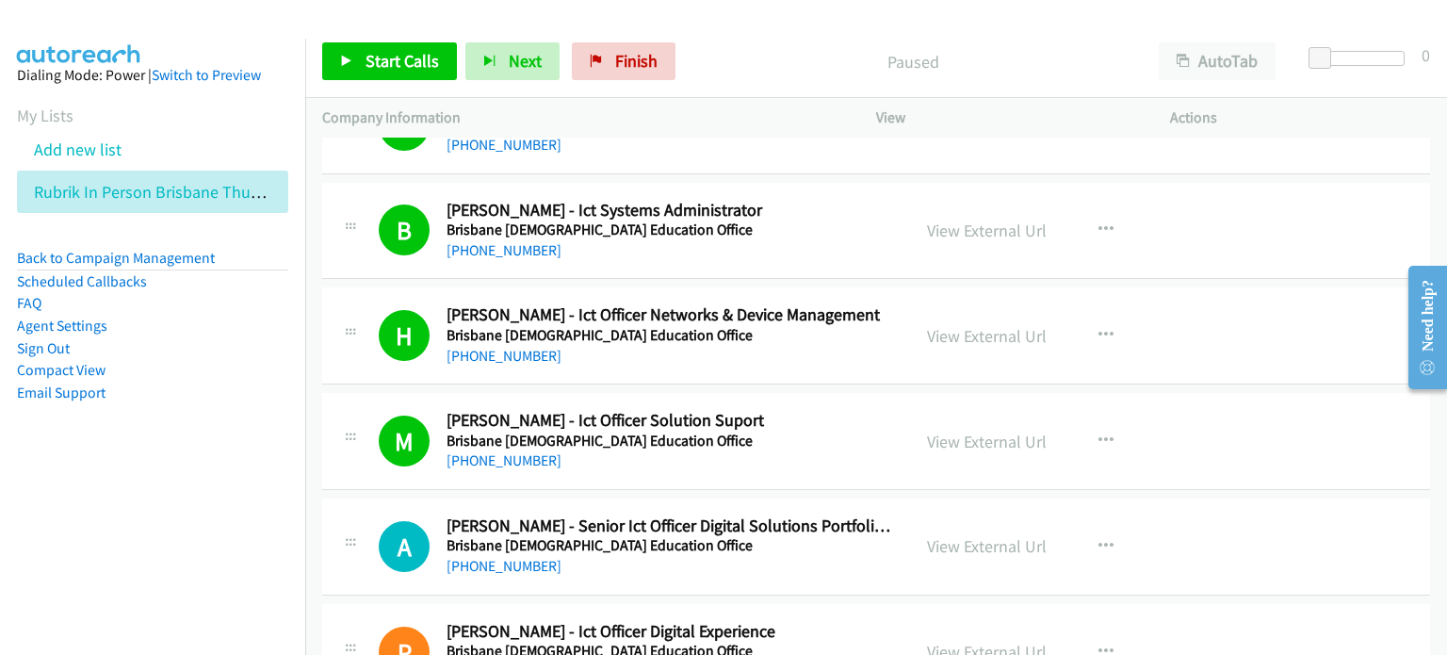
scroll to position [10176, 0]
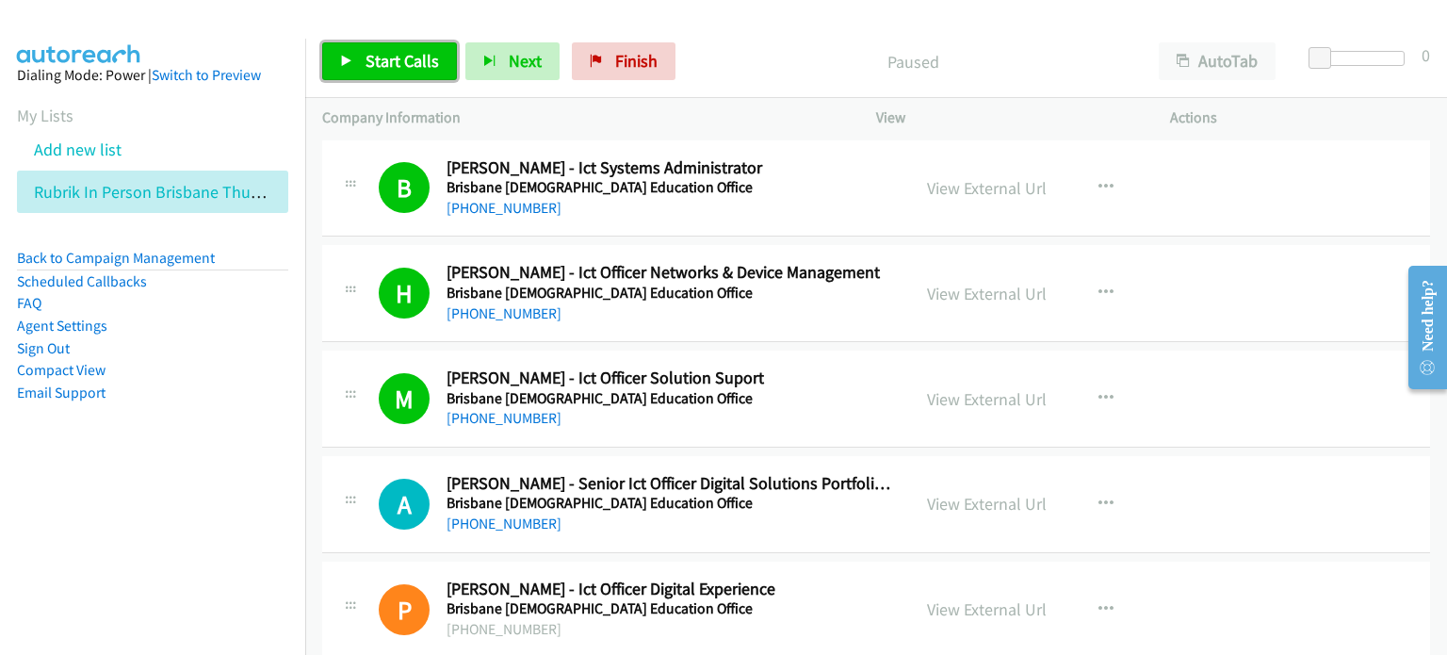
click at [401, 47] on link "Start Calls" at bounding box center [389, 61] width 135 height 38
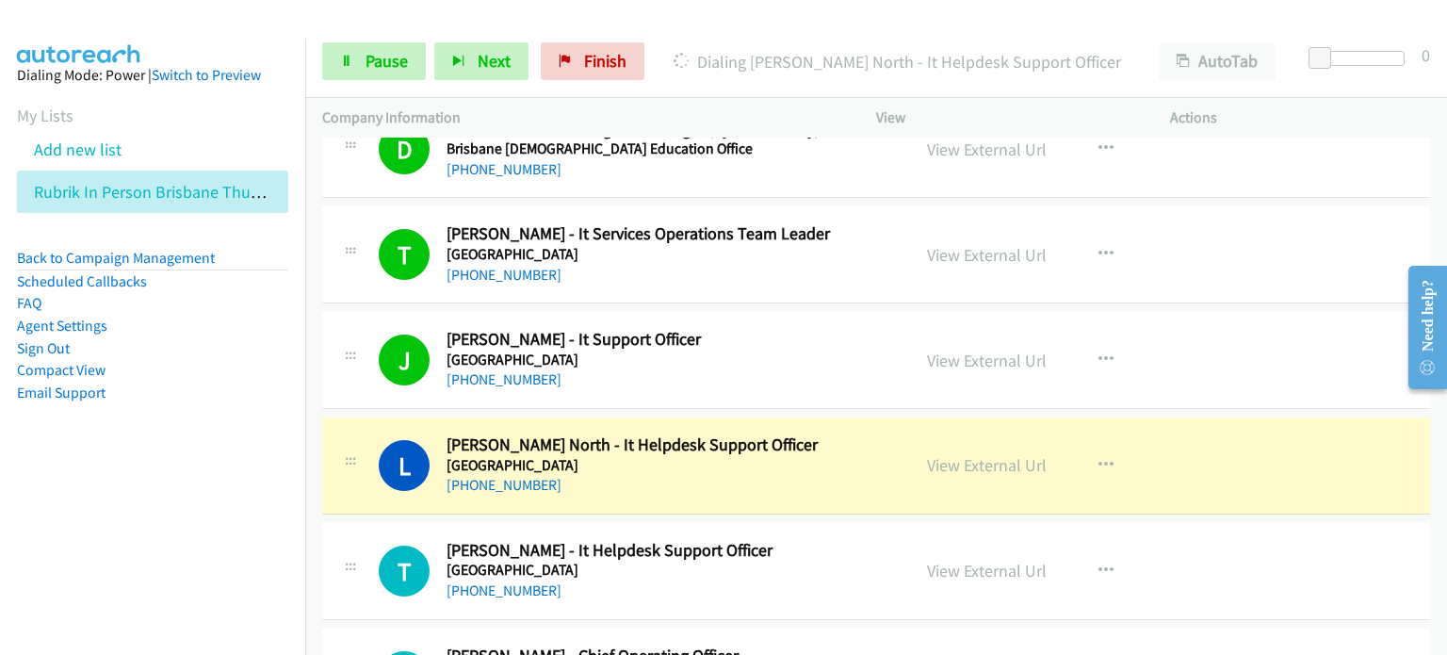
scroll to position [10835, 0]
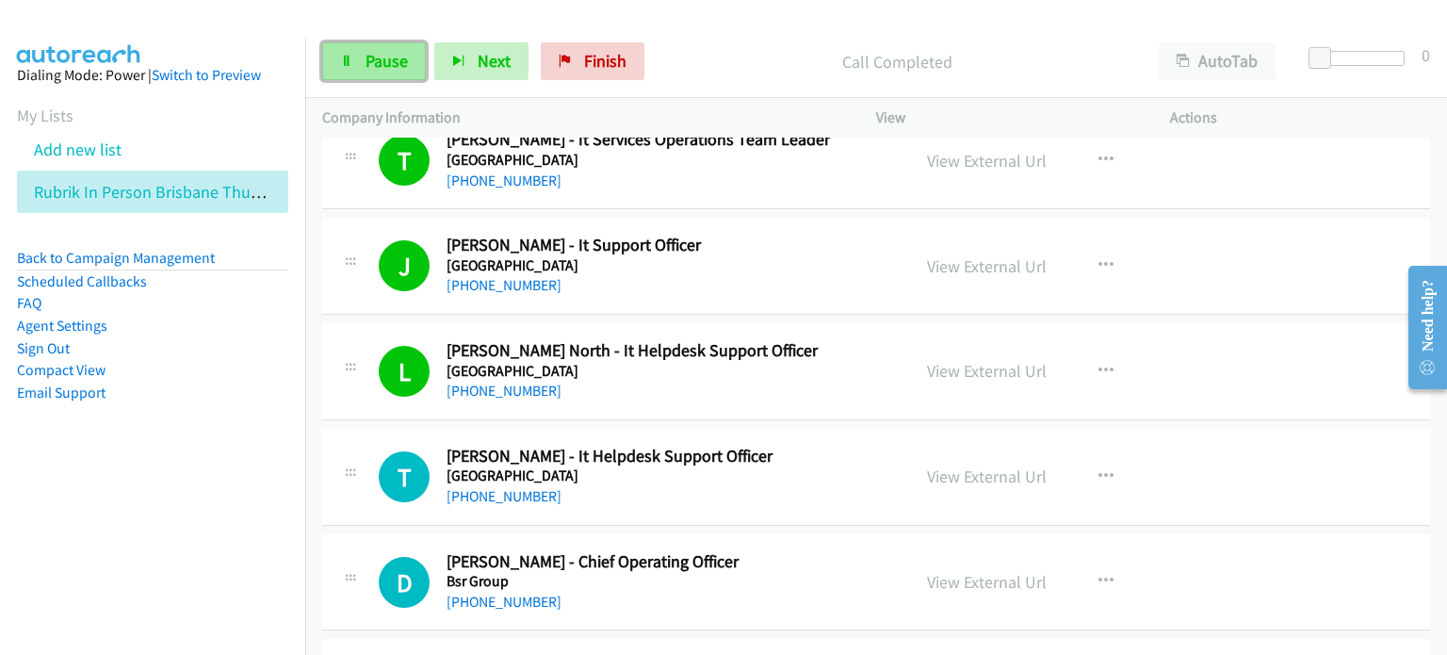
click at [376, 59] on span "Pause" at bounding box center [387, 61] width 42 height 22
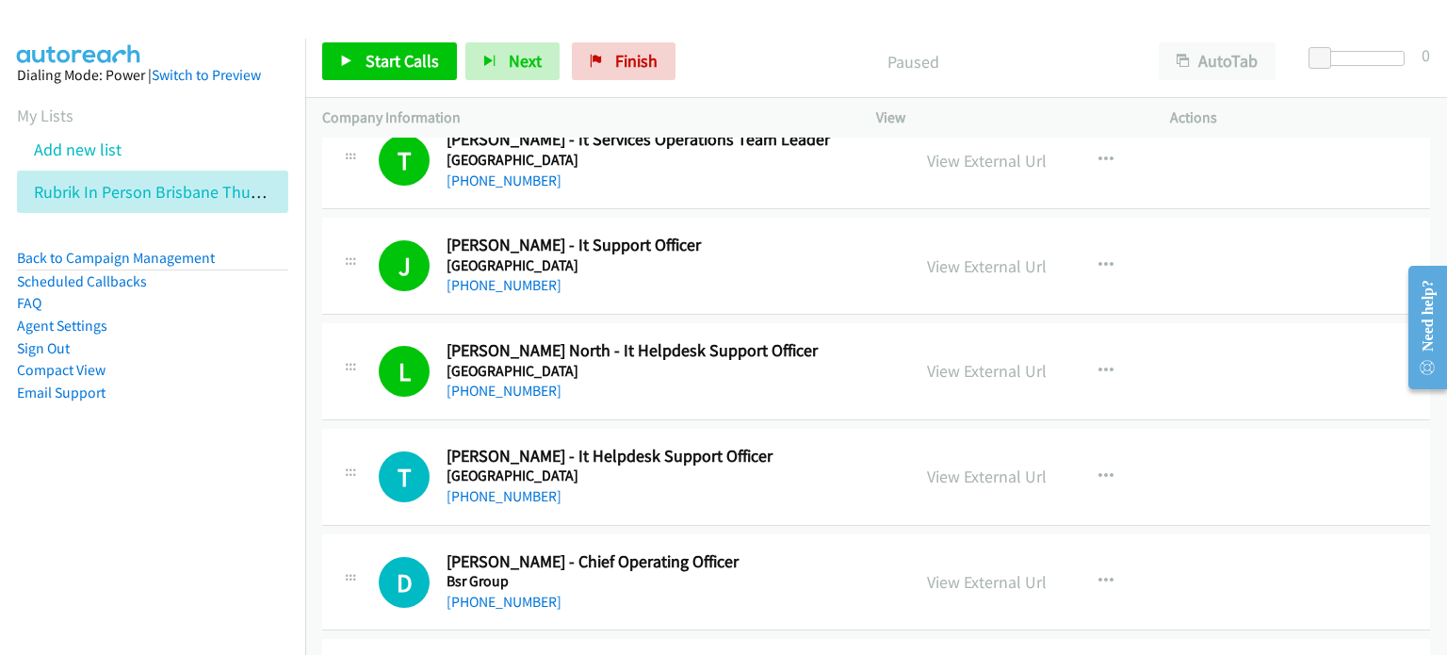
drag, startPoint x: 765, startPoint y: 58, endPoint x: 783, endPoint y: 56, distance: 18.1
click at [766, 57] on p "Paused" at bounding box center [913, 61] width 424 height 25
